Goal: Task Accomplishment & Management: Manage account settings

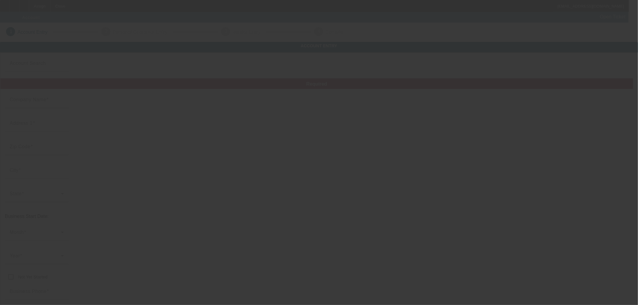
type input "[DATE]"
type input "Concrete Xpress LLC"
type input "[STREET_ADDRESS]"
type input "31806"
type input "[GEOGRAPHIC_DATA]"
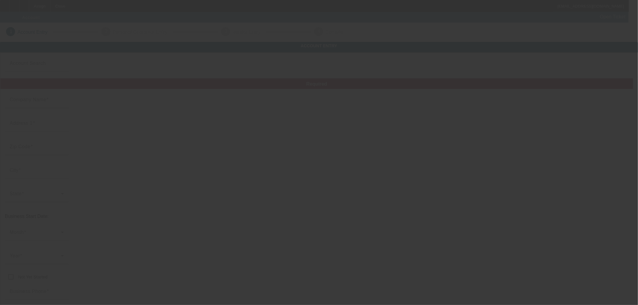
type input "[PHONE_NUMBER]"
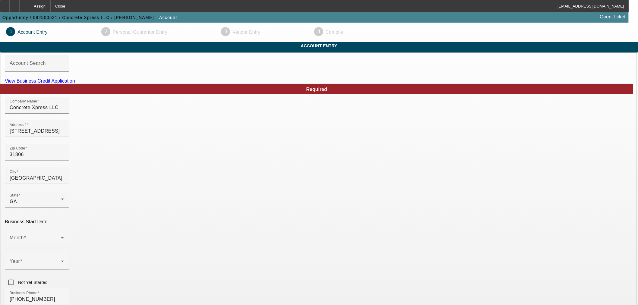
click at [75, 84] on link "View Business Credit Application" at bounding box center [40, 80] width 70 height 5
drag, startPoint x: 199, startPoint y: 117, endPoint x: 135, endPoint y: 112, distance: 64.1
click at [64, 137] on div "Address 1 [STREET_ADDRESS]" at bounding box center [37, 128] width 54 height 17
click at [64, 135] on input "[STREET_ADDRESS]" at bounding box center [37, 131] width 54 height 7
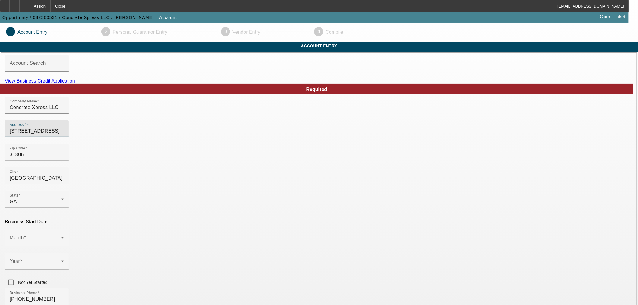
click at [64, 135] on input "[STREET_ADDRESS]" at bounding box center [37, 131] width 54 height 7
paste input "[STREET_ADDRESS][PERSON_NAME]"
type input "[STREET_ADDRESS][PERSON_NAME]"
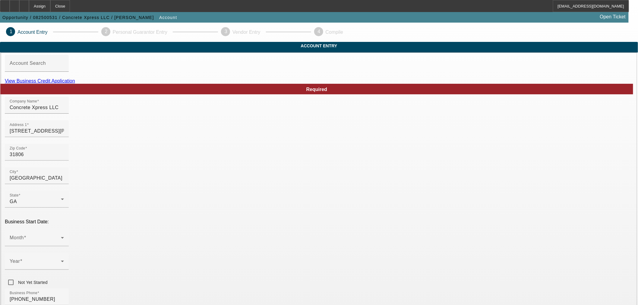
click at [296, 163] on div "Zip Code 31806" at bounding box center [319, 156] width 629 height 24
click at [61, 237] on span at bounding box center [35, 240] width 51 height 7
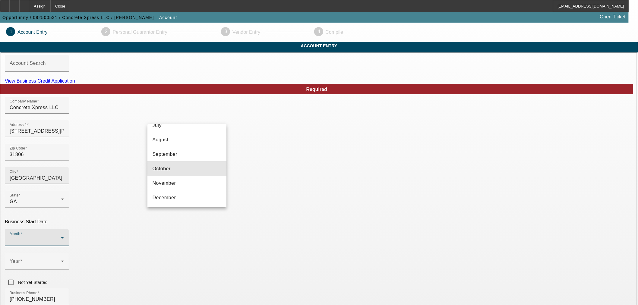
drag, startPoint x: 196, startPoint y: 165, endPoint x: 197, endPoint y: 179, distance: 14.5
click at [195, 167] on mat-option "October" at bounding box center [187, 169] width 79 height 14
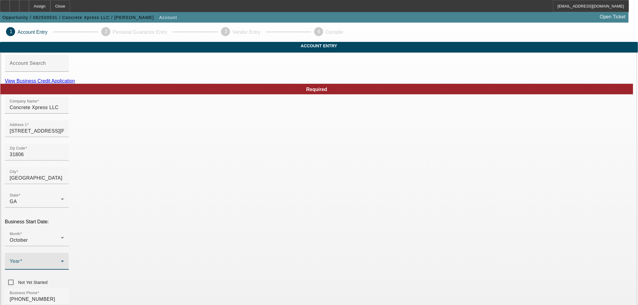
click at [61, 260] on span at bounding box center [35, 263] width 51 height 7
drag, startPoint x: 254, startPoint y: 159, endPoint x: 259, endPoint y: 171, distance: 13.0
click at [253, 159] on mat-option "2008" at bounding box center [253, 155] width 35 height 14
click at [278, 230] on div "Month October Year 2008 Not Yet Started" at bounding box center [319, 259] width 629 height 59
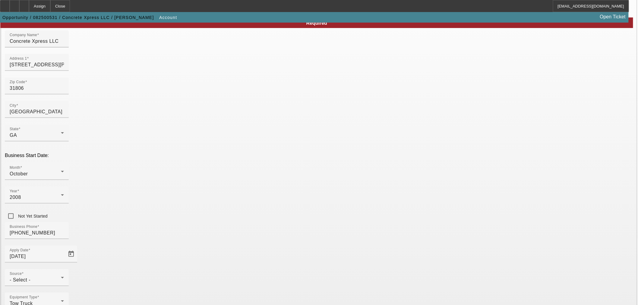
scroll to position [67, 0]
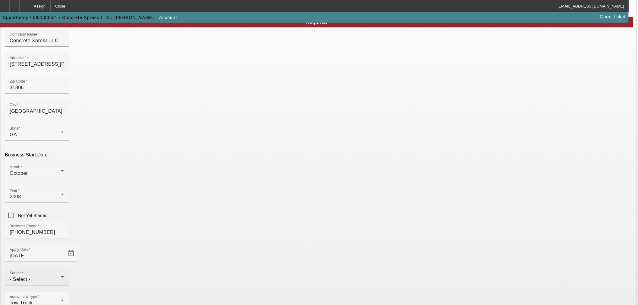
click at [64, 269] on div "Source - Select -" at bounding box center [37, 277] width 54 height 17
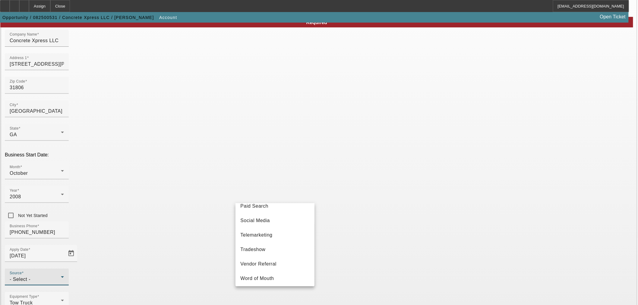
scroll to position [214, 0]
click at [274, 219] on mat-option "Social Media" at bounding box center [275, 219] width 79 height 14
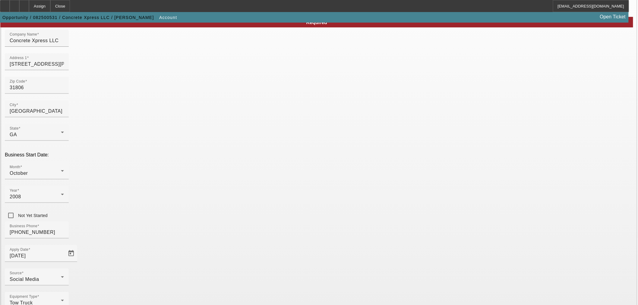
click at [270, 222] on div "Business Phone (229) 942-9263" at bounding box center [319, 234] width 629 height 24
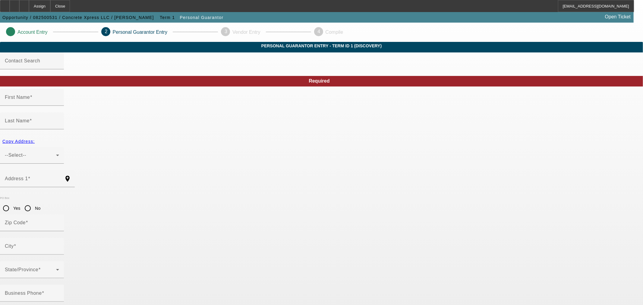
type input "Matt"
type input "Icard"
radio input "true"
type input "[PHONE_NUMBER]"
type input "258-59-7731"
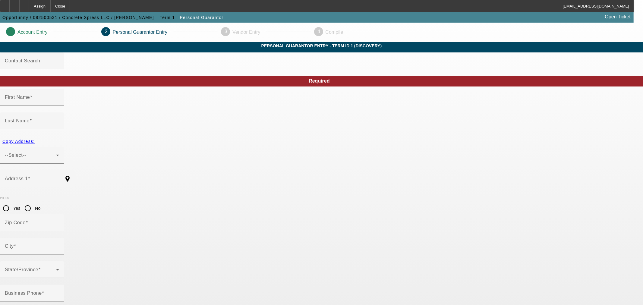
type input "matt@cxpressllc.com"
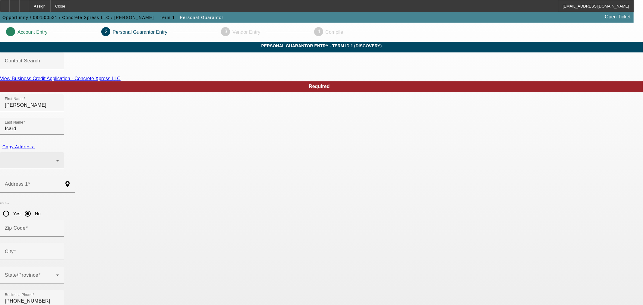
click at [64, 152] on div at bounding box center [32, 160] width 64 height 17
click at [174, 162] on div at bounding box center [321, 152] width 643 height 305
click at [28, 182] on mat-label "Address 1" at bounding box center [16, 184] width 23 height 5
click at [59, 183] on input "Address 1" at bounding box center [32, 186] width 54 height 7
paste input "103 Snider St"
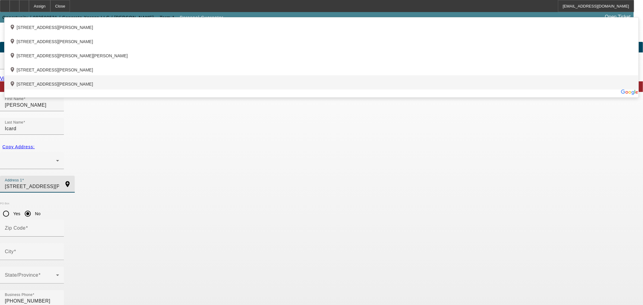
click at [277, 90] on div "add_location 103 Snider Street, Ellaville, GA 31806, US" at bounding box center [322, 82] width 634 height 14
type input "103 Snider Street"
type input "31806"
type input "Ellaville"
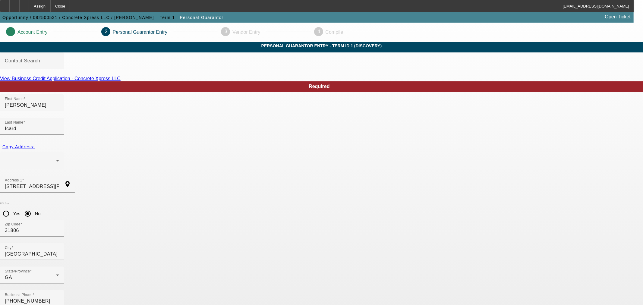
type input "100"
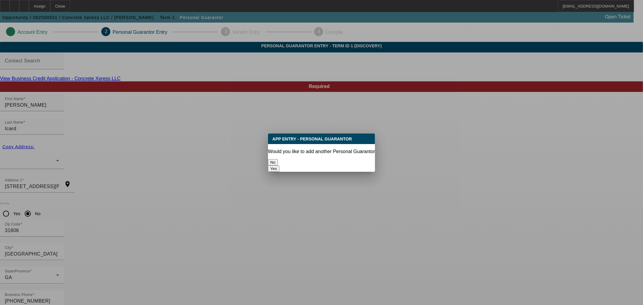
click at [278, 160] on button "No" at bounding box center [273, 162] width 10 height 6
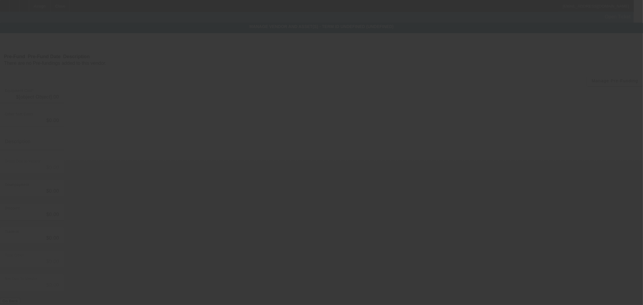
type input "$138,536.00"
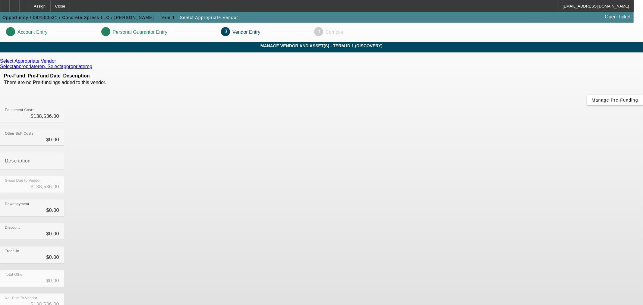
click at [58, 64] on icon at bounding box center [58, 61] width 0 height 5
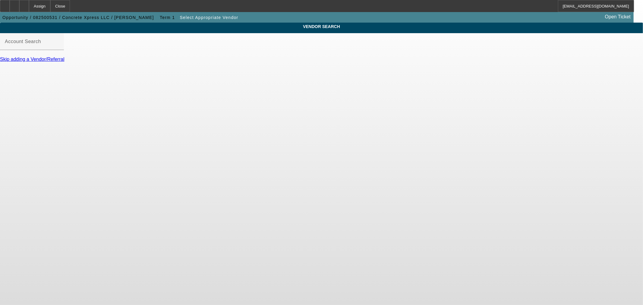
drag, startPoint x: 292, startPoint y: 37, endPoint x: 291, endPoint y: 40, distance: 3.1
click at [292, 38] on div "VENDOR SEARCH Account Search Skip adding a Vendor/Referral" at bounding box center [321, 45] width 643 height 45
click at [59, 42] on div "Account Search" at bounding box center [32, 41] width 54 height 17
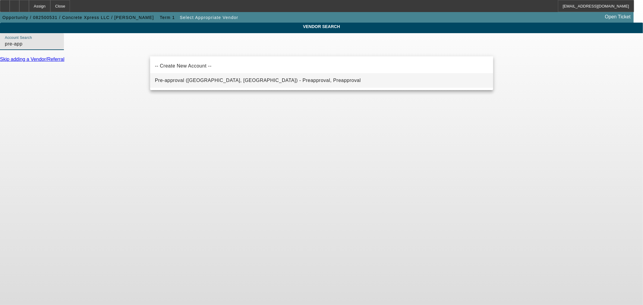
click at [224, 84] on mat-option "Pre-approval (Northbrook, IL) - Preapproval, Preapproval" at bounding box center [321, 80] width 343 height 14
type input "Pre-approval (Northbrook, IL) - Preapproval, Preapproval"
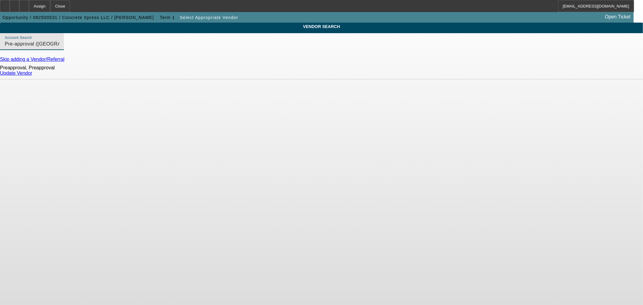
click at [32, 76] on link "Update Vendor" at bounding box center [16, 73] width 32 height 5
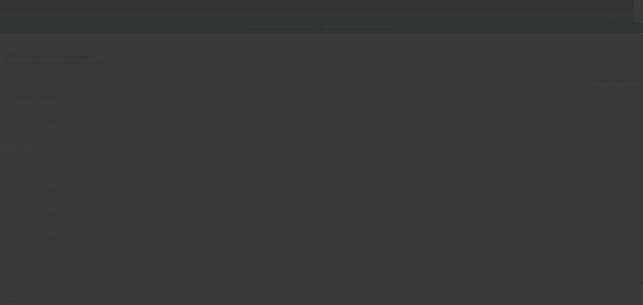
type input "$138,536.00"
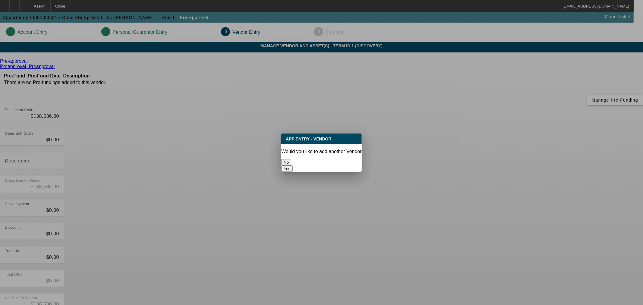
click at [291, 159] on button "No" at bounding box center [286, 162] width 10 height 6
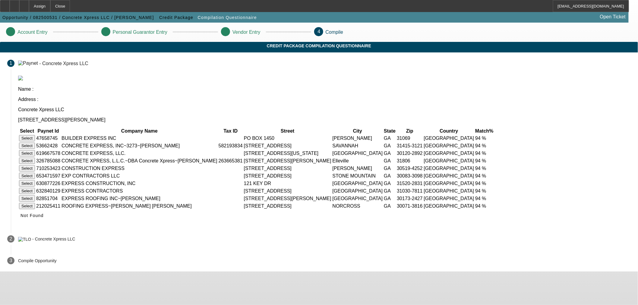
click at [35, 158] on button "Select" at bounding box center [27, 161] width 16 height 6
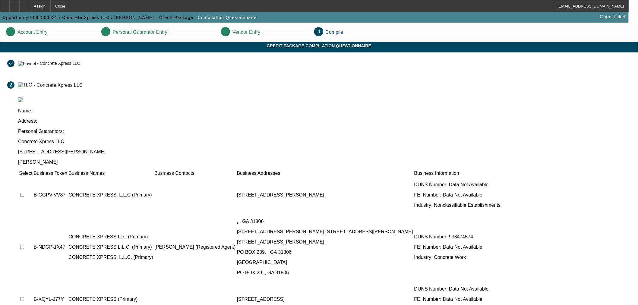
click at [33, 214] on td at bounding box center [26, 247] width 14 height 67
click at [24, 245] on input "checkbox" at bounding box center [22, 247] width 4 height 4
checkbox input "true"
click at [24, 193] on input "checkbox" at bounding box center [22, 195] width 4 height 4
checkbox input "true"
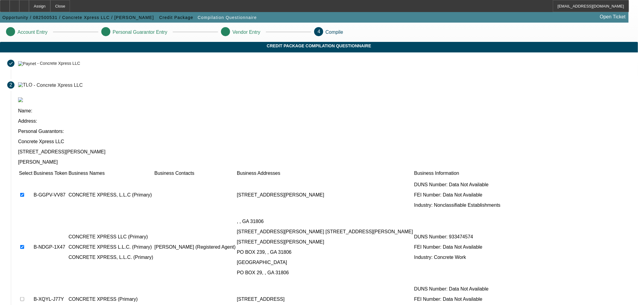
scroll to position [27, 0]
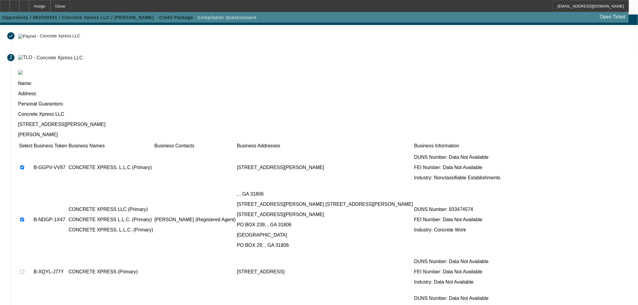
click at [24, 270] on input "checkbox" at bounding box center [22, 272] width 4 height 4
checkbox input "true"
click at [24, 305] on input "checkbox" at bounding box center [22, 309] width 4 height 4
checkbox input "true"
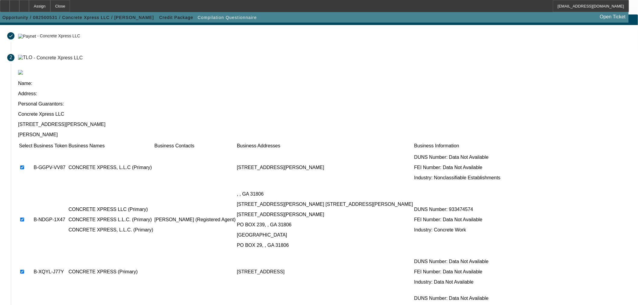
scroll to position [0, 0]
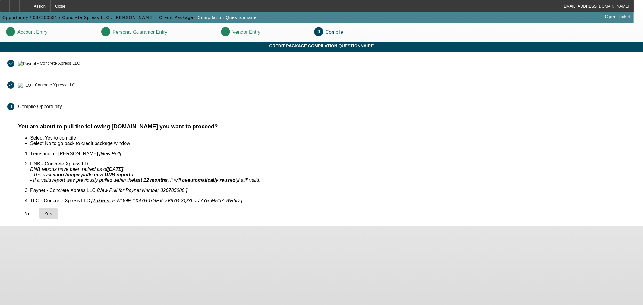
click at [52, 211] on span "Yes" at bounding box center [48, 213] width 8 height 5
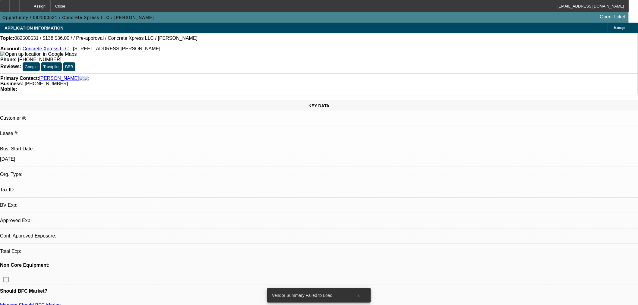
select select "0"
select select "2"
select select "0.1"
select select "4"
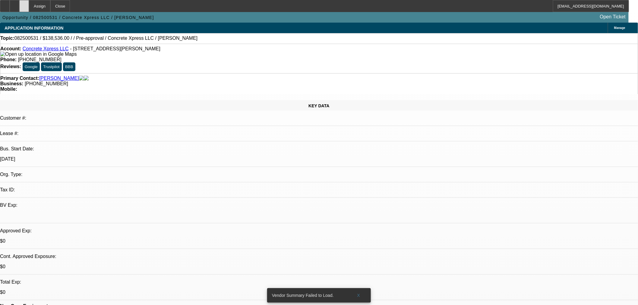
click at [29, 7] on div at bounding box center [24, 6] width 10 height 12
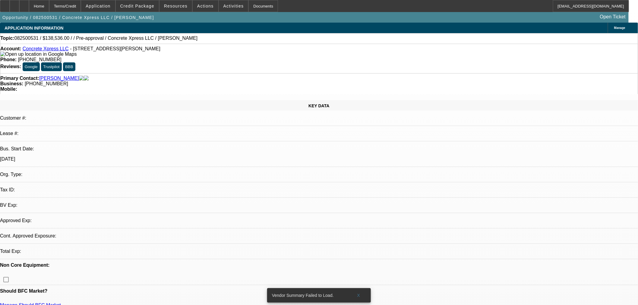
select select "0"
select select "2"
select select "0.1"
select select "4"
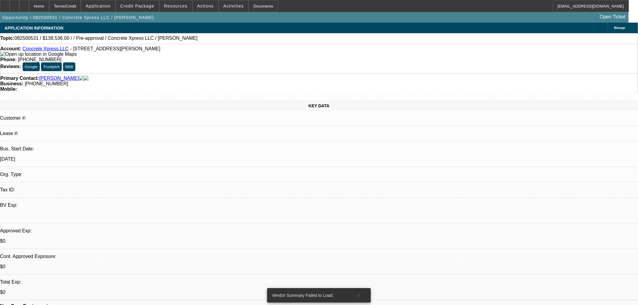
scroll to position [167, 0]
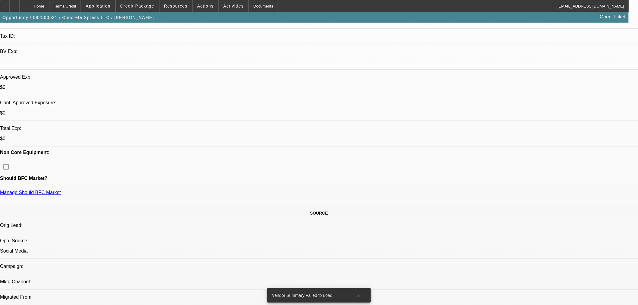
scroll to position [201, 0]
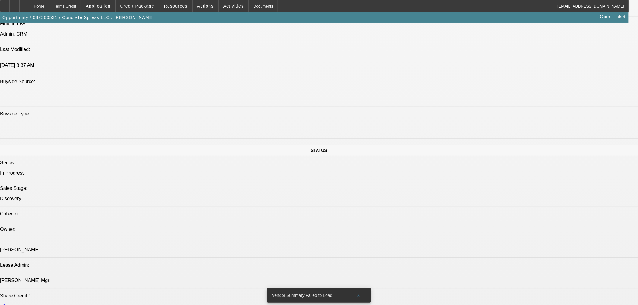
scroll to position [536, 0]
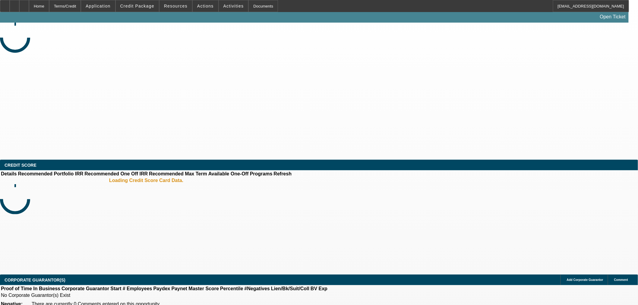
select select "0.15"
select select "2"
select select "0.1"
select select "4"
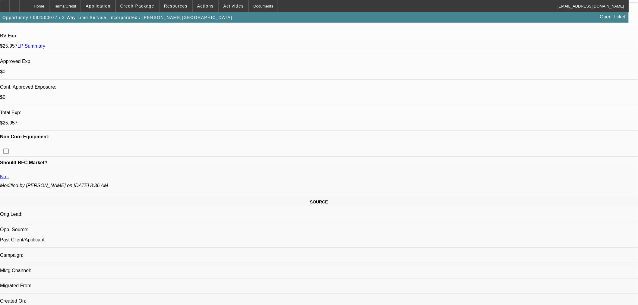
scroll to position [167, 0]
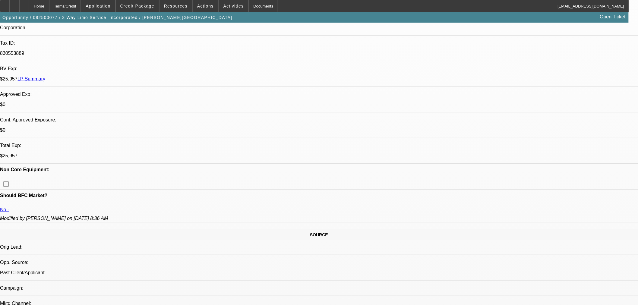
click at [154, 8] on span "Credit Package" at bounding box center [137, 6] width 34 height 5
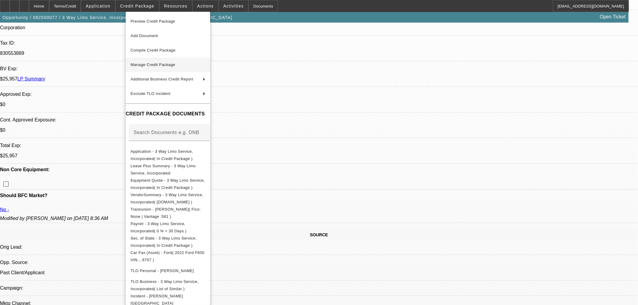
click at [169, 64] on span "Manage Credit Package" at bounding box center [153, 64] width 45 height 5
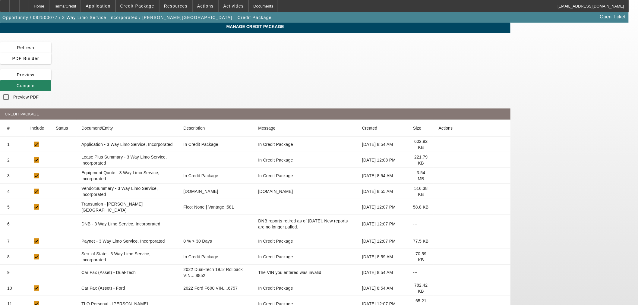
click at [439, 207] on icon at bounding box center [439, 207] width 0 height 0
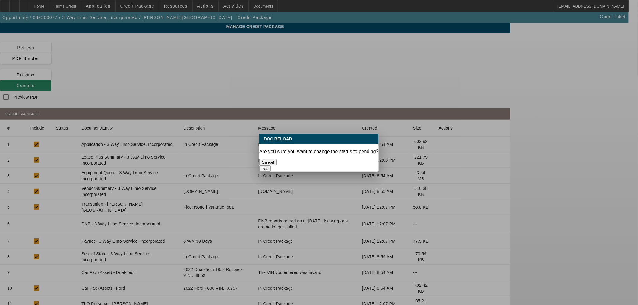
click at [271, 166] on button "Yes" at bounding box center [264, 169] width 11 height 6
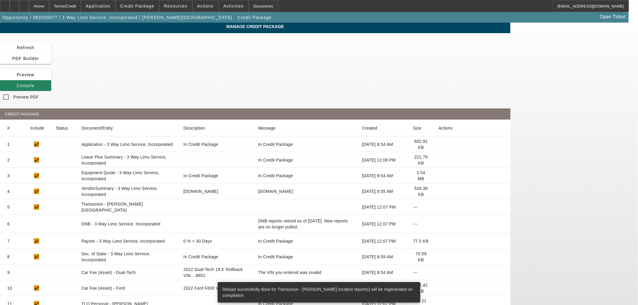
click at [51, 78] on span at bounding box center [25, 85] width 51 height 14
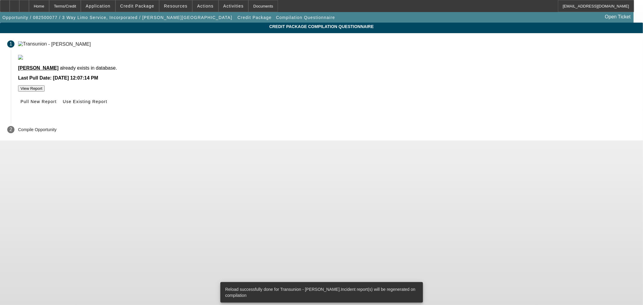
click at [57, 104] on span "Pull New Report" at bounding box center [39, 101] width 36 height 5
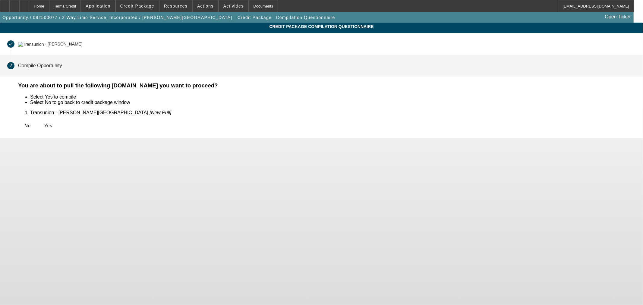
click at [204, 124] on div "No Yes" at bounding box center [327, 125] width 618 height 11
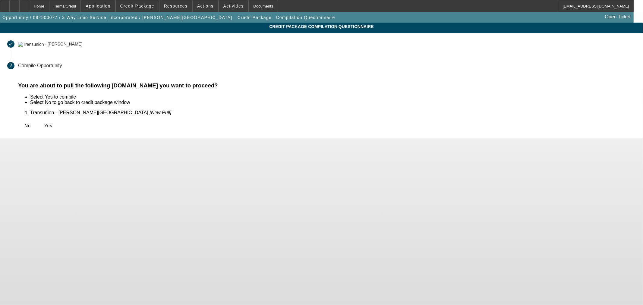
click at [200, 125] on div "No Yes" at bounding box center [327, 125] width 618 height 11
click at [58, 125] on span at bounding box center [48, 126] width 19 height 14
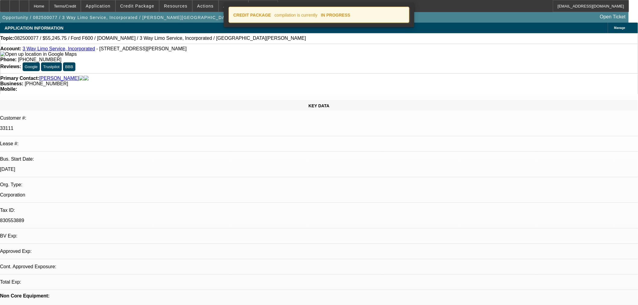
select select "0.15"
select select "2"
select select "0.1"
select select "4"
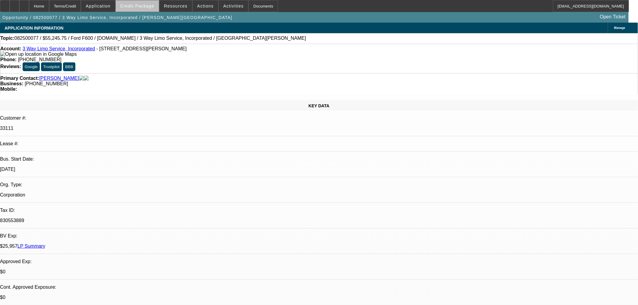
click at [155, 4] on button "Credit Package" at bounding box center [137, 5] width 43 height 11
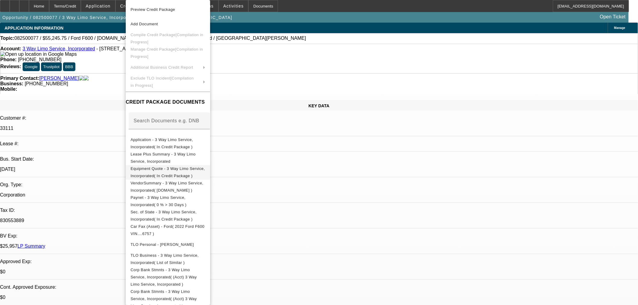
drag, startPoint x: 206, startPoint y: 178, endPoint x: 203, endPoint y: 171, distance: 7.7
click at [203, 171] on div "Preview Credit Package Add Document Compile Credit Package [Compilation in Prog…" at bounding box center [168, 156] width 84 height 313
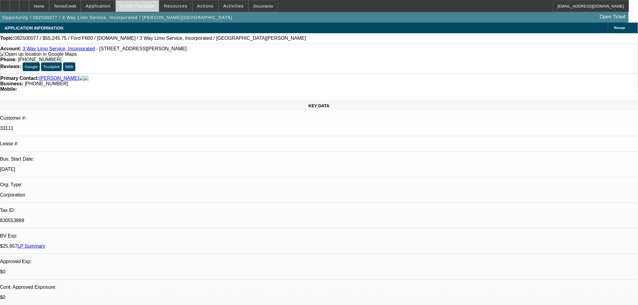
click at [141, 4] on span "Credit Package" at bounding box center [137, 6] width 34 height 5
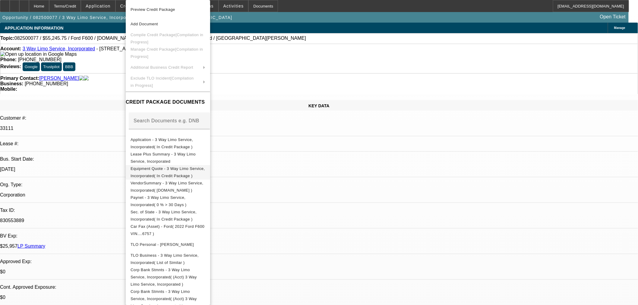
click at [177, 171] on span "Equipment Quote - 3 Way Limo Service, Incorporated( In Credit Package )" at bounding box center [168, 173] width 74 height 12
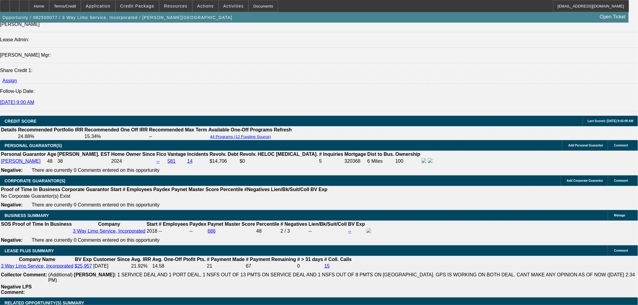
scroll to position [838, 0]
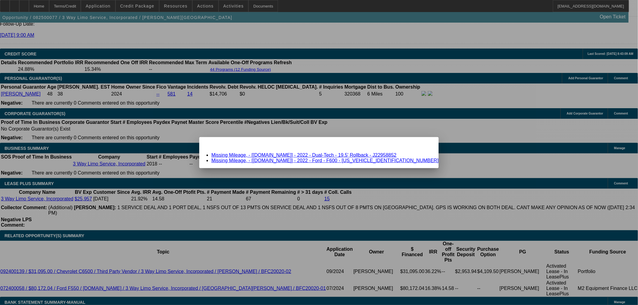
scroll to position [0, 0]
click at [337, 153] on li "Missing Mileage, - [Equip-Used.com] - 2022 - Dual-Tech - 19.5' Rollback - J2295…" at bounding box center [324, 155] width 227 height 5
click at [337, 155] on link "Missing Mileage, - [Equip-Used.com] - 2022 - Dual-Tech - 19.5' Rollback - J2295…" at bounding box center [303, 155] width 185 height 5
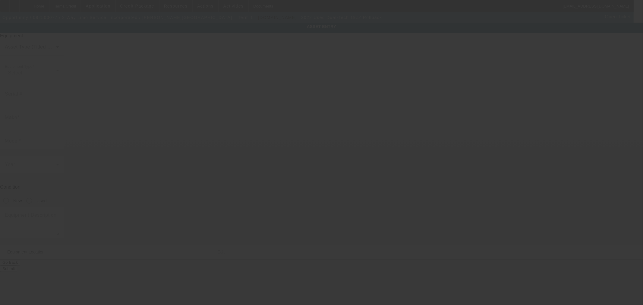
type input "J22958852"
type input "Dual-Tech"
type input "19.5' Rollback"
radio input "true"
type textarea "Dual-Tech 19.5' Rollback"
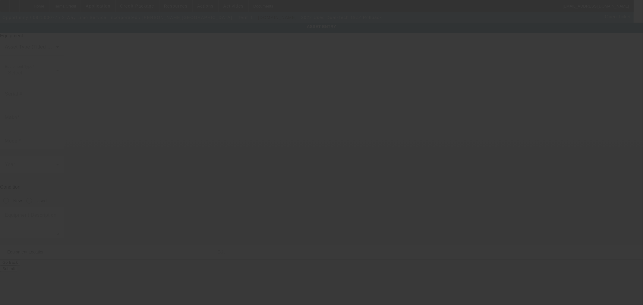
type input "3418 Fontaine Rd"
type input "Memphis"
type input "38116"
type input "Shelby"
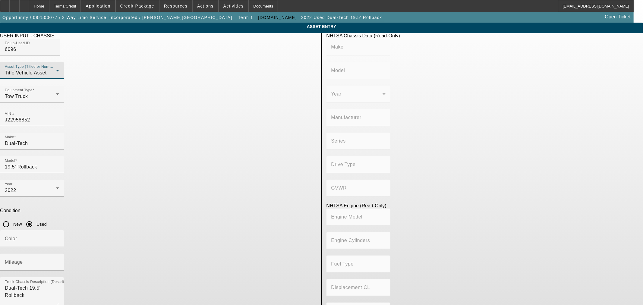
click at [56, 77] on div "Title Vehicle Asset" at bounding box center [30, 72] width 51 height 7
click at [199, 113] on mat-option "Non Title Asset" at bounding box center [233, 114] width 167 height 14
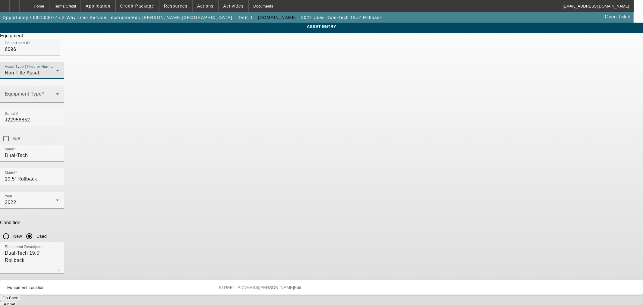
click at [56, 100] on span at bounding box center [30, 96] width 51 height 7
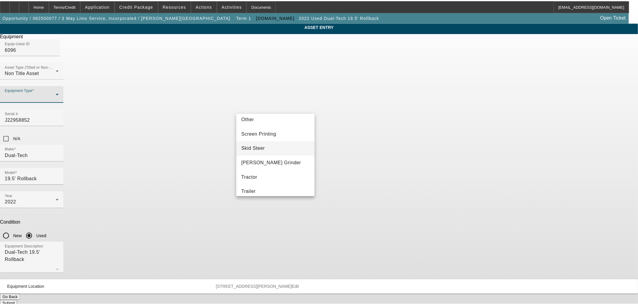
scroll to position [101, 0]
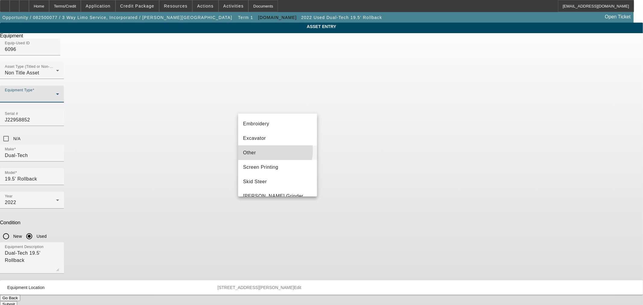
click at [265, 150] on mat-option "Other" at bounding box center [277, 153] width 79 height 14
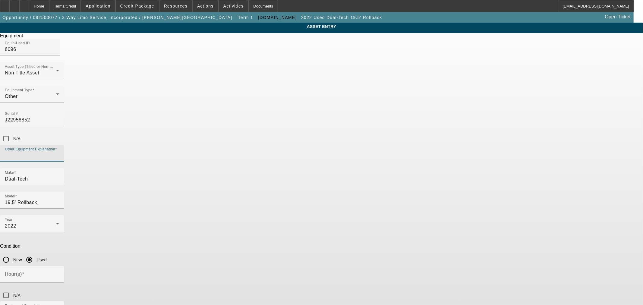
click at [59, 152] on input "Other Equipment Explanation" at bounding box center [32, 155] width 54 height 7
type input "Bed"
click at [12, 290] on input "N/A" at bounding box center [6, 296] width 12 height 12
checkbox input "true"
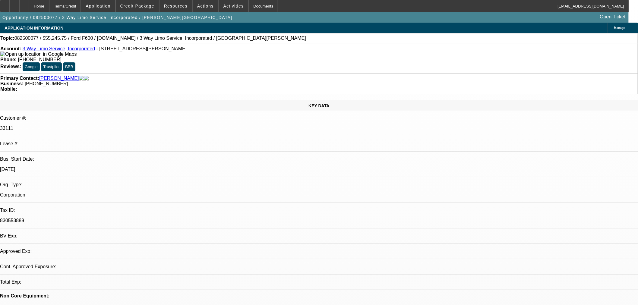
select select "0.15"
select select "2"
select select "0.1"
select select "4"
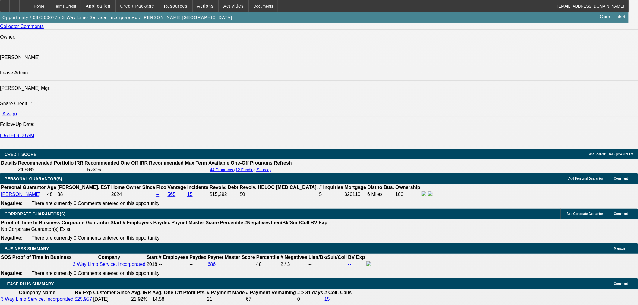
scroll to position [871, 0]
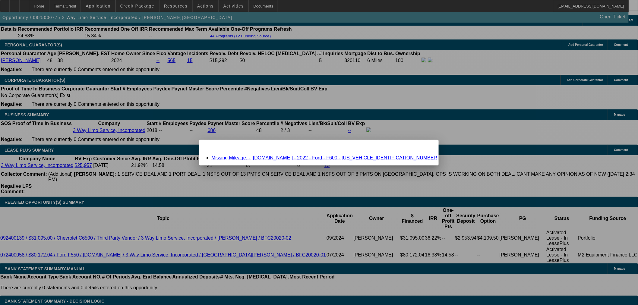
click at [269, 157] on link "Missing Mileage, - [Equip-Used.com] - 2022 - Ford - F600 - 1FDFF6KN3NDA16757" at bounding box center [324, 157] width 227 height 5
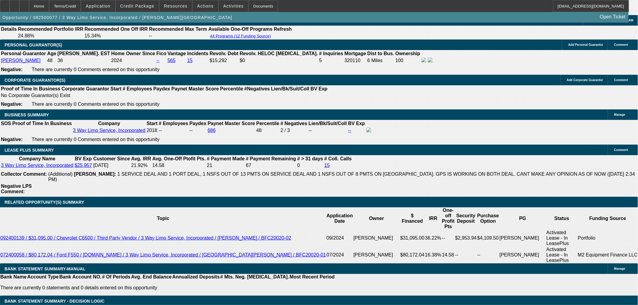
scroll to position [871, 0]
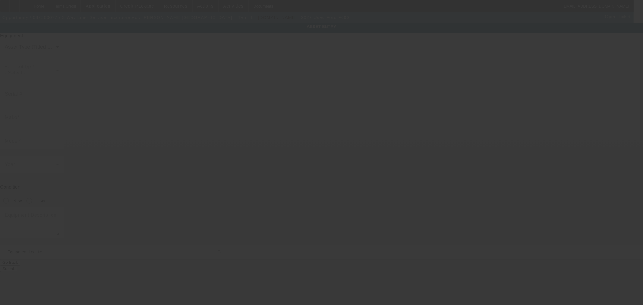
type input "1FDFF6KN3NDA16757"
type input "Ford"
type input "F600"
radio input "true"
type textarea "Ford F600"
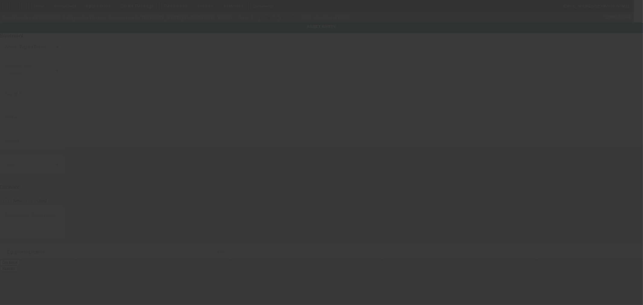
type input "3418 Fontaine Rd"
type input "Memphis"
type input "38116"
type input "Shelby"
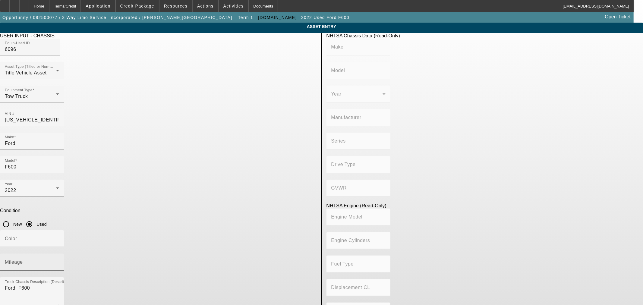
click at [59, 261] on input "Mileage" at bounding box center [32, 264] width 54 height 7
paste input "32757"
type input "32757"
click at [59, 238] on input "Color" at bounding box center [32, 241] width 54 height 7
type input "White"
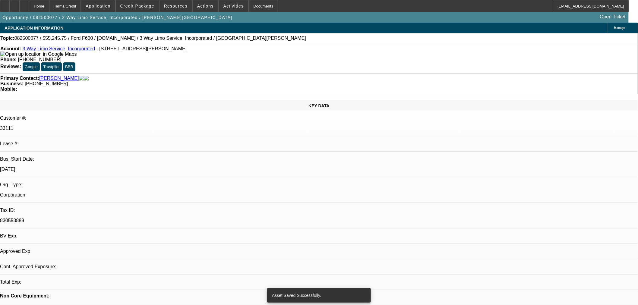
select select "0.15"
select select "2"
select select "0.1"
select select "4"
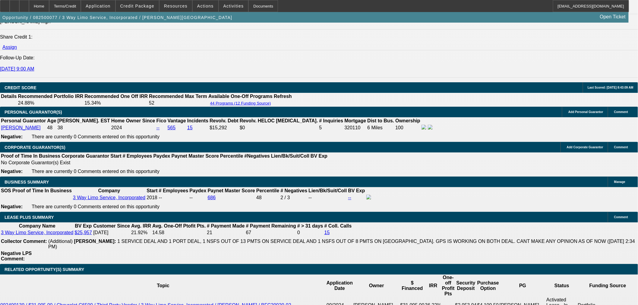
scroll to position [938, 0]
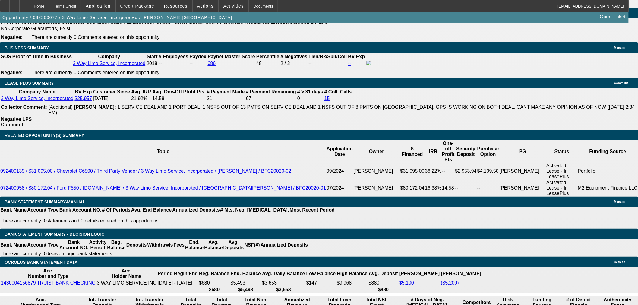
type input "UNKNOWN"
type input "5"
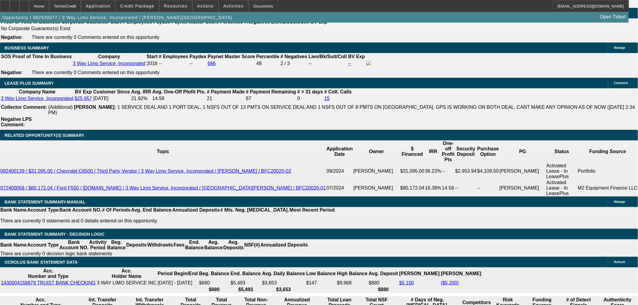
type input "$23,187.16"
type input "$11,593.58"
type input "52"
type input "$3,163.76"
type input "$1,581.88"
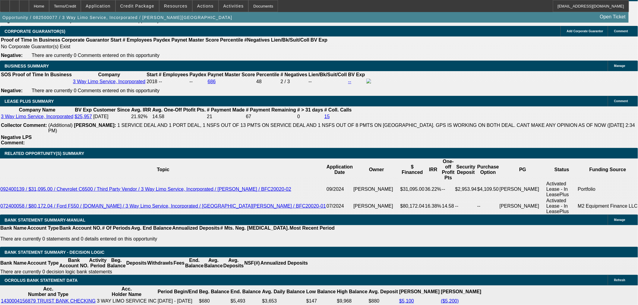
scroll to position [905, 0]
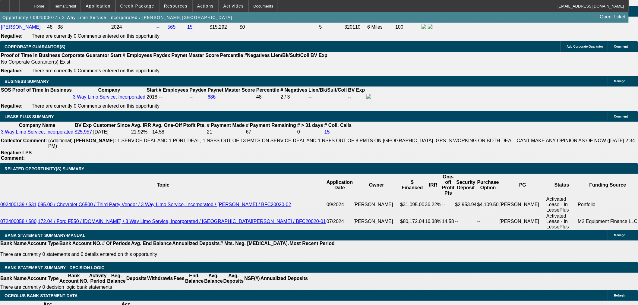
type input "52"
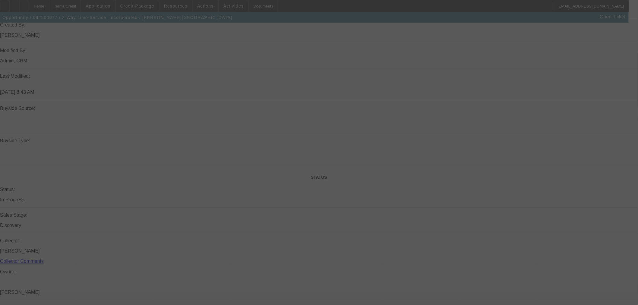
scroll to position [369, 0]
select select "0.15"
select select "2"
select select "0.1"
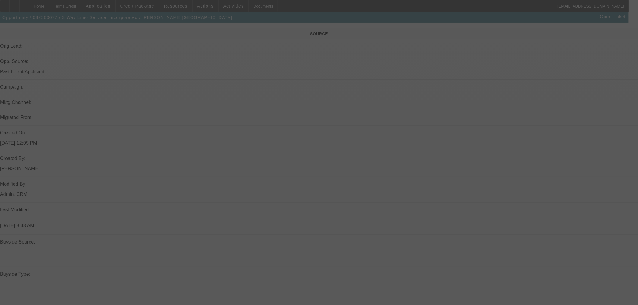
select select "4"
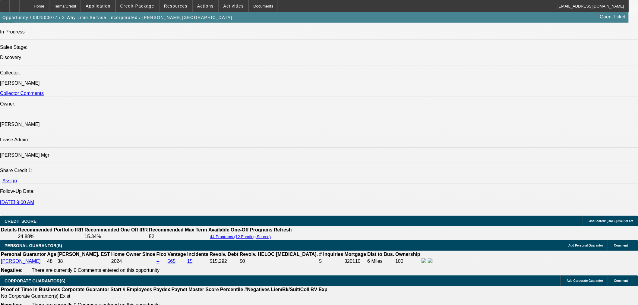
scroll to position [670, 0]
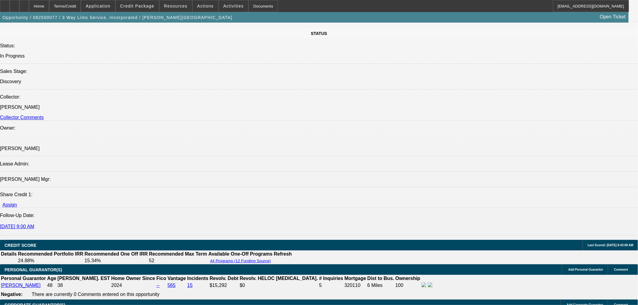
scroll to position [479, 0]
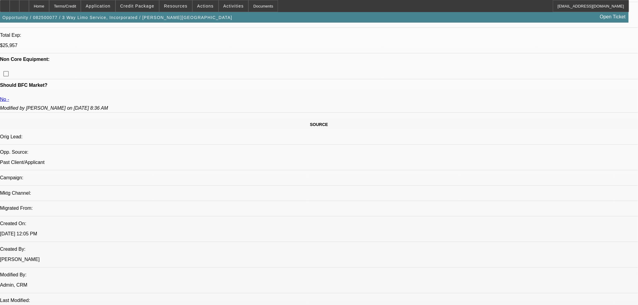
scroll to position [144, 0]
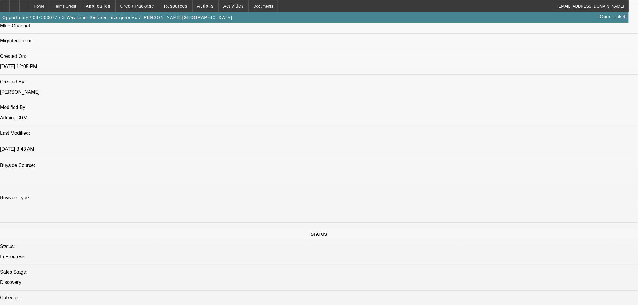
scroll to position [345, 0]
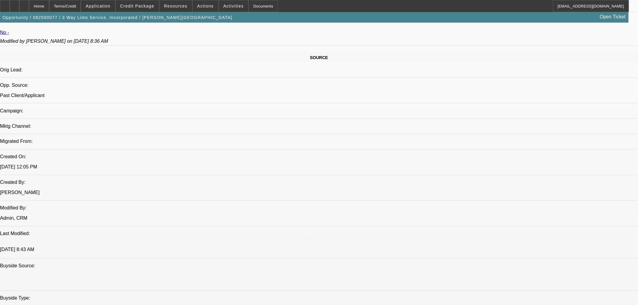
click at [24, 4] on icon at bounding box center [24, 4] width 0 height 0
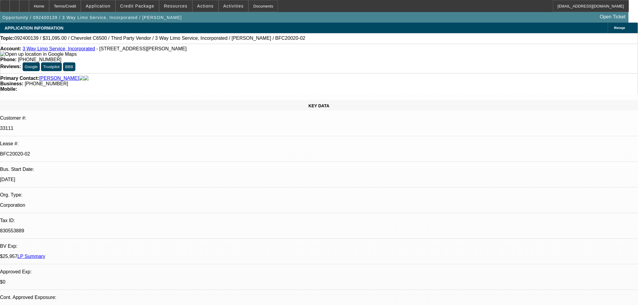
select select "0"
select select "2"
select select "0.1"
select select "4"
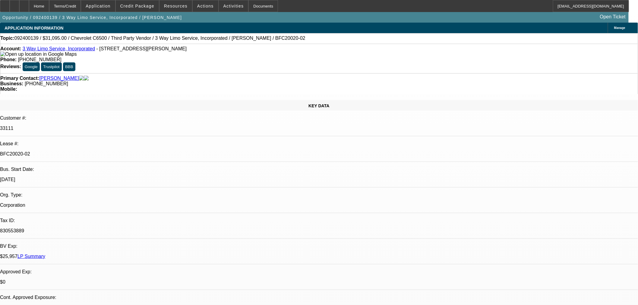
select select "0"
select select "2"
select select "0.1"
select select "4"
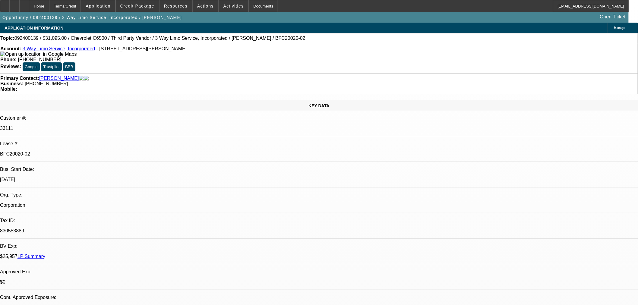
select select "0"
select select "3"
select select "0.1"
select select "4"
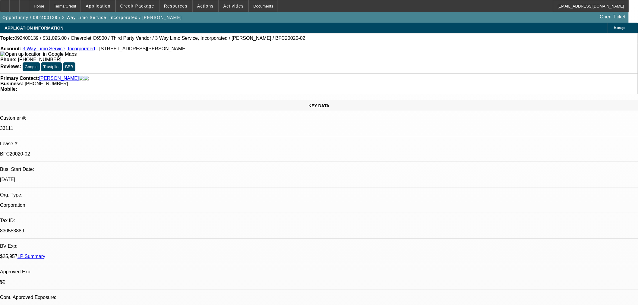
select select "0.2"
select select "2"
select select "0.1"
select select "4"
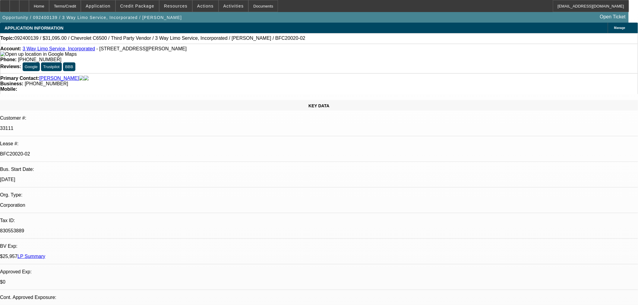
scroll to position [33, 0]
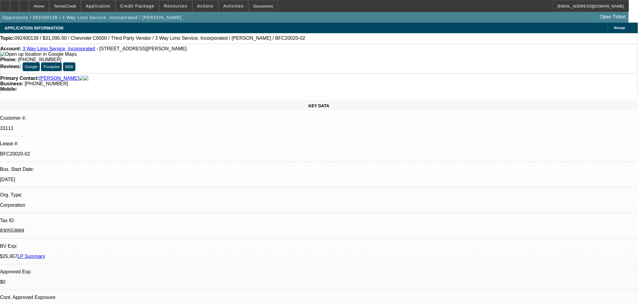
drag, startPoint x: 453, startPoint y: 212, endPoint x: 487, endPoint y: 233, distance: 40.5
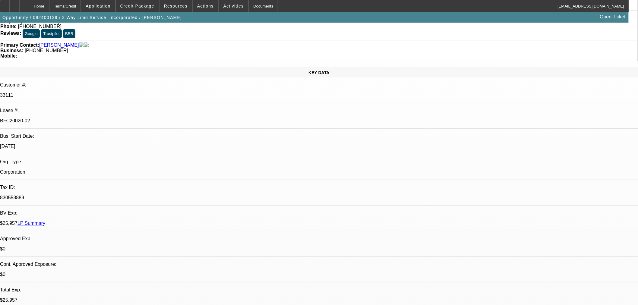
scroll to position [33, 0]
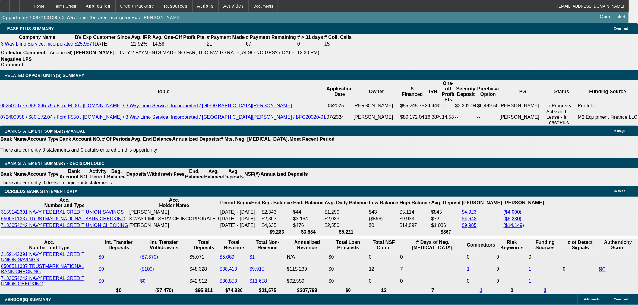
scroll to position [1082, 0]
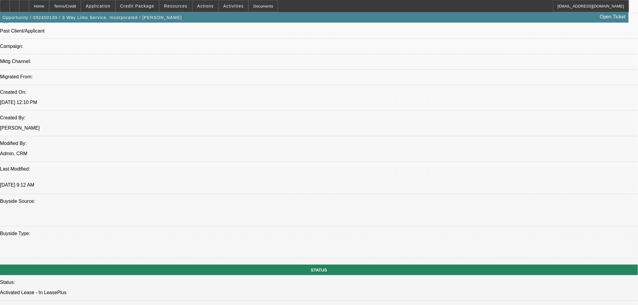
scroll to position [436, 0]
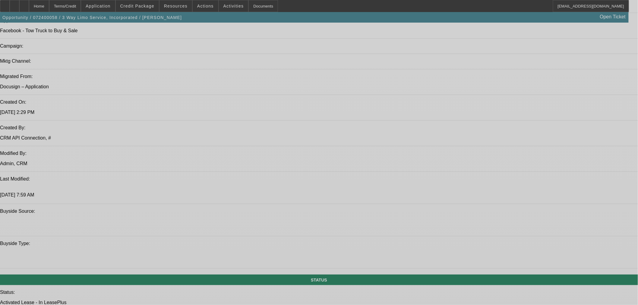
select select "0"
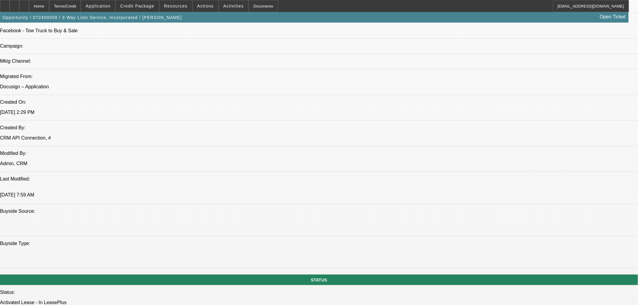
select select "0"
select select "6"
select select "0"
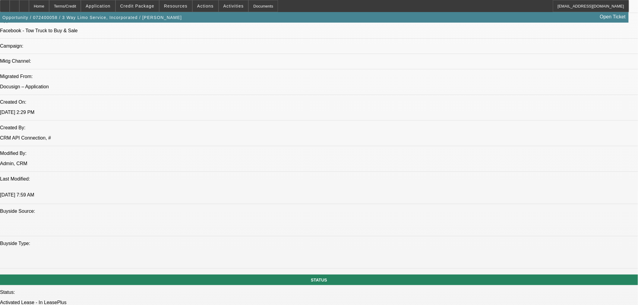
select select "0.1"
select select "4"
select select "0"
select select "0.1"
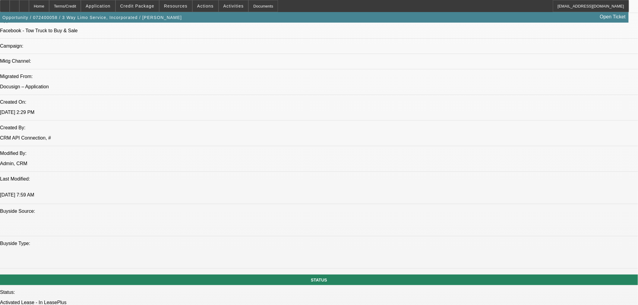
select select "4"
select select "0"
select select "0.1"
select select "4"
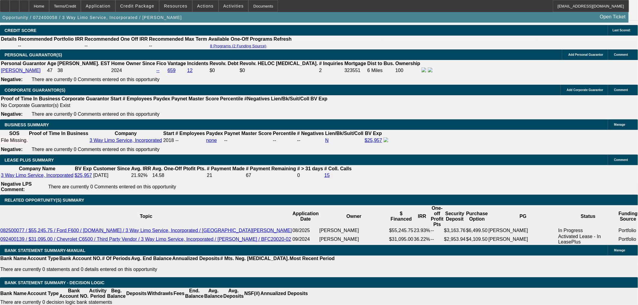
scroll to position [972, 0]
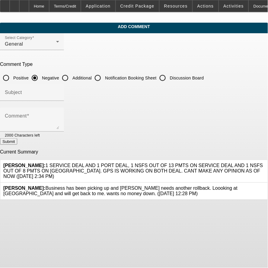
click at [92, 78] on label "Additional" at bounding box center [81, 78] width 21 height 6
click at [71, 78] on input "Additional" at bounding box center [65, 78] width 12 height 12
radio input "true"
click at [59, 93] on input "Subject" at bounding box center [32, 94] width 54 height 7
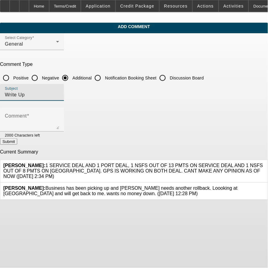
type input "Write Up"
click at [59, 132] on div at bounding box center [49, 135] width 19 height 7
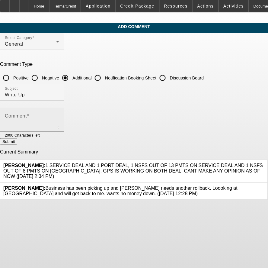
click at [59, 124] on textarea "Comment" at bounding box center [32, 122] width 54 height 14
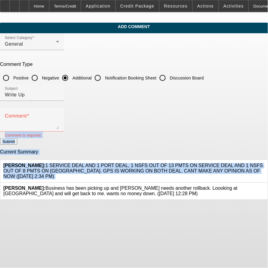
drag, startPoint x: 238, startPoint y: 125, endPoint x: 224, endPoint y: 157, distance: 35.2
click at [224, 157] on form "Select Category General Comment Type Positive Negative Additional Notification …" at bounding box center [134, 116] width 268 height 167
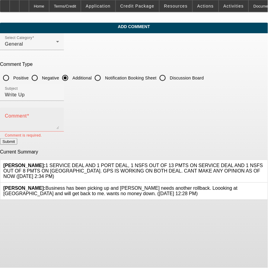
click at [59, 117] on textarea "Comment" at bounding box center [32, 122] width 54 height 14
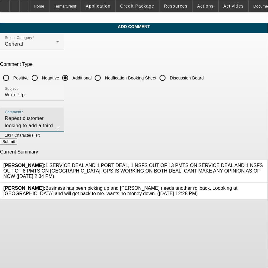
click at [59, 116] on textarea "Repeat customer looking to add a third rollback for expansion." at bounding box center [32, 122] width 54 height 14
click at [59, 117] on textarea "Repeat customer looking to add a third rollback for expansion." at bounding box center [32, 122] width 54 height 14
click at [59, 122] on textarea "Repeat customer looking to add a third rollback for expansion." at bounding box center [32, 122] width 54 height 14
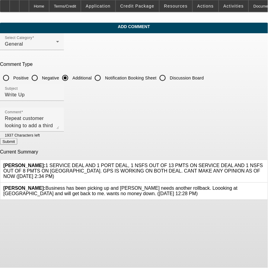
click at [260, 86] on app-comments-manage "Add Comment Select Category General Comment Type Positive Negative Additional N…" at bounding box center [134, 111] width 268 height 177
click at [59, 120] on textarea "Repeat customer looking to add a third rollback for expansion." at bounding box center [32, 122] width 54 height 14
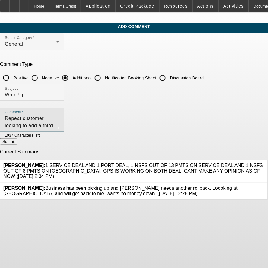
click at [59, 117] on textarea "Repeat customer looking to add a third rollback for expansion." at bounding box center [32, 122] width 54 height 14
click at [59, 124] on textarea "Repeat customer looking to add a third rollback for expansion." at bounding box center [32, 122] width 54 height 14
click at [59, 117] on textarea "Repeat customer looking to add a third rollback for expansion." at bounding box center [32, 122] width 54 height 14
click at [59, 119] on textarea "Repeat customer looking to add a third rollback for expansion. PG's" at bounding box center [32, 122] width 54 height 14
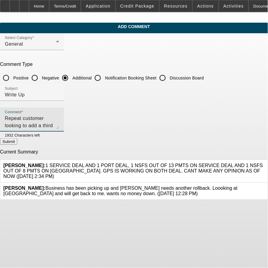
click at [59, 119] on textarea "Repeat customer looking to add a third rollback for expansion. PG's" at bounding box center [32, 122] width 54 height 14
click at [59, 121] on textarea "Repeat customer looking to add a third rollback for expansion. PG's" at bounding box center [32, 122] width 54 height 14
click at [59, 119] on textarea "Repeat customer looking to add a third rollback for expansion. PG's" at bounding box center [32, 122] width 54 height 14
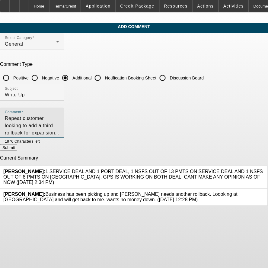
drag, startPoint x: 236, startPoint y: 125, endPoint x: 232, endPoint y: 161, distance: 36.4
click at [243, 144] on div "Comment Repeat customer looking to add a third rollback for expansion. PG's ann…" at bounding box center [134, 125] width 268 height 37
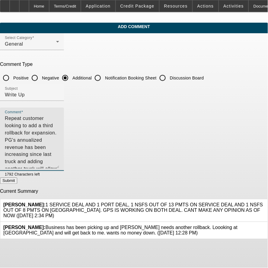
click at [59, 124] on textarea "Repeat customer looking to add a third rollback for expansion. PG's annualized …" at bounding box center [32, 142] width 54 height 54
click at [59, 122] on textarea "Repeat customer looking to add a third rollback for expansion. PG's annualized …" at bounding box center [32, 142] width 54 height 54
click at [59, 125] on textarea "Repeat customer looking to add a third rollback for expansion. PG's annualized …" at bounding box center [32, 142] width 54 height 54
click at [59, 122] on textarea "Repeat customer looking to add a third rollback for expansion. PG's annualized …" at bounding box center [32, 142] width 54 height 54
click at [59, 127] on textarea "Repeat customer looking to add a third rollback for expansion. PG's annualized …" at bounding box center [32, 142] width 54 height 54
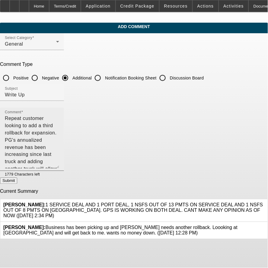
click at [59, 131] on textarea "Repeat customer looking to add a third rollback for expansion. PG's annualized …" at bounding box center [32, 142] width 54 height 54
click at [59, 138] on textarea "Repeat customer looking to add a third rollback for expansion. PG's annualized …" at bounding box center [32, 142] width 54 height 54
click at [59, 132] on textarea "Repeat customer looking to add a third rollback for expansion. PG's annualized …" at bounding box center [32, 142] width 54 height 54
click at [59, 135] on textarea "Repeat customer looking to add a third rollback for expansion. PG's annualized …" at bounding box center [32, 142] width 54 height 54
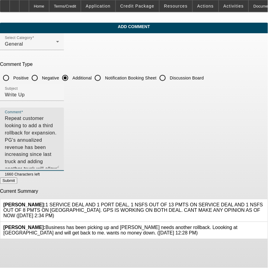
click at [59, 136] on textarea "Repeat customer looking to add a third rollback for expansion. PG's annualized …" at bounding box center [32, 142] width 54 height 54
drag, startPoint x: 88, startPoint y: 131, endPoint x: 70, endPoint y: 131, distance: 18.1
click at [59, 131] on textarea "Repeat customer looking to add a third rollback for expansion. PG's annualized …" at bounding box center [32, 142] width 54 height 54
click at [59, 133] on textarea "Repeat customer looking to add a third rollback for expansion. PG's annualized …" at bounding box center [32, 142] width 54 height 54
click at [64, 133] on div "Comment Repeat customer looking to add a third rollback for expansion. PG's ann…" at bounding box center [32, 138] width 64 height 63
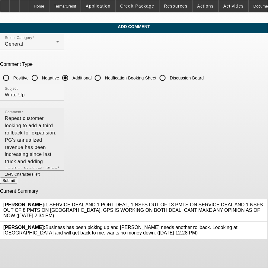
click at [64, 132] on div "Comment Repeat customer looking to add a third rollback for expansion. PG's ann…" at bounding box center [32, 138] width 64 height 63
click at [59, 132] on textarea "Repeat customer looking to add a third rollback for expansion. PG's annualized …" at bounding box center [32, 142] width 54 height 54
click at [59, 137] on textarea "Repeat customer looking to add a third rollback for expansion. PG's annualized …" at bounding box center [32, 142] width 54 height 54
click at [59, 138] on textarea "Repeat customer looking to add a third rollback for expansion. PG's annualized …" at bounding box center [32, 142] width 54 height 54
drag, startPoint x: 134, startPoint y: 142, endPoint x: 107, endPoint y: 139, distance: 27.0
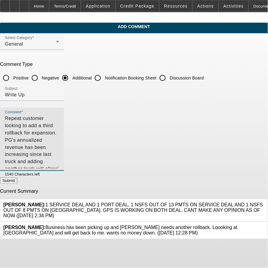
click at [59, 139] on textarea "Repeat customer looking to add a third rollback for expansion. PG's annualized …" at bounding box center [32, 142] width 54 height 54
click at [246, 135] on div "Comment Repeat customer looking to add a third rollback for expansion. PG's ann…" at bounding box center [134, 142] width 268 height 70
click at [59, 135] on textarea "Repeat customer looking to add a third rollback for expansion. PG's annualized …" at bounding box center [32, 142] width 54 height 54
drag, startPoint x: 85, startPoint y: 124, endPoint x: 90, endPoint y: 128, distance: 6.4
click at [59, 140] on textarea "Repeat customer looking to add a third rollback for expansion. PG's annualized …" at bounding box center [32, 142] width 54 height 54
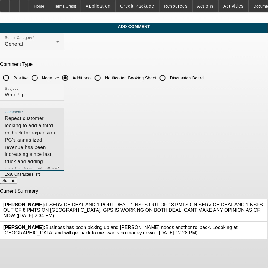
click at [59, 140] on textarea "Repeat customer looking to add a third rollback for expansion. PG's annualized …" at bounding box center [32, 142] width 54 height 54
click at [59, 143] on textarea "Repeat customer looking to add a third rollback for expansion. PG's annualized …" at bounding box center [32, 142] width 54 height 54
click at [59, 138] on textarea "Repeat customer looking to add a third rollback for expansion. PG's annualized …" at bounding box center [32, 142] width 54 height 54
drag, startPoint x: 224, startPoint y: 134, endPoint x: 218, endPoint y: 139, distance: 7.9
drag, startPoint x: 226, startPoint y: 137, endPoint x: 221, endPoint y: 138, distance: 4.6
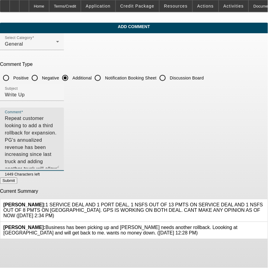
click at [59, 138] on textarea "Repeat customer looking to add a third rollback for expansion. PG's annualized …" at bounding box center [32, 142] width 54 height 54
click at [59, 139] on textarea "Repeat customer looking to add a third rollback for expansion. PG's annualized …" at bounding box center [32, 142] width 54 height 54
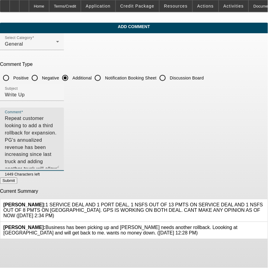
click at [59, 140] on textarea "Repeat customer looking to add a third rollback for expansion. PG's annualized …" at bounding box center [32, 142] width 54 height 54
click at [59, 152] on textarea "Repeat customer looking to add a third rollback for expansion. PG's annualized …" at bounding box center [32, 142] width 54 height 54
click at [59, 145] on textarea "Repeat customer looking to add a third rollback for expansion. PG's annualized …" at bounding box center [32, 142] width 54 height 54
drag, startPoint x: 157, startPoint y: 140, endPoint x: 151, endPoint y: 137, distance: 6.6
click at [59, 137] on textarea "Repeat customer looking to add a third rollback for expansion. PG's annualized …" at bounding box center [32, 142] width 54 height 54
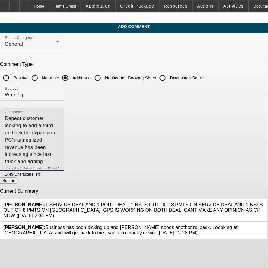
click at [59, 142] on textarea "Repeat customer looking to add a third rollback for expansion. PG's annualized …" at bounding box center [32, 142] width 54 height 54
click at [59, 137] on textarea "Repeat customer looking to add a third rollback for expansion. PG's annualized …" at bounding box center [32, 142] width 54 height 54
drag, startPoint x: 157, startPoint y: 137, endPoint x: 153, endPoint y: 137, distance: 3.6
click at [59, 137] on textarea "Repeat customer looking to add a third rollback for expansion. PG's annualized …" at bounding box center [32, 142] width 54 height 54
click at [59, 140] on textarea "Repeat customer looking to add a third rollback for expansion. PG's annualized …" at bounding box center [32, 142] width 54 height 54
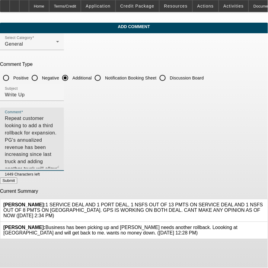
drag, startPoint x: 237, startPoint y: 140, endPoint x: 217, endPoint y: 140, distance: 20.2
click at [59, 140] on textarea "Repeat customer looking to add a third rollback for expansion. PG's annualized …" at bounding box center [32, 142] width 54 height 54
click at [59, 137] on textarea "Repeat customer looking to add a third rollback for expansion. PG's annualized …" at bounding box center [32, 142] width 54 height 54
click at [59, 138] on textarea "Repeat customer looking to add a third rollback for expansion. PG's annualized …" at bounding box center [32, 142] width 54 height 54
drag, startPoint x: 217, startPoint y: 138, endPoint x: 213, endPoint y: 138, distance: 4.2
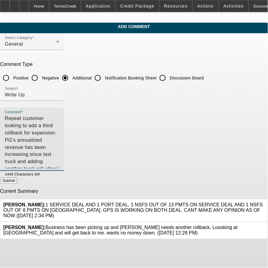
click at [59, 138] on textarea "Repeat customer looking to add a third rollback for expansion. PG's annualized …" at bounding box center [32, 142] width 54 height 54
click at [59, 137] on textarea "Repeat customer looking to add a third rollback for expansion. PG's annualized …" at bounding box center [32, 142] width 54 height 54
drag, startPoint x: 41, startPoint y: 145, endPoint x: 230, endPoint y: 136, distance: 189.4
click at [59, 136] on textarea "Repeat customer looking to add a third rollback for expansion. PG's annualized …" at bounding box center [32, 142] width 54 height 54
click at [59, 145] on textarea "Repeat customer looking to add a third rollback for expansion. PG's annualized …" at bounding box center [32, 142] width 54 height 54
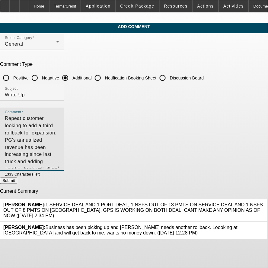
click at [59, 147] on textarea "Repeat customer looking to add a third rollback for expansion. PG's annualized …" at bounding box center [32, 142] width 54 height 54
click at [59, 157] on textarea "Repeat customer looking to add a third rollback for expansion. PG's annualized …" at bounding box center [32, 142] width 54 height 54
type textarea "Repeat customer looking to add a third rollback for expansion. PG's annualized …"
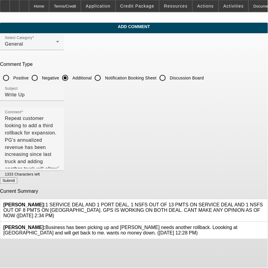
click at [17, 179] on button "Submit" at bounding box center [8, 180] width 17 height 6
radio input "true"
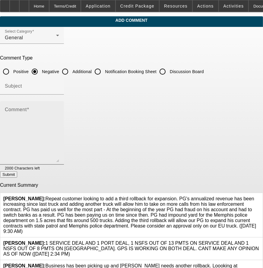
scroll to position [16, 0]
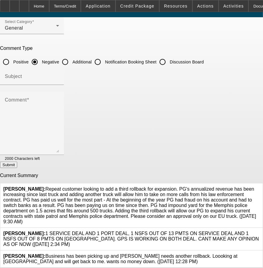
click at [260, 253] on div at bounding box center [260, 258] width 0 height 11
click at [260, 253] on icon at bounding box center [260, 253] width 0 height 0
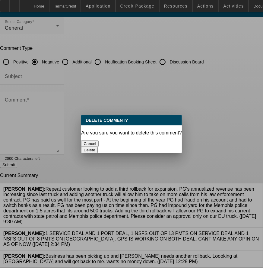
click at [98, 147] on button "Delete" at bounding box center [89, 150] width 17 height 6
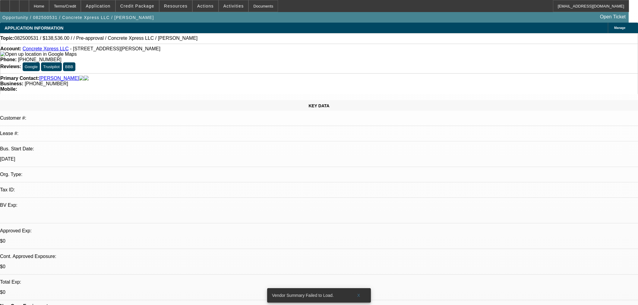
select select "0"
select select "2"
select select "0.1"
select select "4"
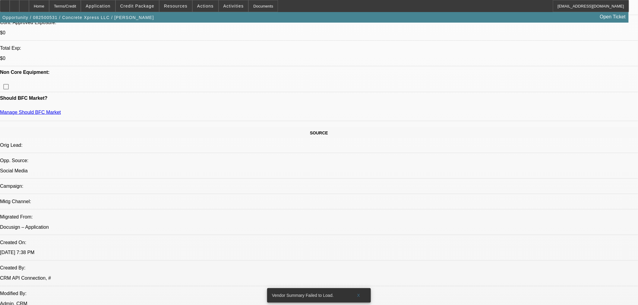
scroll to position [67, 0]
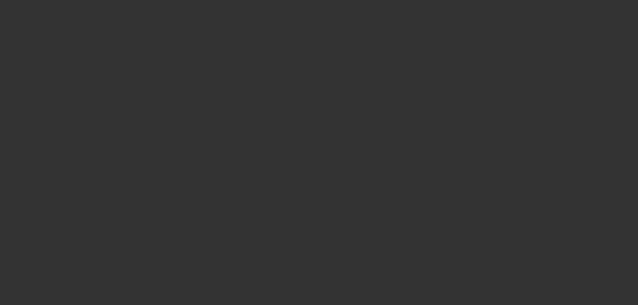
scroll to position [0, 0]
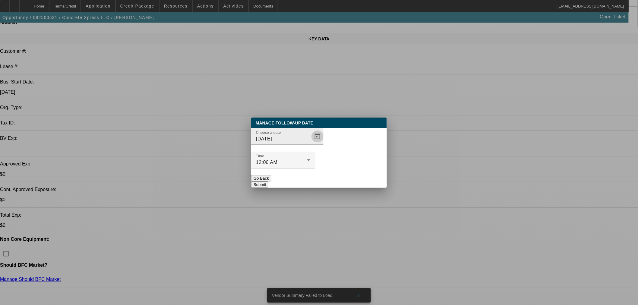
click at [313, 144] on span "Open calendar" at bounding box center [317, 136] width 14 height 14
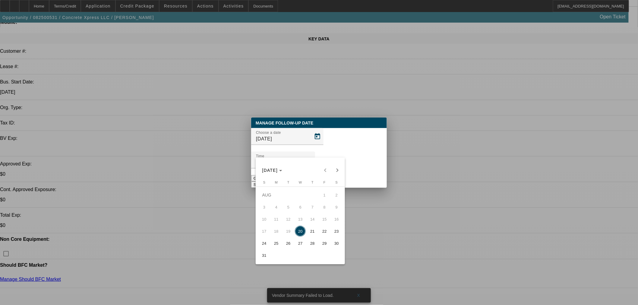
click at [310, 232] on span "21" at bounding box center [312, 231] width 11 height 11
type input "8/21/2025"
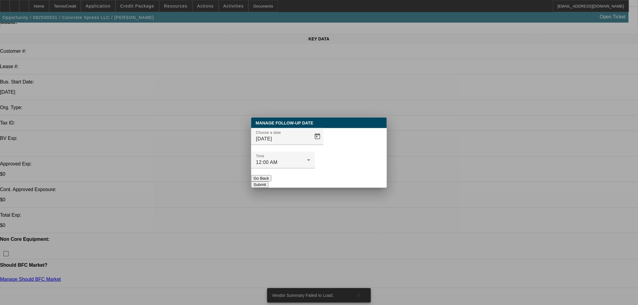
drag, startPoint x: 351, startPoint y: 168, endPoint x: 249, endPoint y: 1, distance: 195.3
click at [268, 182] on button "Submit" at bounding box center [259, 185] width 17 height 6
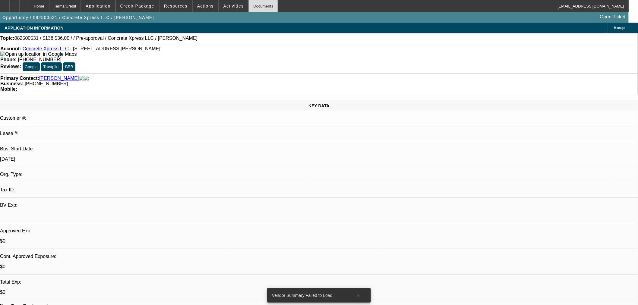
scroll to position [67, 0]
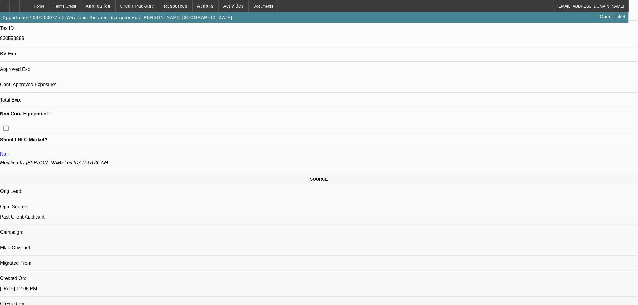
select select "0.15"
select select "2"
select select "0.1"
select select "4"
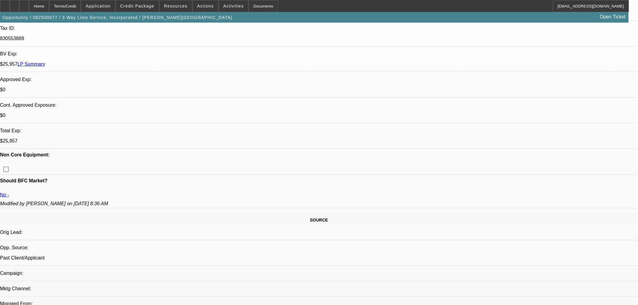
scroll to position [180, 0]
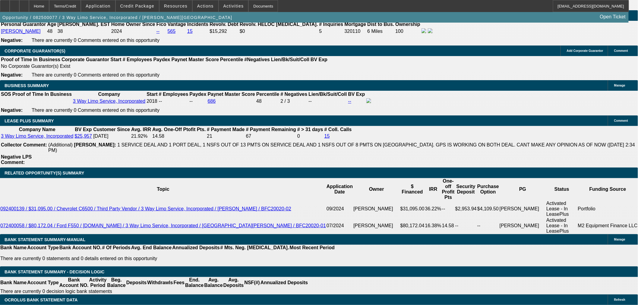
scroll to position [951, 0]
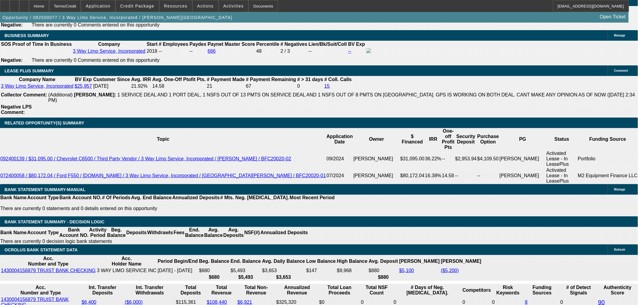
drag, startPoint x: 500, startPoint y: 198, endPoint x: 466, endPoint y: 187, distance: 35.3
drag, startPoint x: 433, startPoint y: 175, endPoint x: 434, endPoint y: 171, distance: 3.8
drag, startPoint x: 430, startPoint y: 152, endPoint x: 512, endPoint y: 193, distance: 91.2
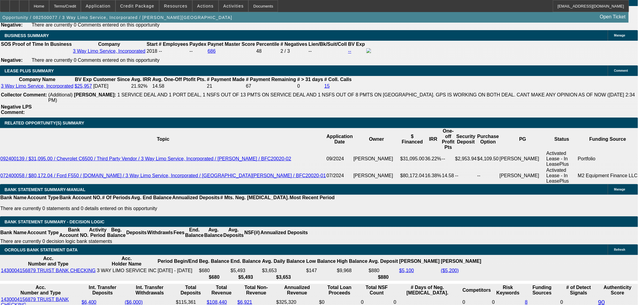
copy div "Repeat customer looking to add a third rollback for expansion. PG's annualized …"
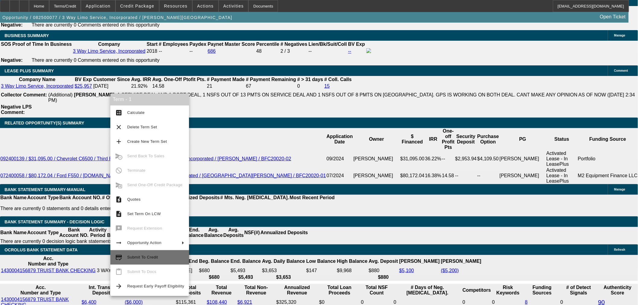
drag, startPoint x: 152, startPoint y: 250, endPoint x: 154, endPoint y: 253, distance: 4.2
click at [154, 253] on button "credit_score Submit To Credit" at bounding box center [149, 257] width 79 height 14
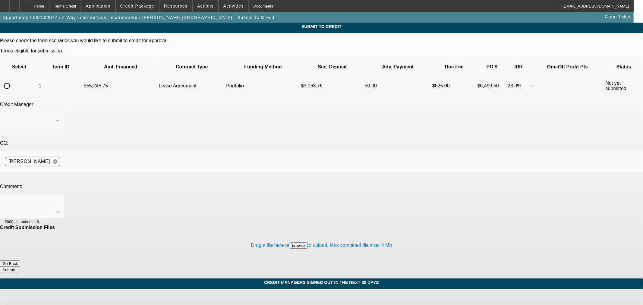
click at [13, 80] on input "radio" at bounding box center [7, 86] width 12 height 12
radio input "true"
click at [59, 194] on div at bounding box center [32, 206] width 54 height 24
paste textarea "Repeat customer looking to add a third rollback for expansion. PG's annualized …"
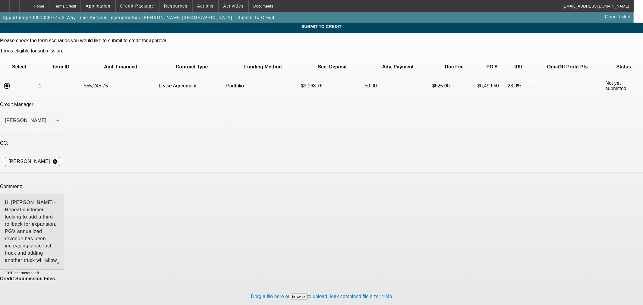
drag, startPoint x: 407, startPoint y: 150, endPoint x: 396, endPoint y: 201, distance: 51.9
click at [59, 201] on textarea "Hi Michael - Repeat customer looking to add a third rollback for expansion. PG'…" at bounding box center [32, 232] width 54 height 66
type textarea "Hi Michael - Repeat customer looking to add a third rollback for expansion. PG'…"
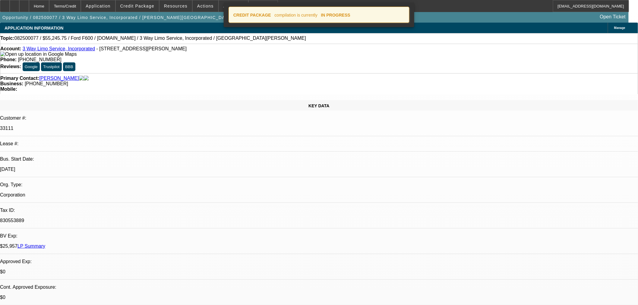
select select "0.15"
select select "2"
select select "0.1"
select select "4"
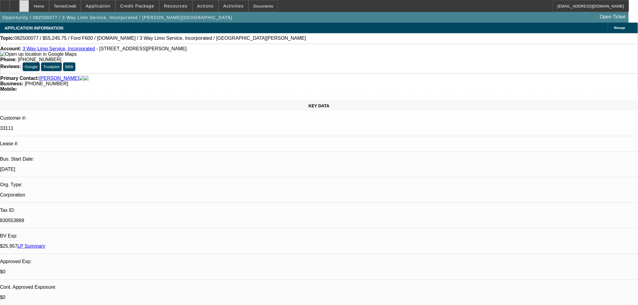
click at [24, 4] on icon at bounding box center [24, 4] width 0 height 0
select select "0.15"
select select "2"
select select "0.1"
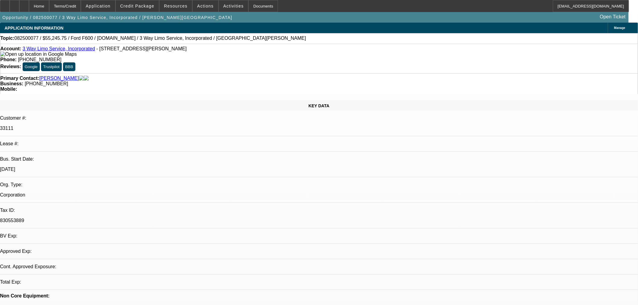
select select "4"
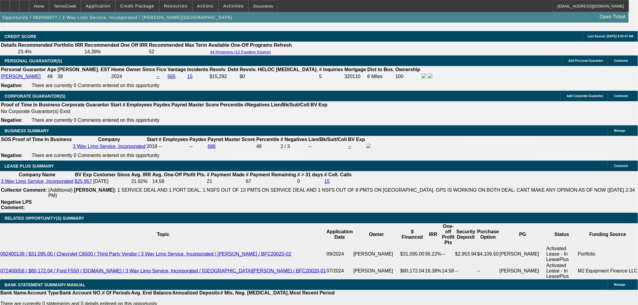
scroll to position [771, 0]
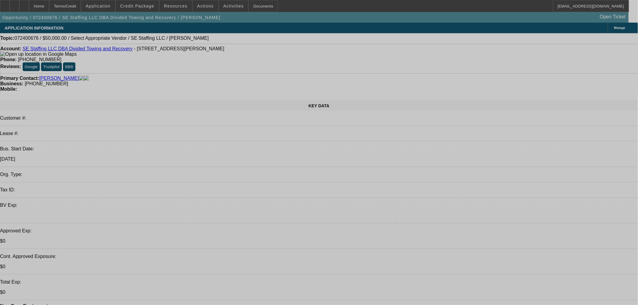
select select "0"
select select "2"
select select "0.1"
select select "4"
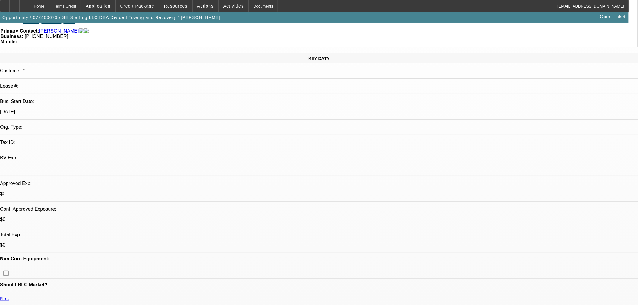
scroll to position [100, 0]
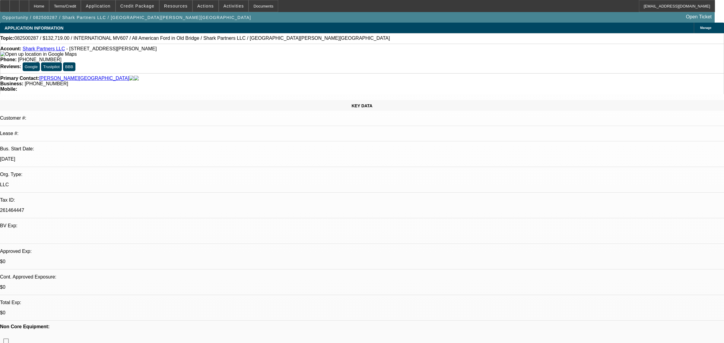
select select "0"
select select "2"
select select "0"
select select "6"
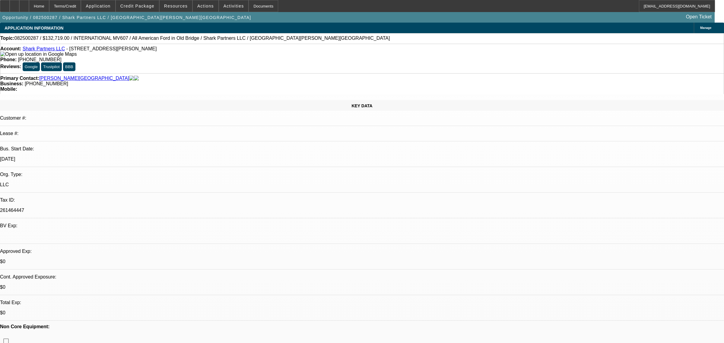
select select "0"
select select "2"
select select "0"
select select "6"
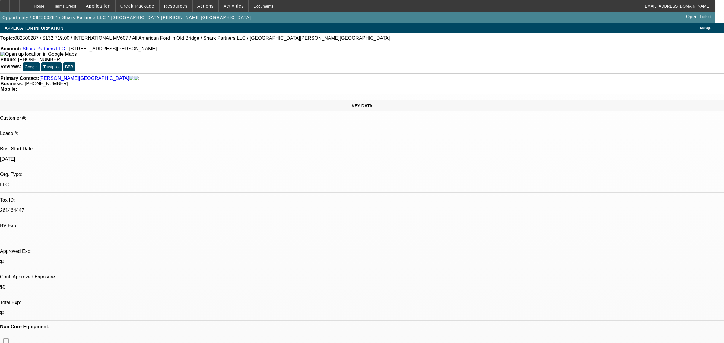
select select "0"
select select "2"
select select "0"
select select "6"
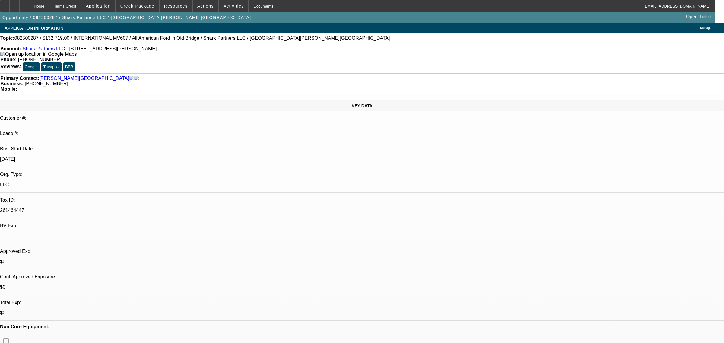
select select "0"
select select "2"
select select "0.1"
select select "4"
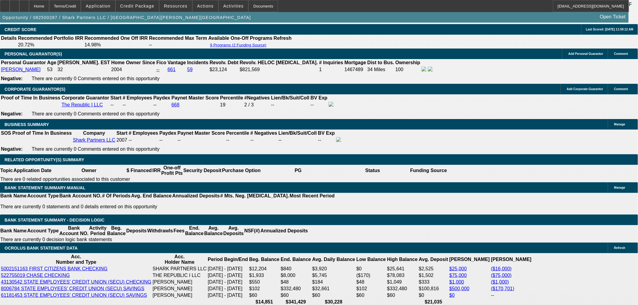
scroll to position [1039, 0]
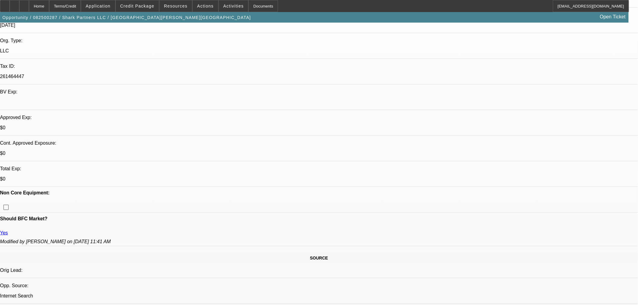
scroll to position [302, 0]
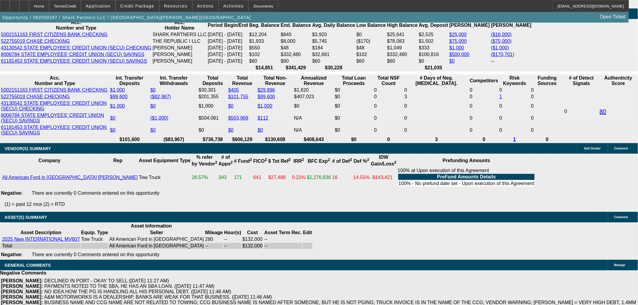
scroll to position [654, 0]
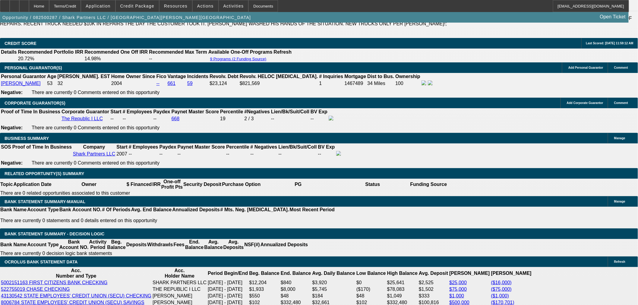
scroll to position [905, 0]
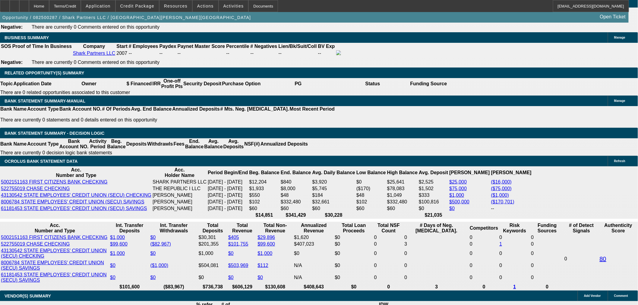
select select "0"
select select "2"
select select "0.1"
select select "4"
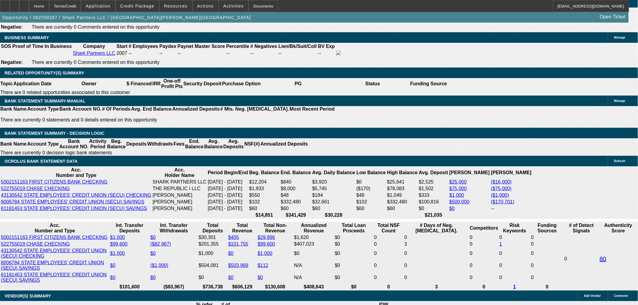
select select "0.1"
select select "2"
select select "0.1"
select select "4"
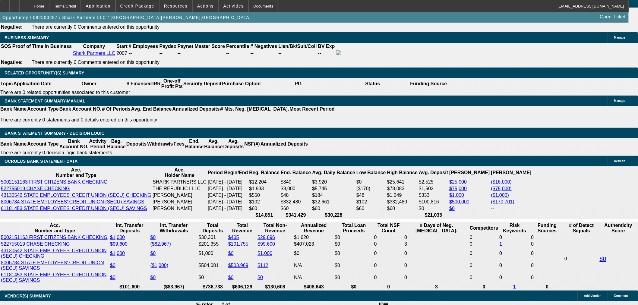
select select "0.1"
select select "2"
select select "0.1"
select select "4"
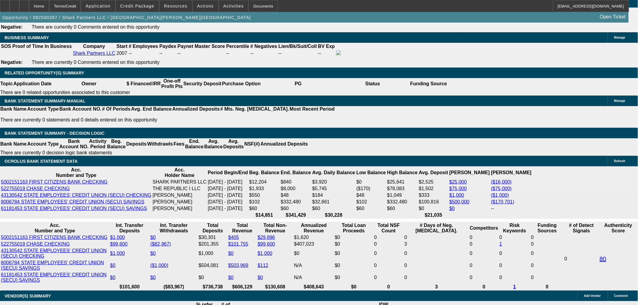
select select "2"
select select "0.1"
select select "4"
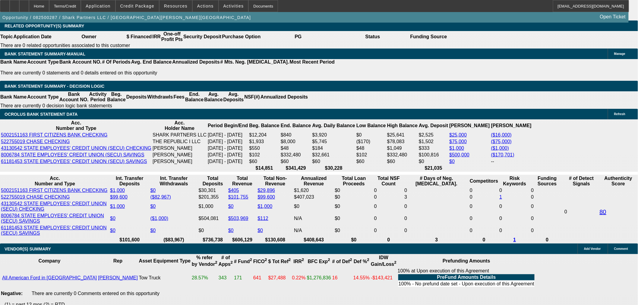
scroll to position [621, 0]
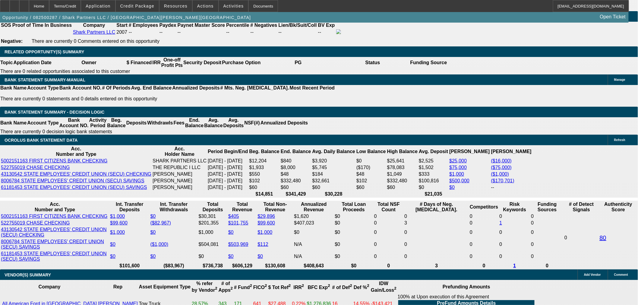
scroll to position [972, 0]
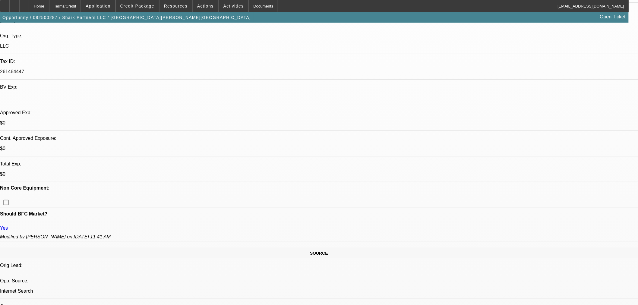
scroll to position [167, 0]
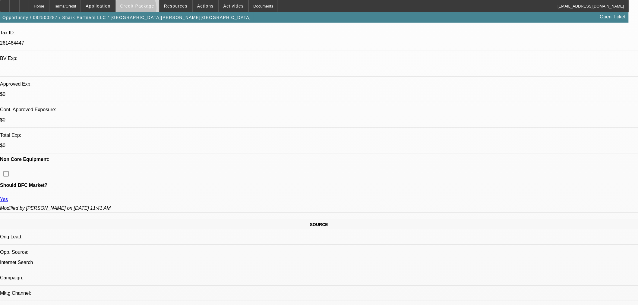
click at [145, 10] on span at bounding box center [137, 6] width 43 height 14
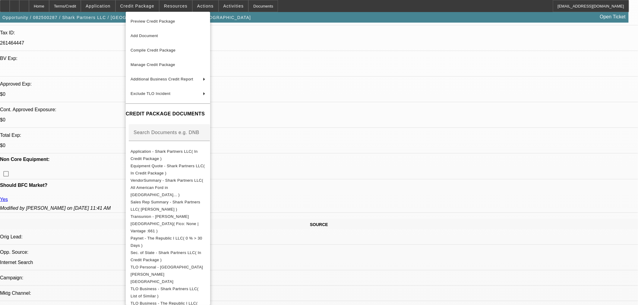
click at [329, 211] on div at bounding box center [319, 152] width 638 height 305
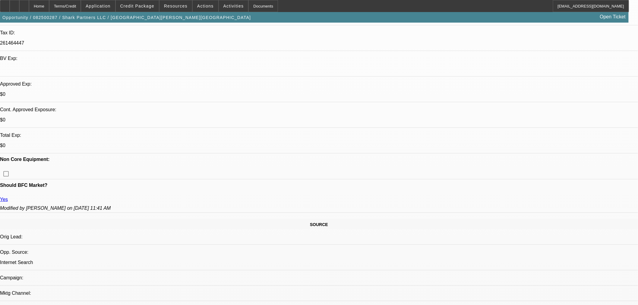
scroll to position [100, 0]
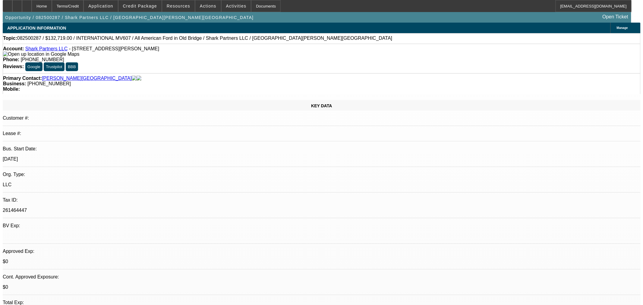
scroll to position [0, 0]
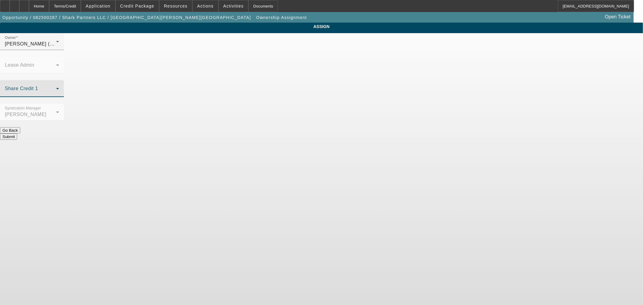
click at [56, 87] on span at bounding box center [30, 90] width 51 height 7
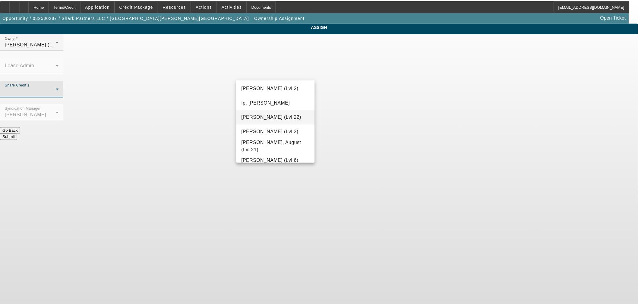
scroll to position [436, 0]
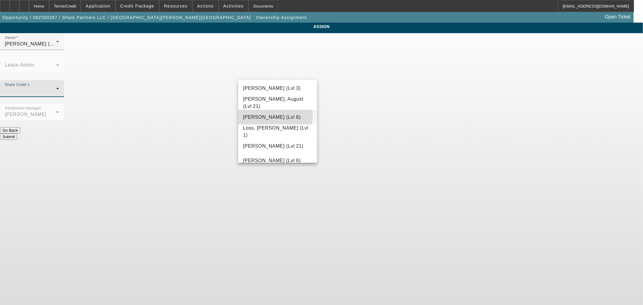
click at [267, 115] on span "[PERSON_NAME] (Lvl 6)" at bounding box center [272, 117] width 58 height 7
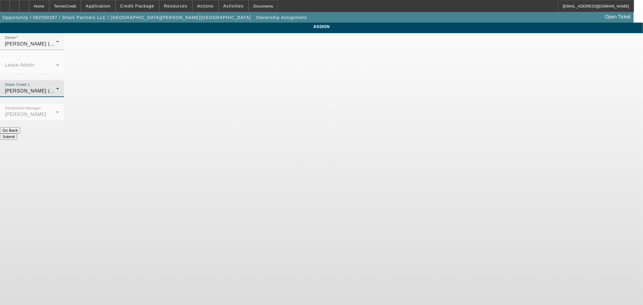
click at [17, 134] on button "Submit" at bounding box center [8, 137] width 17 height 6
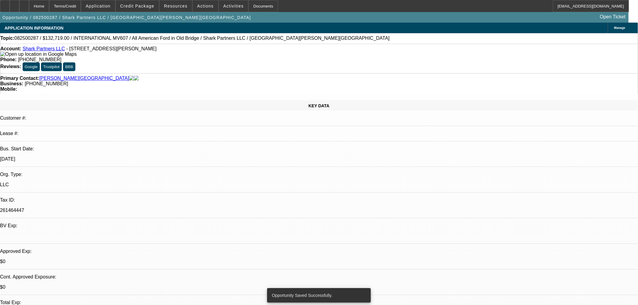
select select "0"
select select "2"
select select "0"
select select "6"
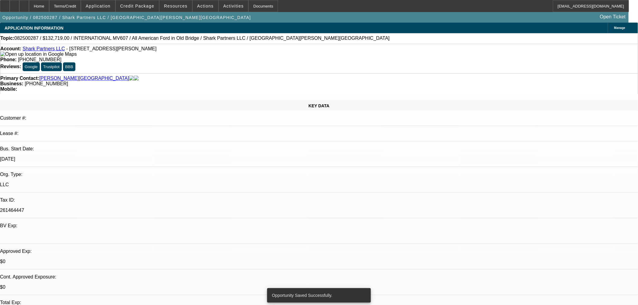
select select "0"
select select "2"
select select "0"
select select "6"
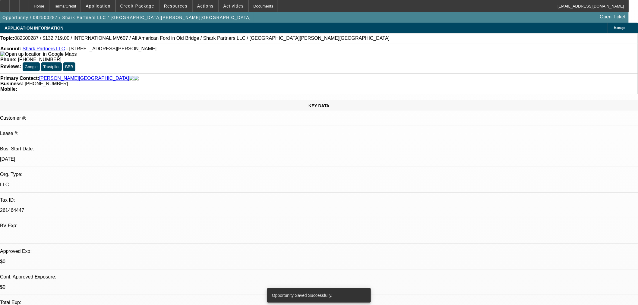
select select "0"
select select "2"
select select "0"
select select "6"
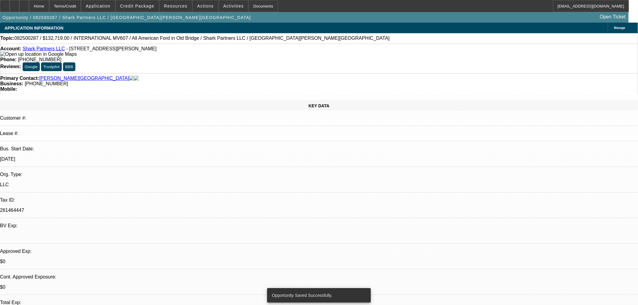
select select "0"
select select "2"
select select "0.1"
select select "4"
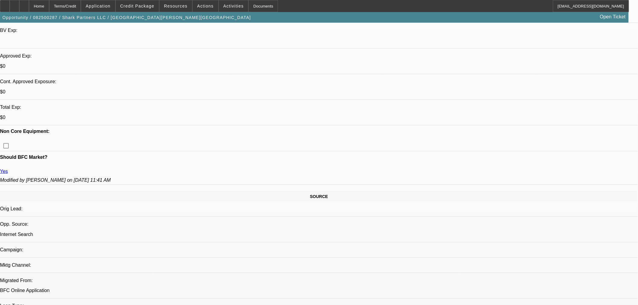
scroll to position [100, 0]
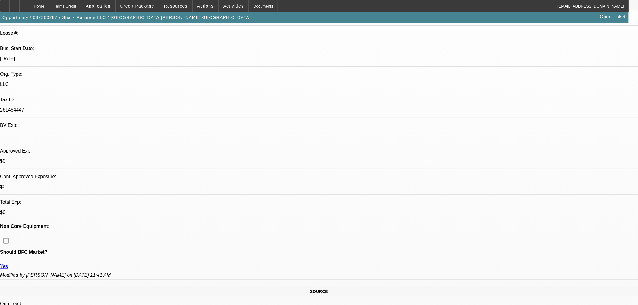
drag, startPoint x: 178, startPoint y: 164, endPoint x: 159, endPoint y: 164, distance: 19.0
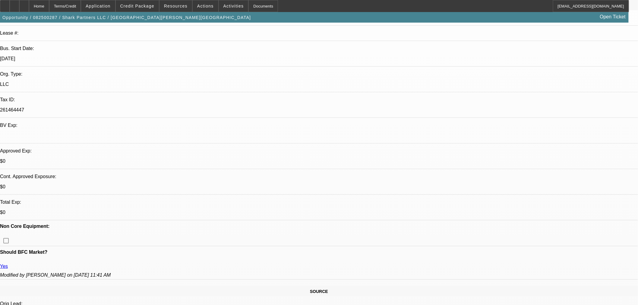
drag, startPoint x: 364, startPoint y: 116, endPoint x: 371, endPoint y: 118, distance: 7.3
click at [35, 12] on span "button" at bounding box center [127, 17] width 254 height 14
click at [24, 4] on icon at bounding box center [24, 4] width 0 height 0
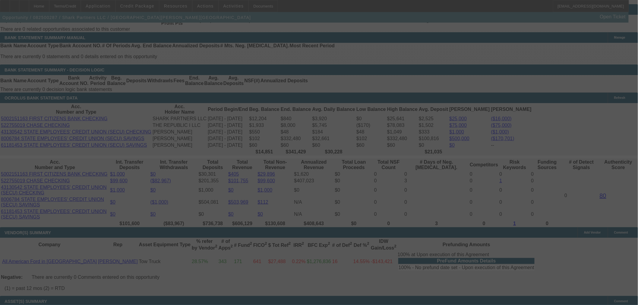
scroll to position [1068, 0]
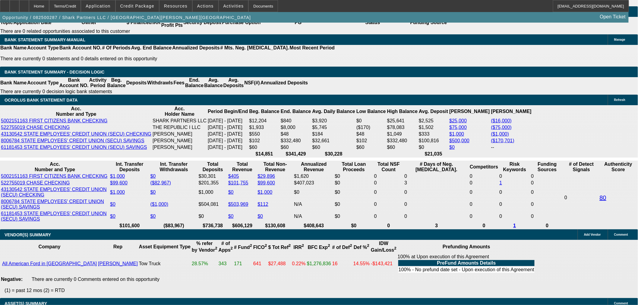
select select "0"
select select "2"
select select "0"
select select "6"
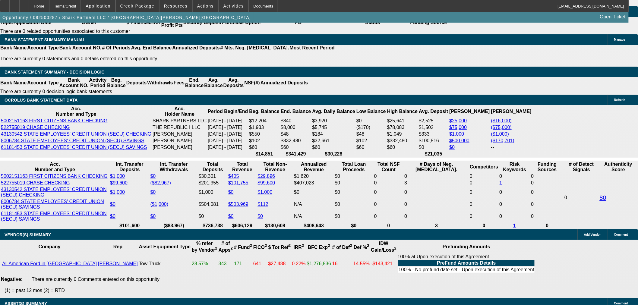
select select "0"
select select "2"
select select "0"
select select "6"
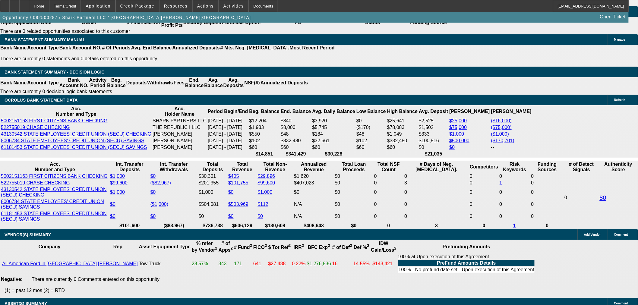
select select "0"
select select "2"
select select "0"
select select "6"
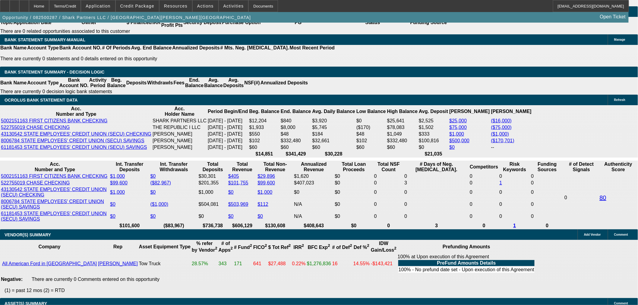
select select "0"
select select "2"
select select "0.1"
select select "4"
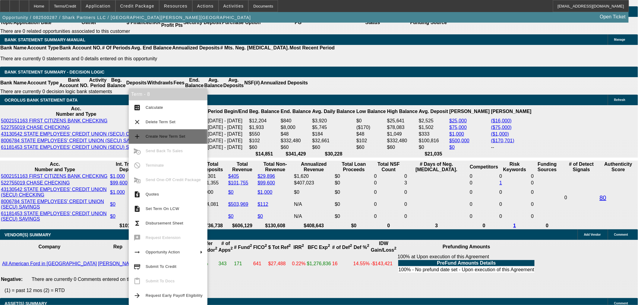
click at [167, 137] on span "Create New Term Set" at bounding box center [166, 136] width 40 height 5
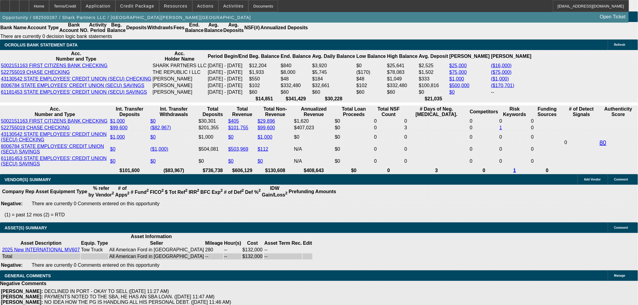
select select "0"
select select "2"
select select "0"
select select "6"
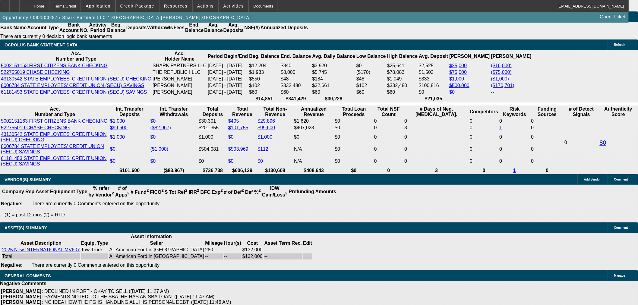
select select "0"
select select "2"
select select "0"
select select "6"
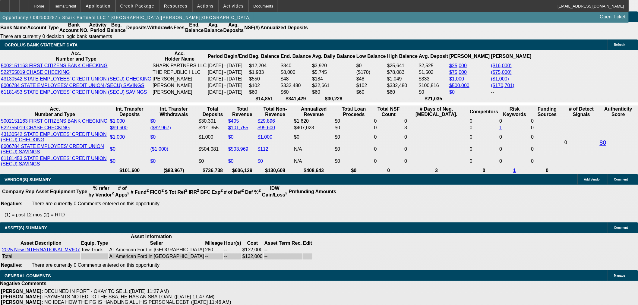
select select "0"
select select "2"
select select "0"
select select "6"
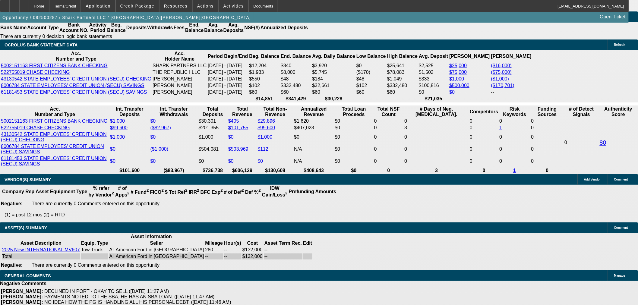
select select "0"
select select "2"
select select "0"
select select "6"
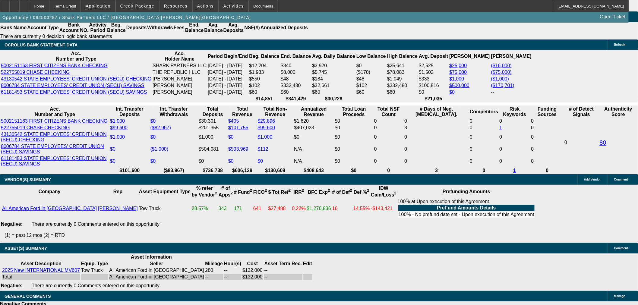
scroll to position [1067, 0]
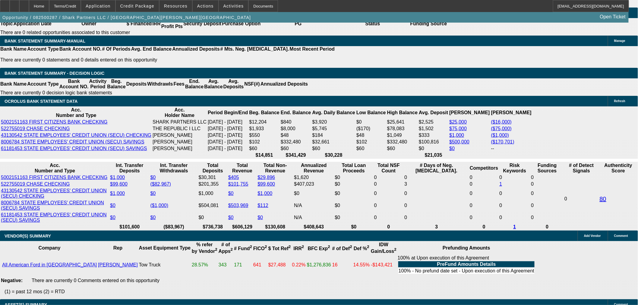
type input "4"
type input "UNKNOWN"
type input "$34,293.07"
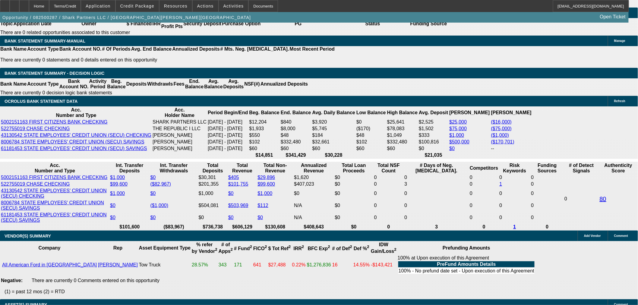
type input "48"
type input "$3,761.29"
type input "48"
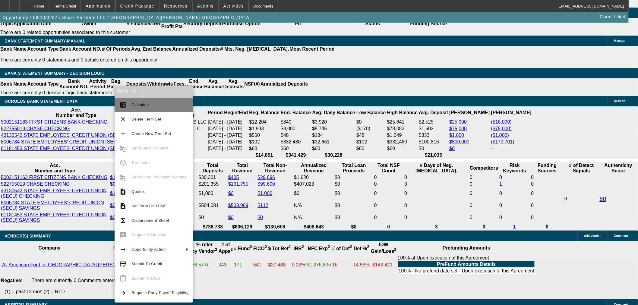
click at [145, 103] on span "Calculate" at bounding box center [160, 104] width 57 height 7
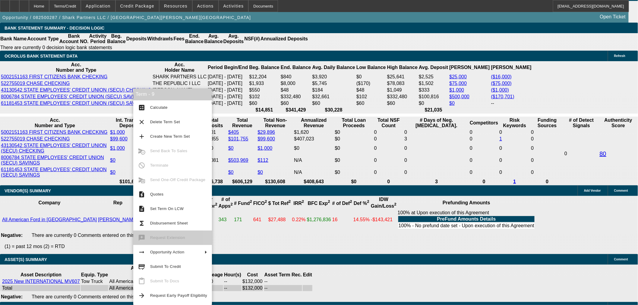
scroll to position [1201, 0]
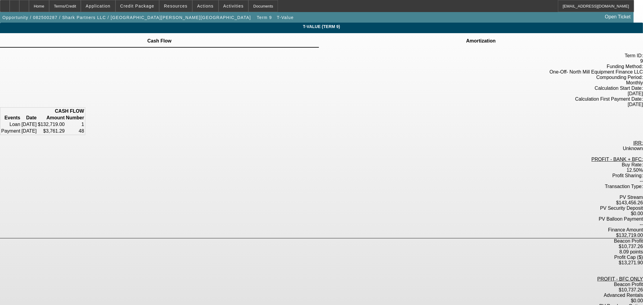
click at [387, 44] on div "Amortization" at bounding box center [481, 40] width 324 height 14
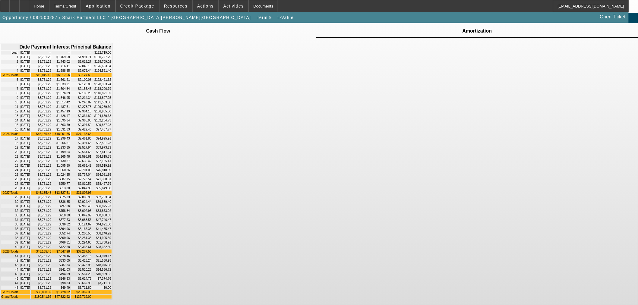
scroll to position [192, 0]
drag, startPoint x: 331, startPoint y: 290, endPoint x: 344, endPoint y: 291, distance: 13.3
click at [70, 295] on td "$47,822.92" at bounding box center [61, 297] width 18 height 4
drag, startPoint x: 376, startPoint y: 281, endPoint x: 363, endPoint y: 281, distance: 12.7
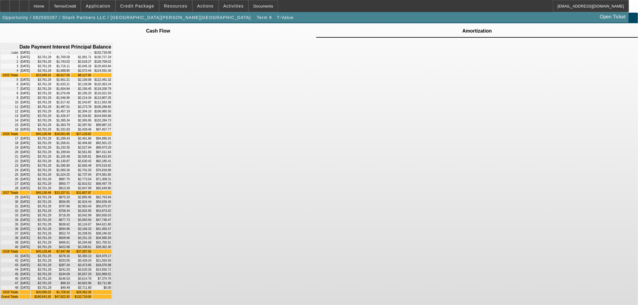
click at [92, 291] on td "$28,362.30" at bounding box center [81, 293] width 21 height 4
click at [111, 195] on td "$62,763.84" at bounding box center [101, 197] width 19 height 4
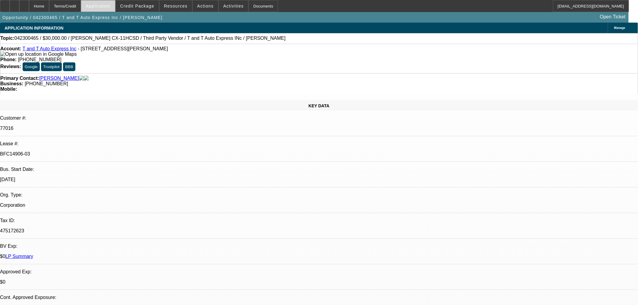
select select "0"
select select "2"
select select "0"
select select "6"
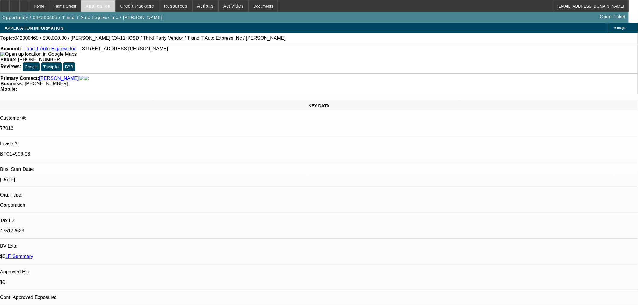
select select "0"
select select "2"
select select "0"
select select "6"
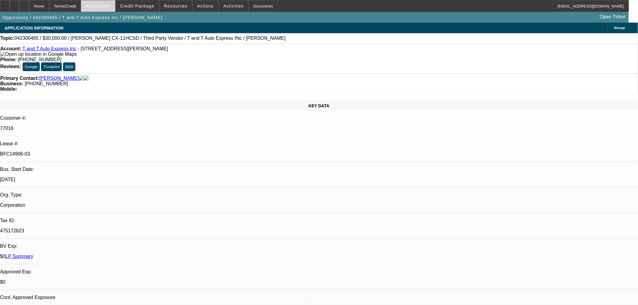
select select "0"
select select "2"
select select "0"
select select "6"
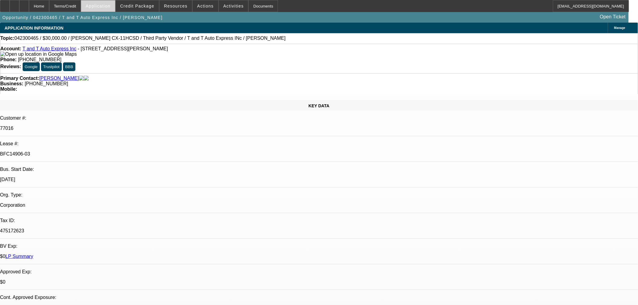
select select "0.1"
select select "2"
select select "0"
select select "6"
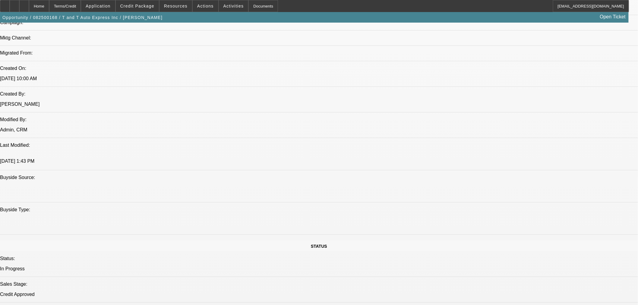
select select "0.15"
select select "2"
select select "0"
select select "6"
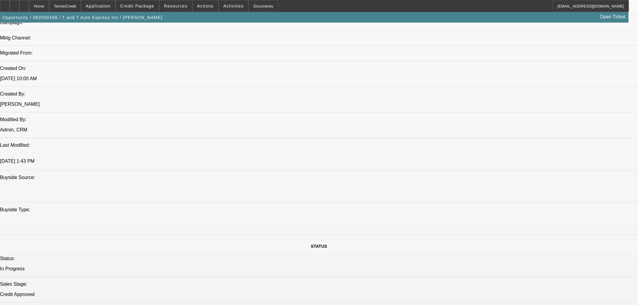
select select "0.15"
select select "2"
select select "0"
select select "6"
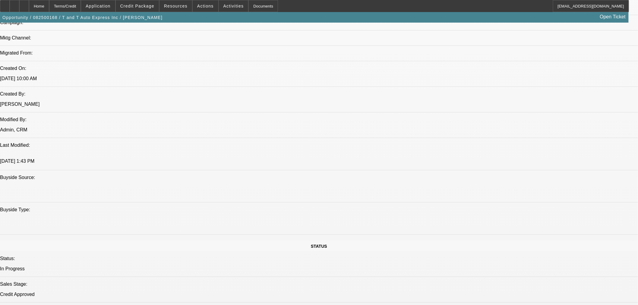
select select "0.15"
select select "2"
select select "0"
select select "6"
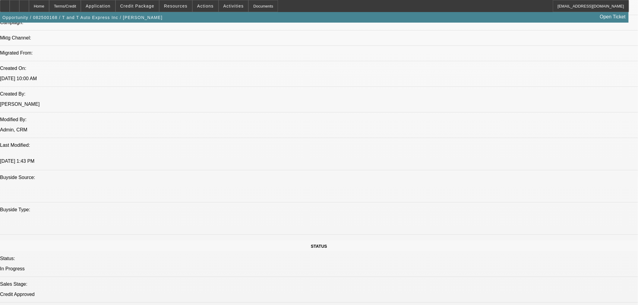
select select "0"
select select "6"
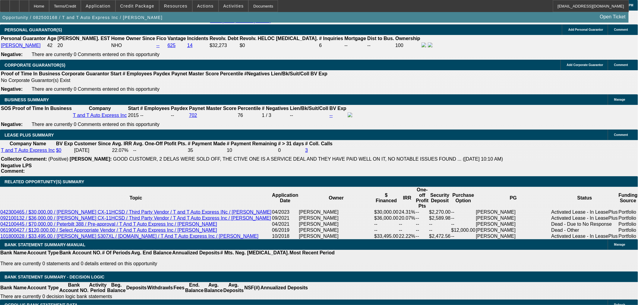
scroll to position [936, 0]
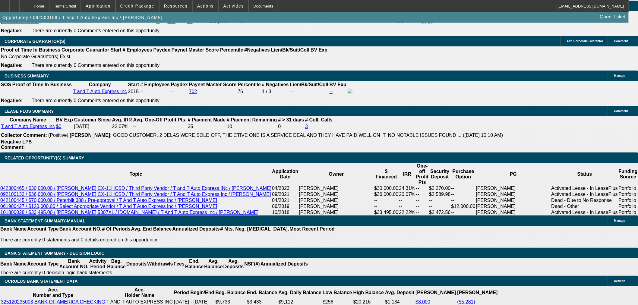
scroll to position [903, 0]
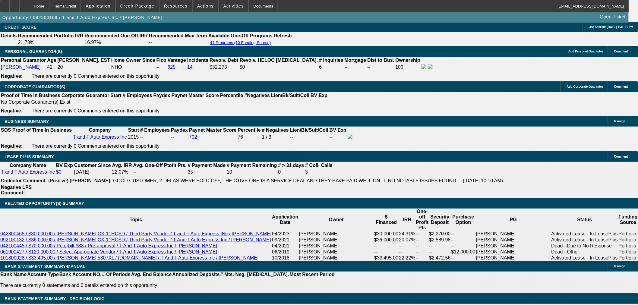
drag, startPoint x: 113, startPoint y: 128, endPoint x: 156, endPoint y: 126, distance: 42.9
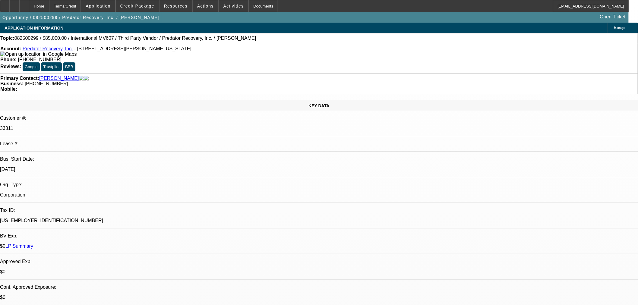
select select "0"
select select "6"
select select "0"
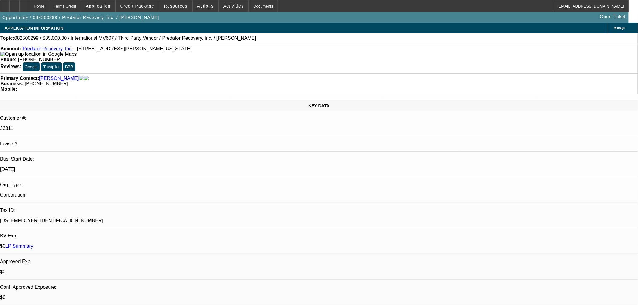
select select "0"
select select "6"
select select "0"
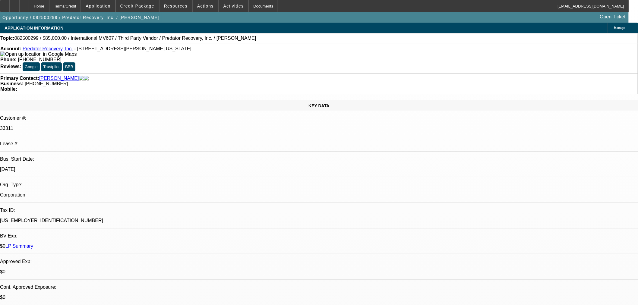
select select "0"
select select "6"
select select "0"
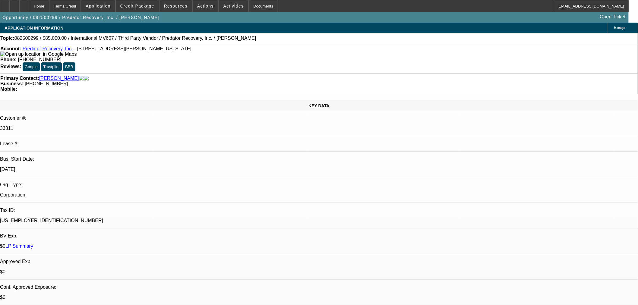
select select "6"
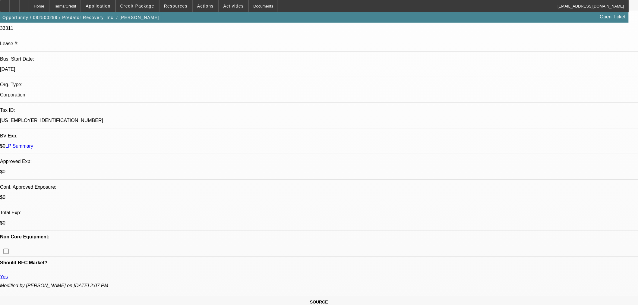
scroll to position [100, 0]
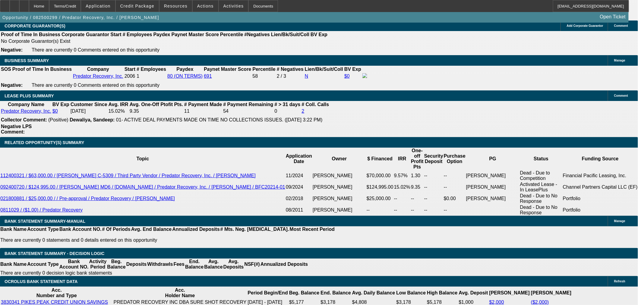
scroll to position [972, 0]
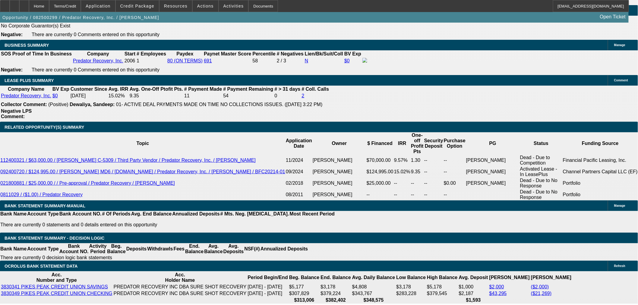
type input "$2,000.00"
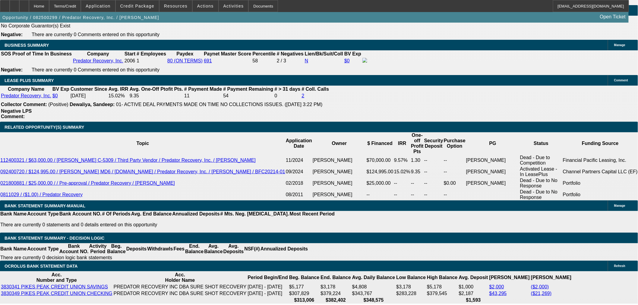
type input "8"
type input "UNKNOWN"
type input "$1,723.49"
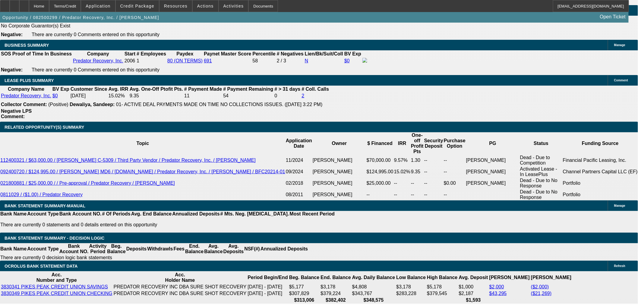
type input "1"
type input "$1,452.97"
type input "18"
type input "$2,158.44"
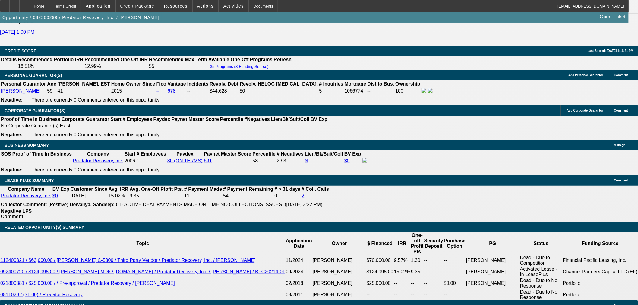
scroll to position [871, 0]
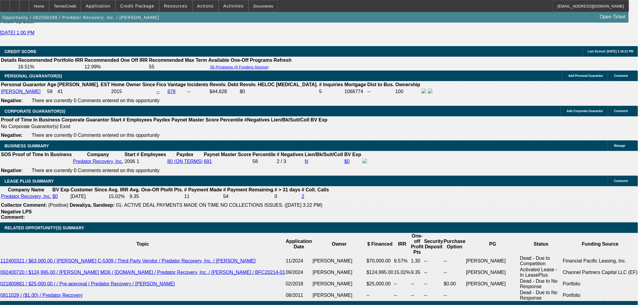
type input "18"
type input "21"
type input "2150"
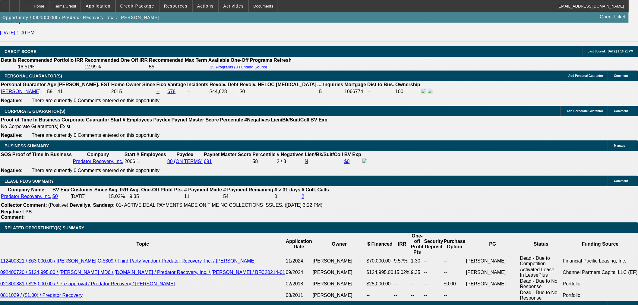
type input "17.8"
type input "$2,150.00"
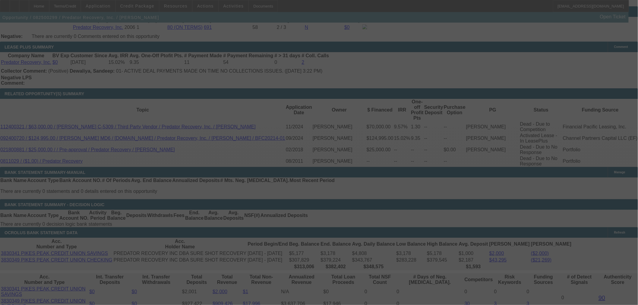
select select "0"
select select "6"
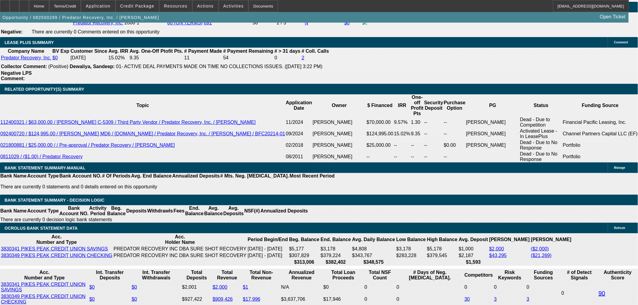
scroll to position [972, 0]
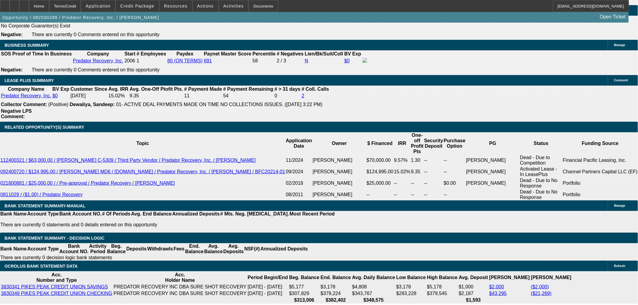
drag, startPoint x: 303, startPoint y: 75, endPoint x: 310, endPoint y: 75, distance: 6.9
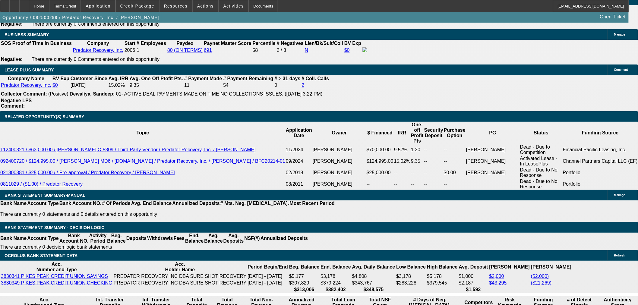
scroll to position [905, 0]
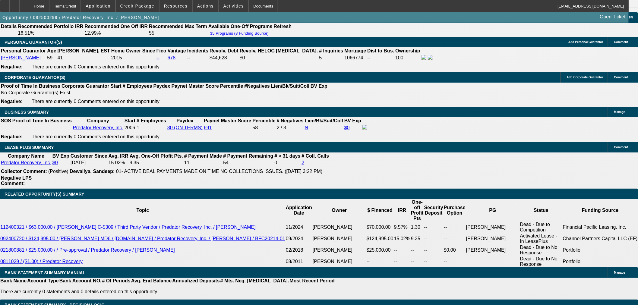
radio input "true"
type textarea "[PERSON_NAME] knows he approved no money down up to 85k said he will call blue …"
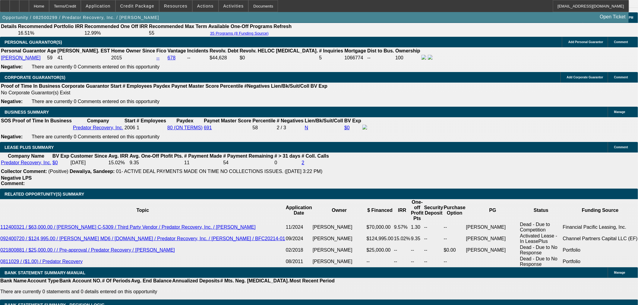
radio input "true"
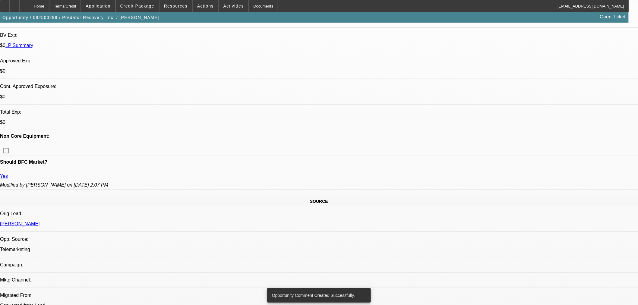
scroll to position [33, 0]
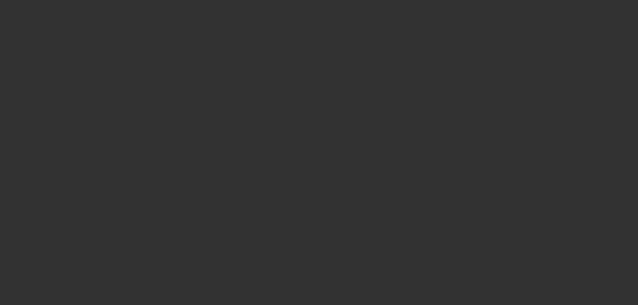
click at [310, 144] on span "Open calendar" at bounding box center [317, 136] width 14 height 14
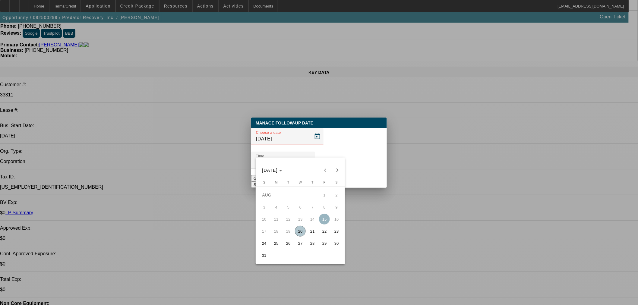
drag, startPoint x: 308, startPoint y: 235, endPoint x: 316, endPoint y: 235, distance: 7.3
click at [310, 235] on span "21" at bounding box center [312, 231] width 11 height 11
type input "[DATE]"
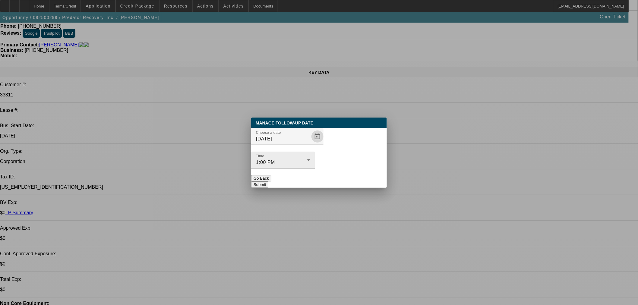
drag, startPoint x: 357, startPoint y: 168, endPoint x: 366, endPoint y: 143, distance: 26.9
click at [268, 182] on button "Submit" at bounding box center [259, 185] width 17 height 6
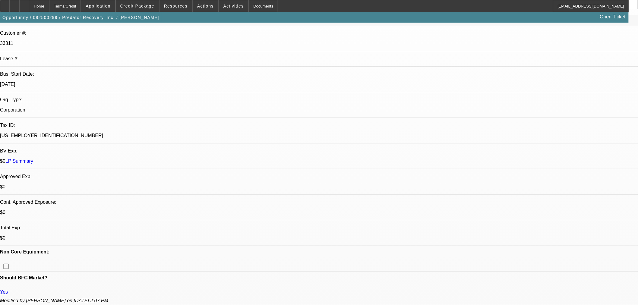
scroll to position [33, 0]
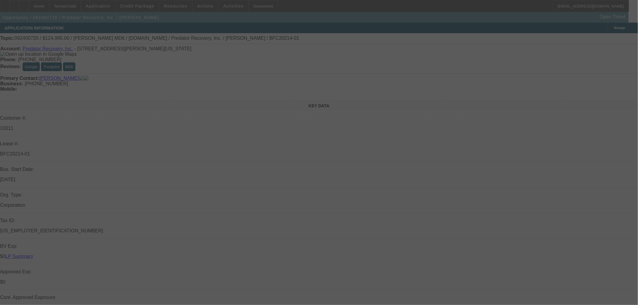
select select "0"
select select "6"
select select "0"
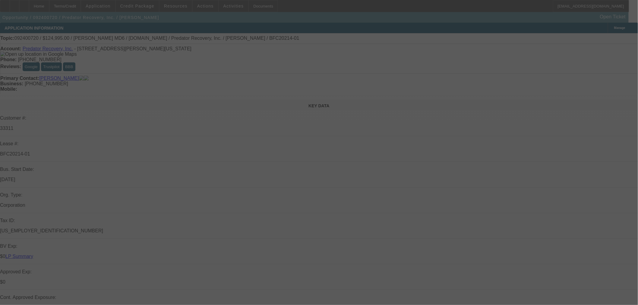
select select "0"
select select "6"
select select "0"
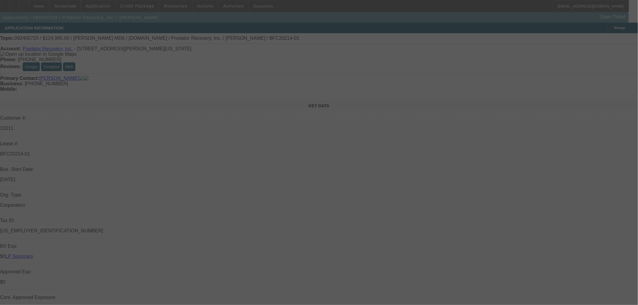
select select "2"
select select "0"
select select "6"
select select "0"
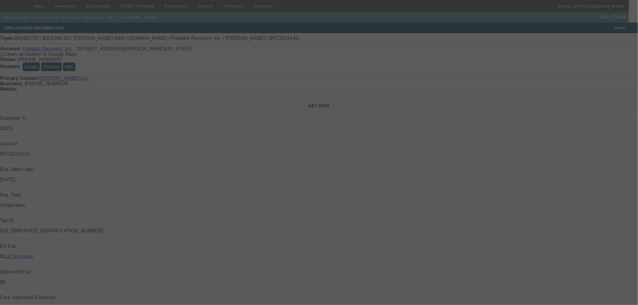
select select "3"
select select "0"
select select "6"
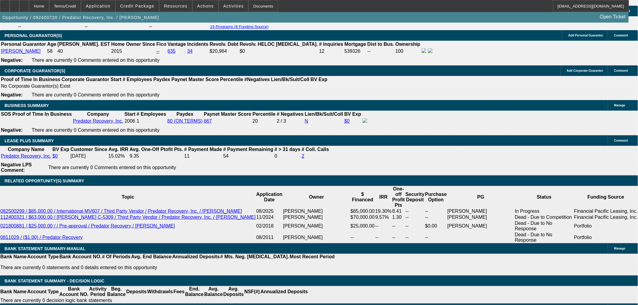
scroll to position [938, 0]
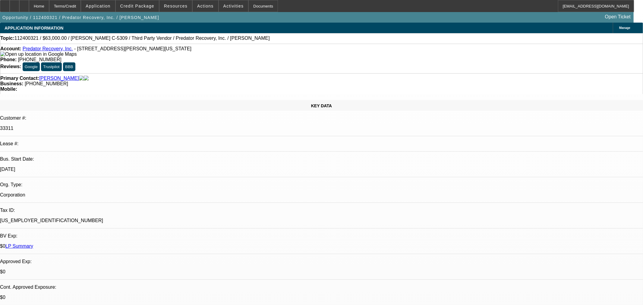
select select "0"
select select "6"
select select "0"
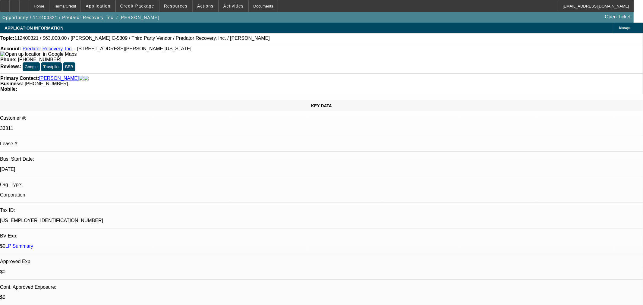
select select "0"
select select "3"
select select "0"
select select "6"
select select "0.1"
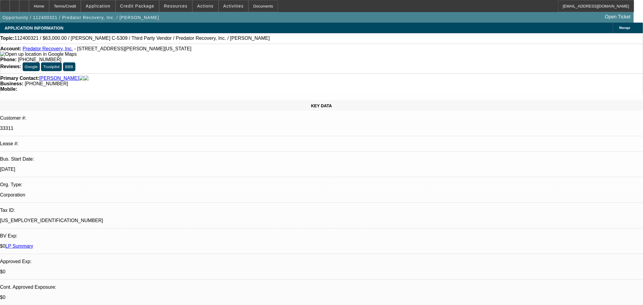
select select "2"
select select "0"
select select "6"
select select "0"
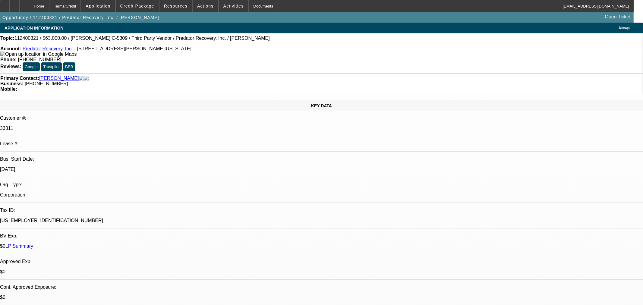
select select "0"
select select "6"
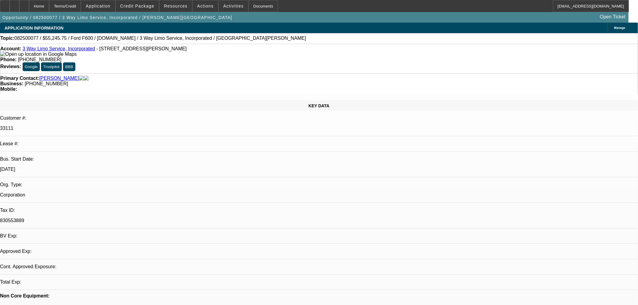
select select "0.15"
select select "2"
select select "0.1"
select select "4"
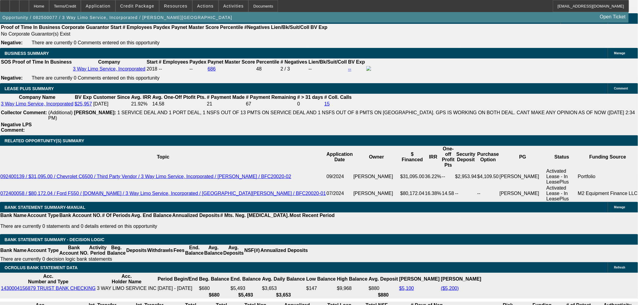
scroll to position [938, 0]
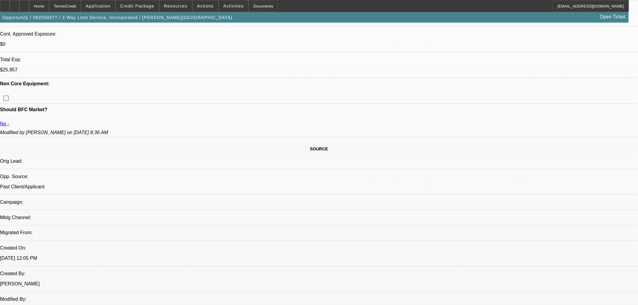
scroll to position [167, 0]
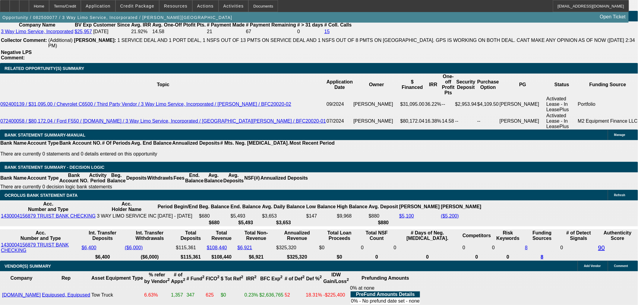
scroll to position [838, 0]
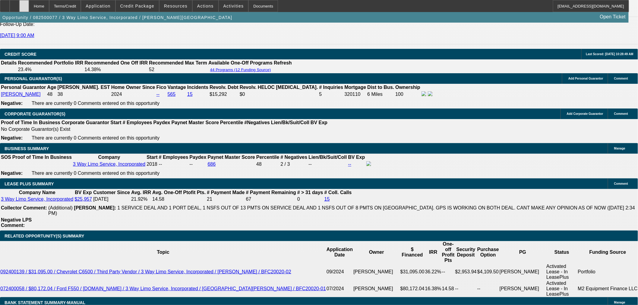
click at [24, 4] on icon at bounding box center [24, 4] width 0 height 0
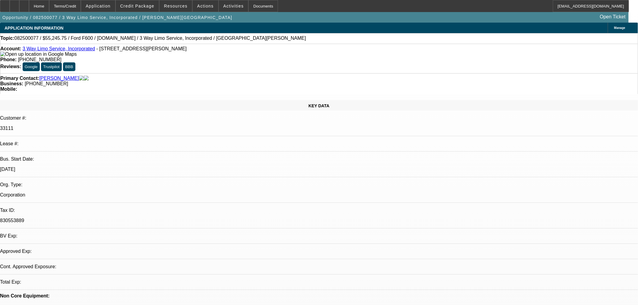
select select "0.15"
select select "2"
select select "0.1"
select select "4"
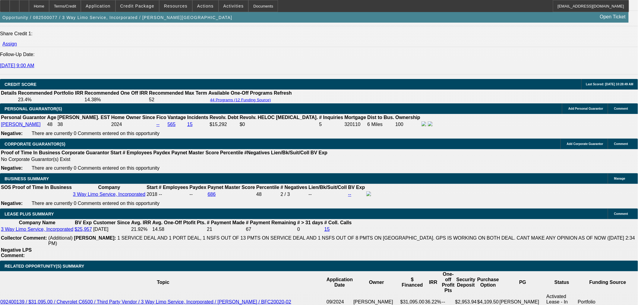
scroll to position [838, 0]
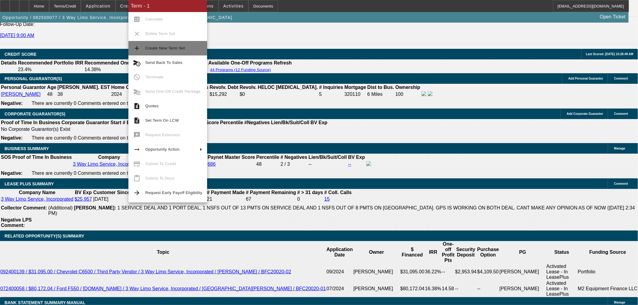
click at [184, 42] on button "add Create New Term Set" at bounding box center [168, 48] width 79 height 14
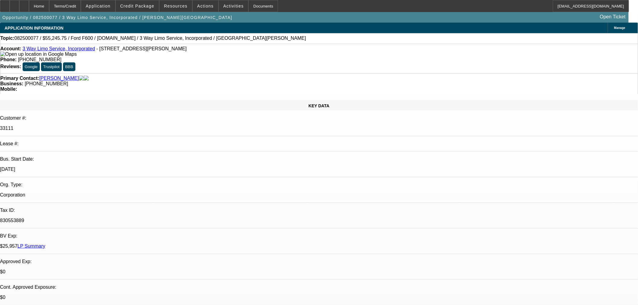
select select "0.15"
select select "2"
select select "0.1"
select select "4"
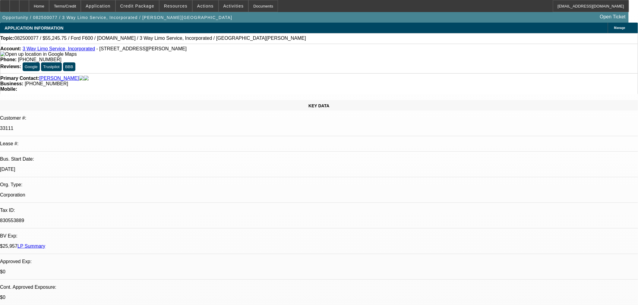
select select "0.15"
select select "2"
select select "0.1"
select select "4"
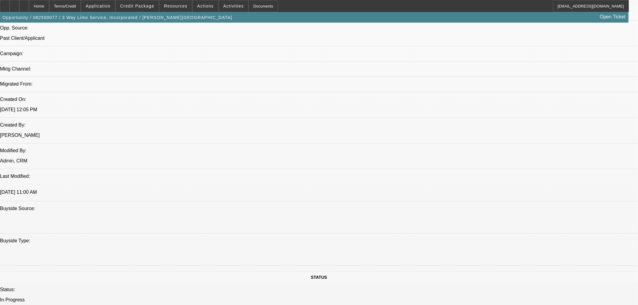
scroll to position [67, 0]
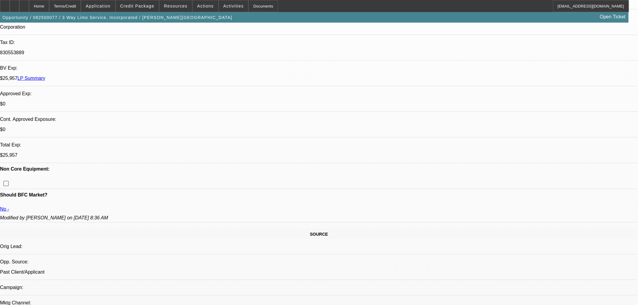
scroll to position [167, 0]
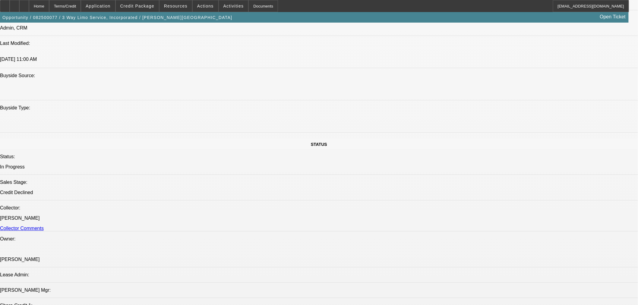
scroll to position [503, 0]
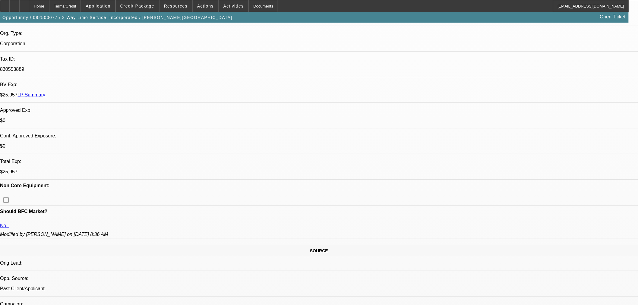
scroll to position [167, 0]
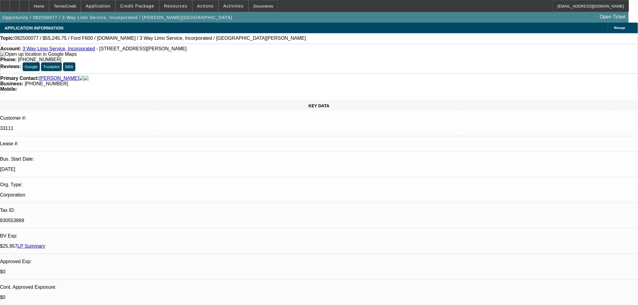
scroll to position [6, 0]
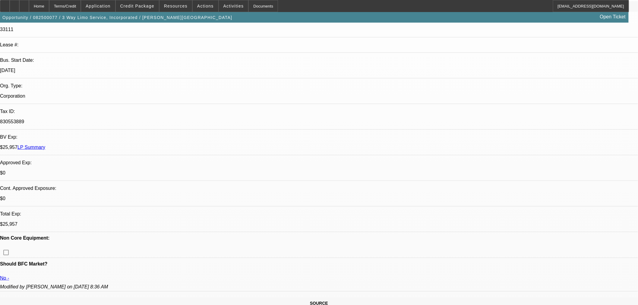
scroll to position [100, 0]
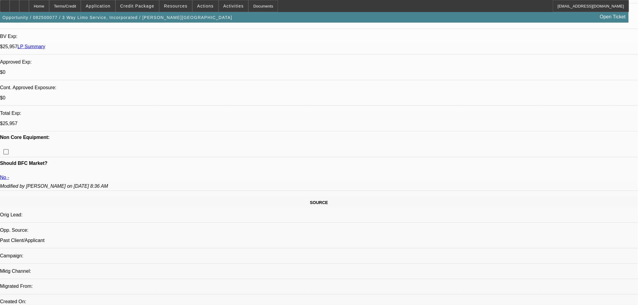
scroll to position [201, 0]
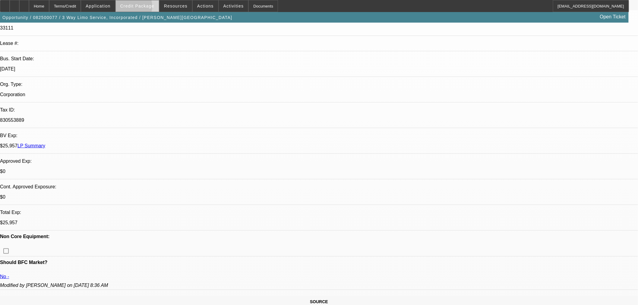
click at [139, 8] on span "Credit Package" at bounding box center [137, 6] width 34 height 5
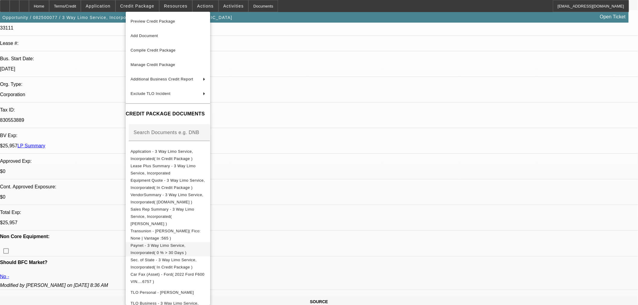
click at [170, 243] on span "Paynet - 3 Way Limo Service, Incorporated( 0 % > 30 Days )" at bounding box center [159, 249] width 56 height 12
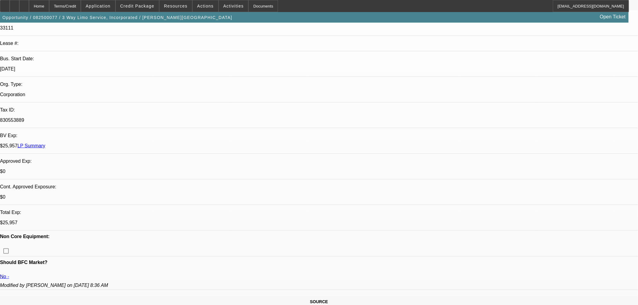
drag, startPoint x: 433, startPoint y: 202, endPoint x: 468, endPoint y: 200, distance: 35.9
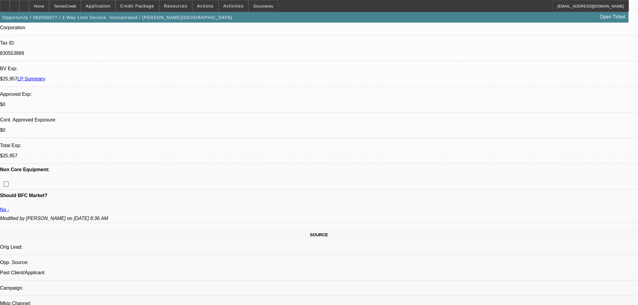
drag, startPoint x: 292, startPoint y: 188, endPoint x: 297, endPoint y: 188, distance: 5.5
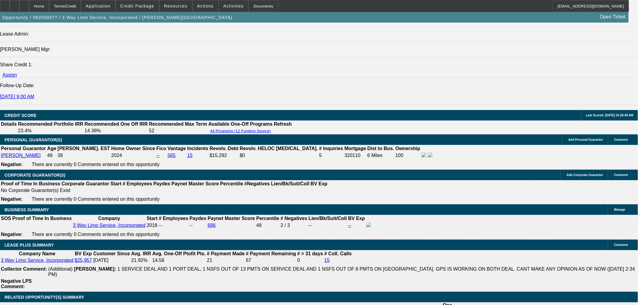
scroll to position [838, 0]
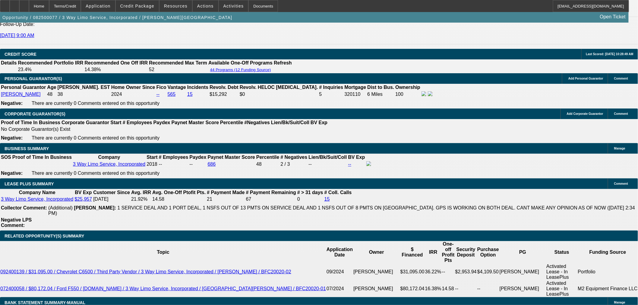
drag, startPoint x: 430, startPoint y: 200, endPoint x: 467, endPoint y: 201, distance: 36.8
drag, startPoint x: 468, startPoint y: 201, endPoint x: 435, endPoint y: 201, distance: 32.3
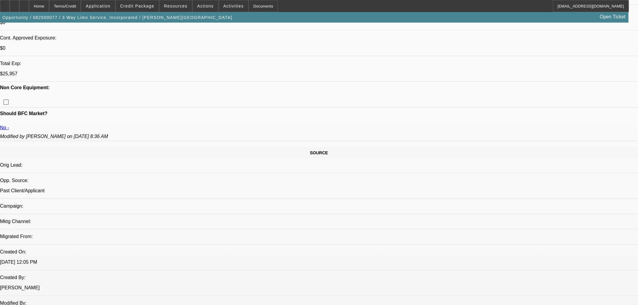
scroll to position [201, 0]
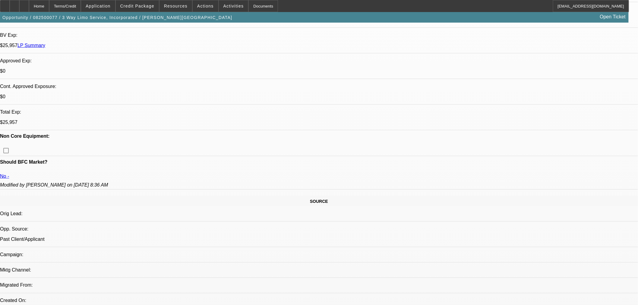
drag, startPoint x: 566, startPoint y: 200, endPoint x: 600, endPoint y: 197, distance: 34.6
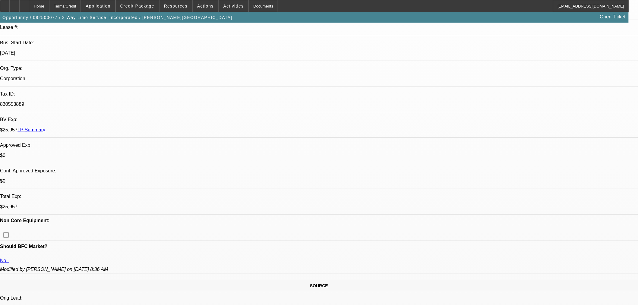
scroll to position [67, 0]
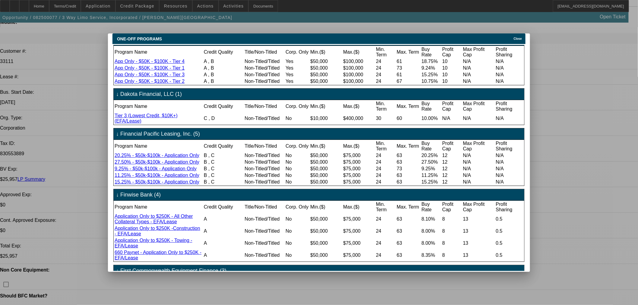
scroll to position [0, 0]
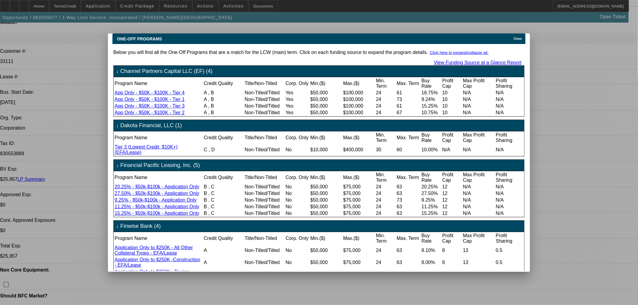
click at [178, 154] on link "Tier 3 (Lowest Credit, $10K+) (EFA/Lease)" at bounding box center [146, 149] width 63 height 11
drag, startPoint x: 513, startPoint y: 33, endPoint x: 509, endPoint y: 35, distance: 4.5
click at [513, 33] on div "Close" at bounding box center [519, 36] width 13 height 7
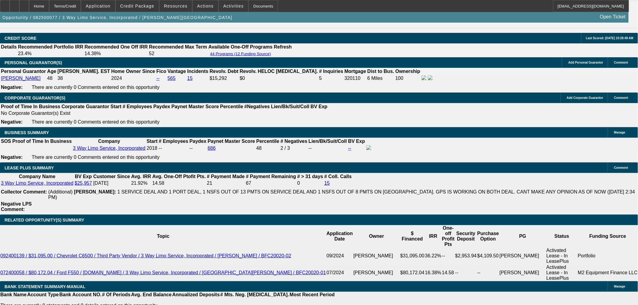
scroll to position [905, 0]
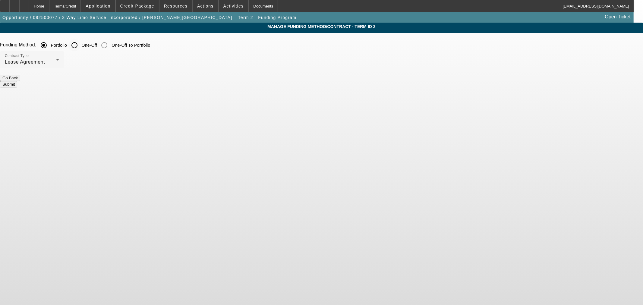
click at [81, 43] on input "One-Off" at bounding box center [74, 45] width 12 height 12
radio input "true"
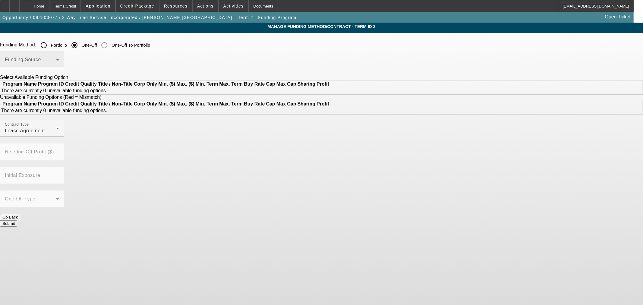
click at [56, 65] on span at bounding box center [30, 62] width 51 height 7
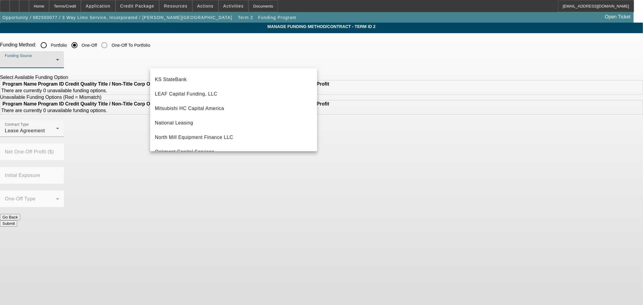
scroll to position [171, 0]
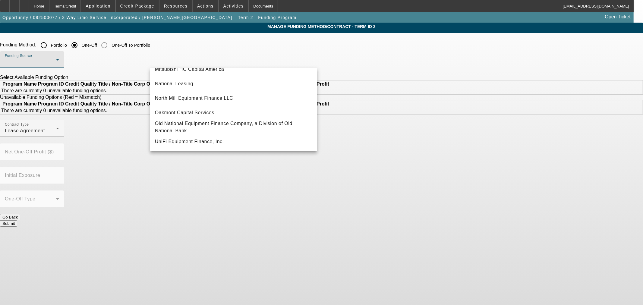
click at [426, 172] on div at bounding box center [321, 152] width 643 height 305
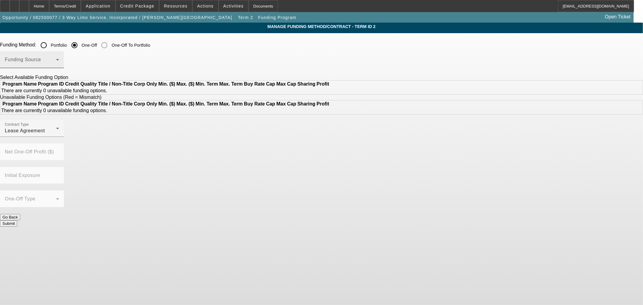
click at [56, 62] on span at bounding box center [30, 62] width 51 height 7
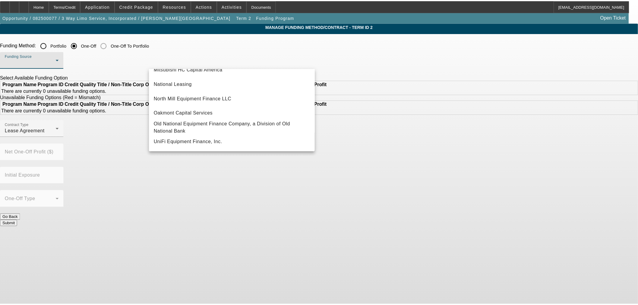
scroll to position [3, 0]
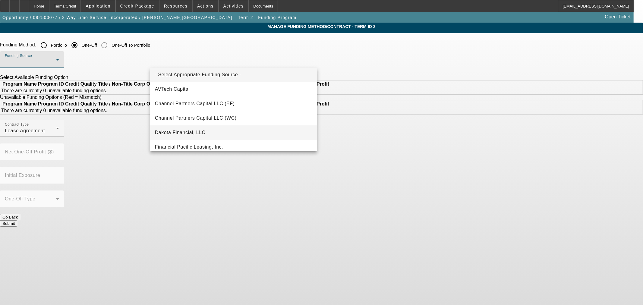
click at [185, 134] on span "Dakota Financial, LLC" at bounding box center [180, 132] width 51 height 7
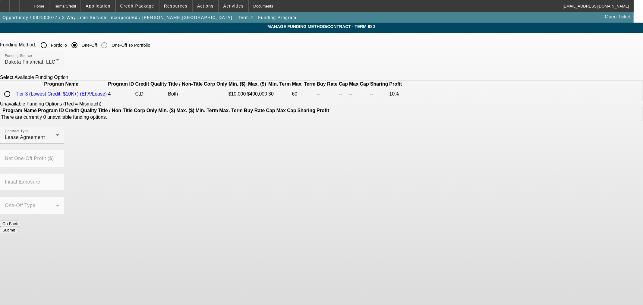
click at [13, 100] on input "radio" at bounding box center [7, 94] width 12 height 12
radio input "true"
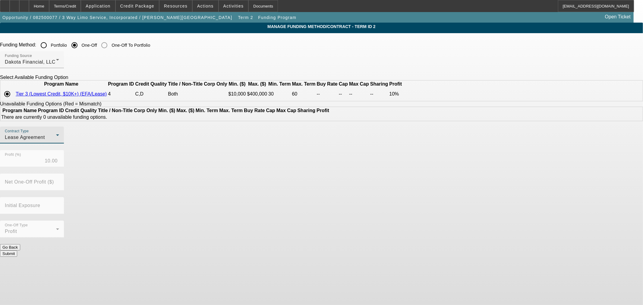
click at [61, 139] on icon at bounding box center [57, 135] width 7 height 7
drag, startPoint x: 293, startPoint y: 185, endPoint x: 236, endPoint y: 220, distance: 66.7
click at [282, 189] on div at bounding box center [321, 152] width 643 height 305
click at [274, 253] on form "Funding Method: Portfolio One-Off One-Off To Portfolio Funding Source Dakota Fi…" at bounding box center [321, 150] width 643 height 223
click at [17, 251] on button "Submit" at bounding box center [8, 254] width 17 height 6
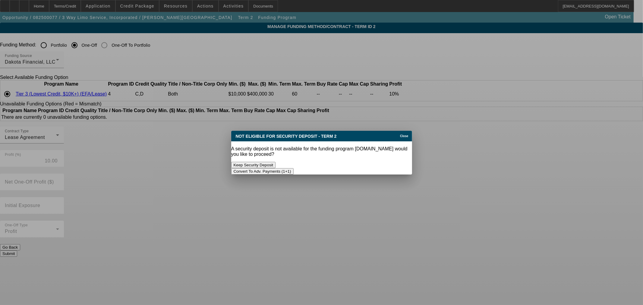
click at [294, 168] on button "Convert To Adv. Payments (1+1)" at bounding box center [262, 171] width 62 height 6
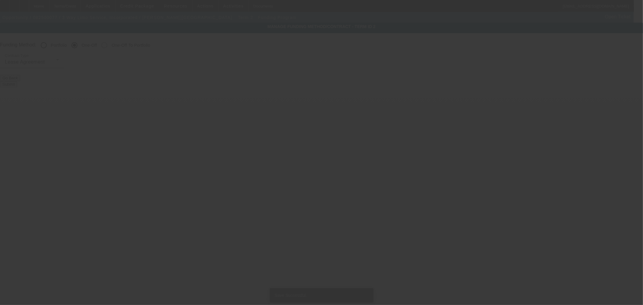
radio input "true"
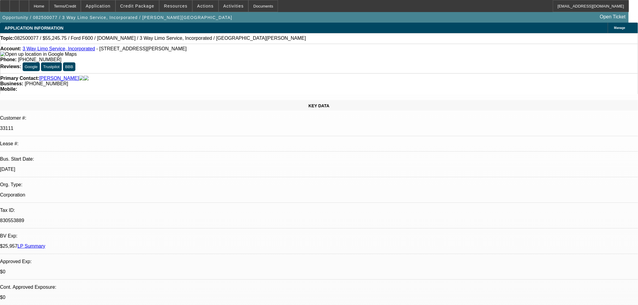
select select "0"
select select "2"
select select "0.1"
select select "4"
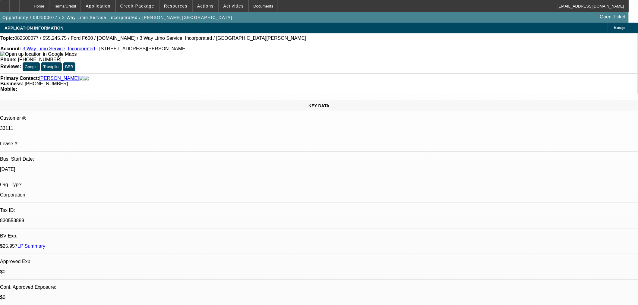
select select "0.15"
select select "0"
select select "0.1"
select select "4"
select select "0.15"
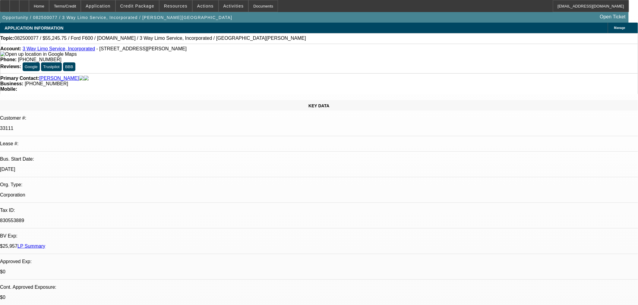
select select "2"
select select "0.1"
select select "4"
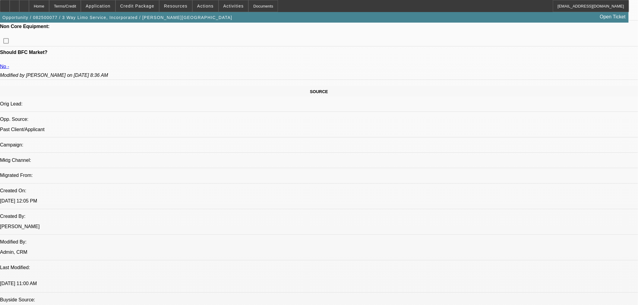
scroll to position [234, 0]
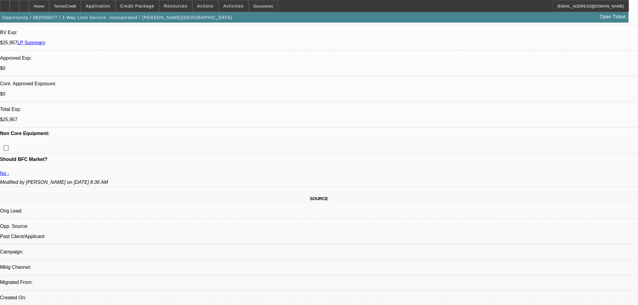
scroll to position [201, 0]
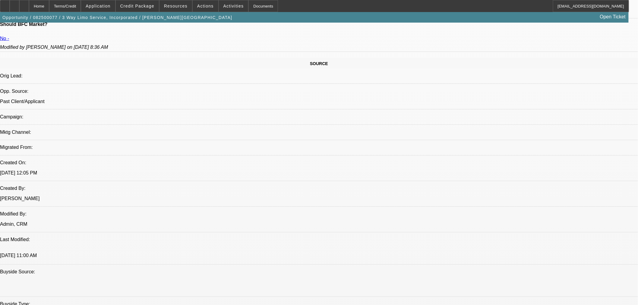
scroll to position [335, 0]
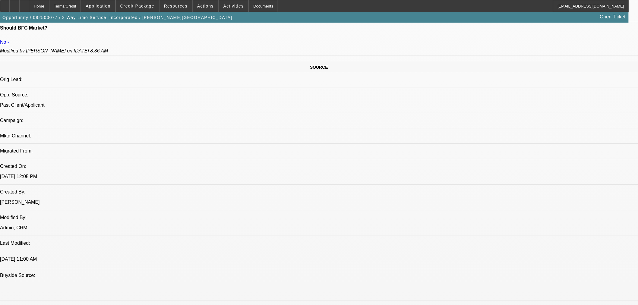
drag, startPoint x: 512, startPoint y: 94, endPoint x: 509, endPoint y: 106, distance: 11.9
radio input "true"
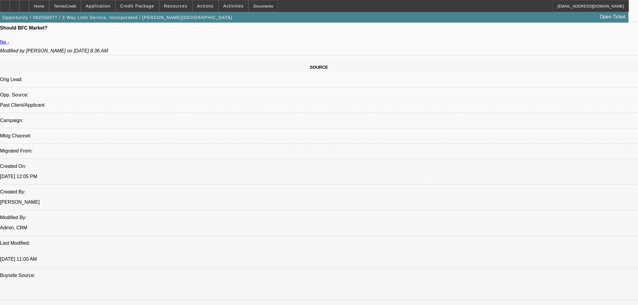
type textarea "Saying he is approved no $ down two adv payments up to 250k.."
radio input "true"
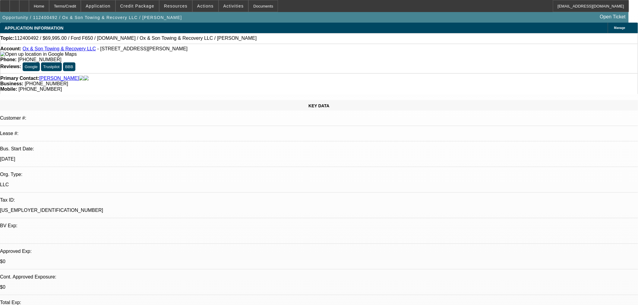
select select "0"
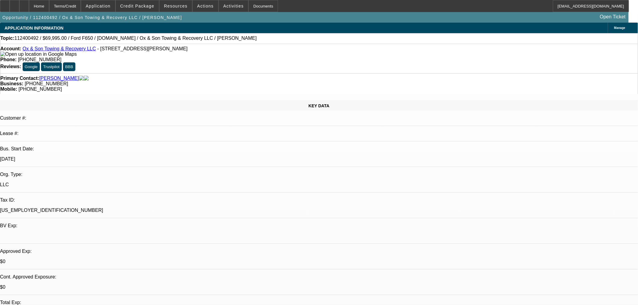
select select "0"
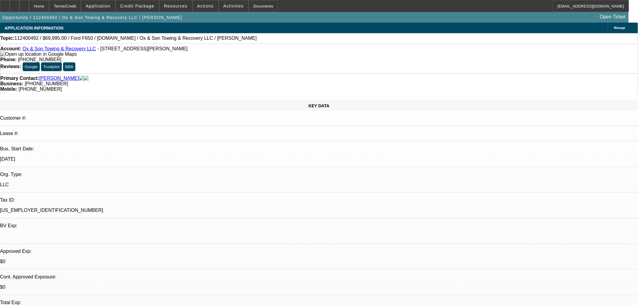
select select "0"
select select "1"
select select "3"
select select "6"
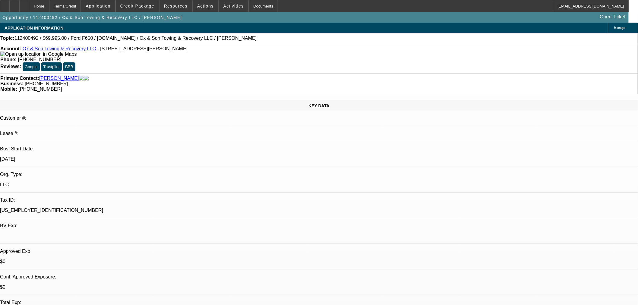
select select "1"
select select "3"
select select "6"
select select "1"
select select "3"
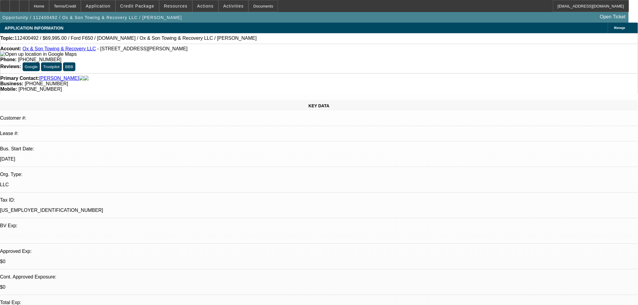
select select "6"
select select "1"
select select "3"
select select "6"
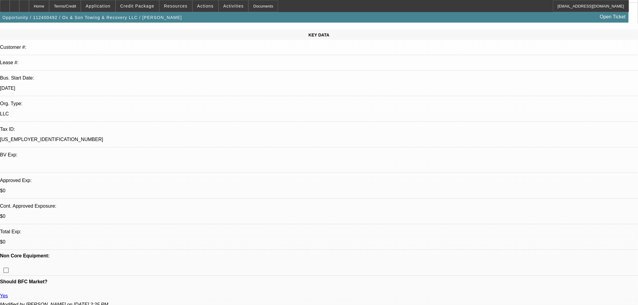
scroll to position [167, 0]
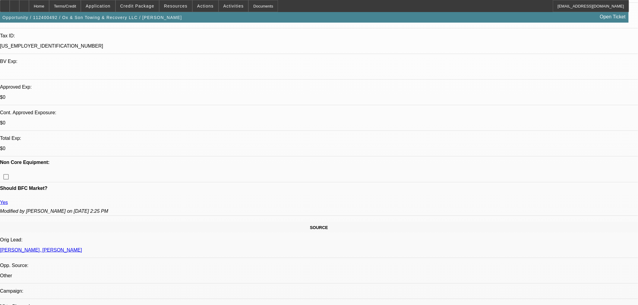
scroll to position [201, 0]
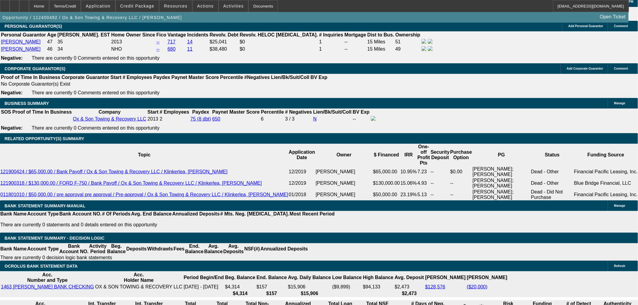
scroll to position [938, 0]
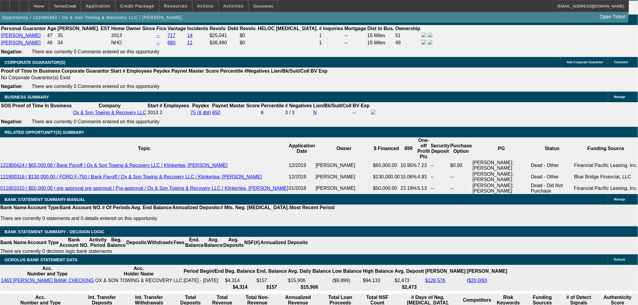
drag, startPoint x: 140, startPoint y: 119, endPoint x: 152, endPoint y: 118, distance: 12.1
copy p "69,995"
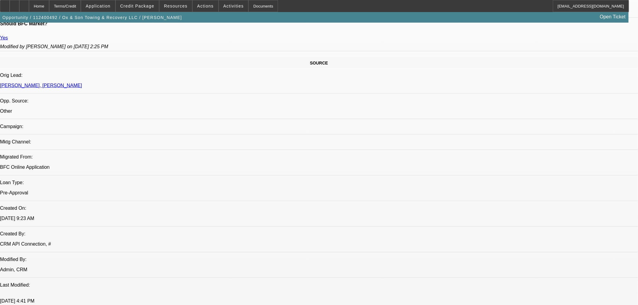
scroll to position [268, 0]
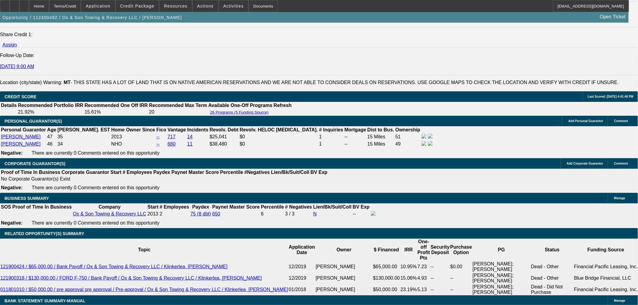
scroll to position [838, 0]
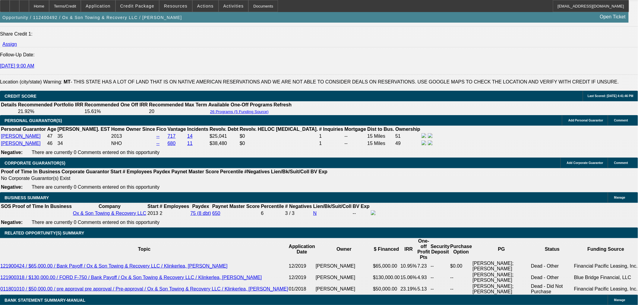
drag, startPoint x: 141, startPoint y: 165, endPoint x: 147, endPoint y: 165, distance: 5.7
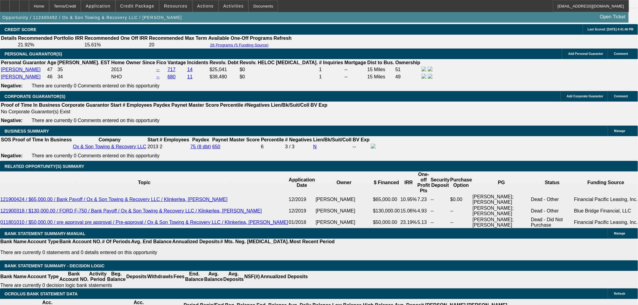
scroll to position [905, 0]
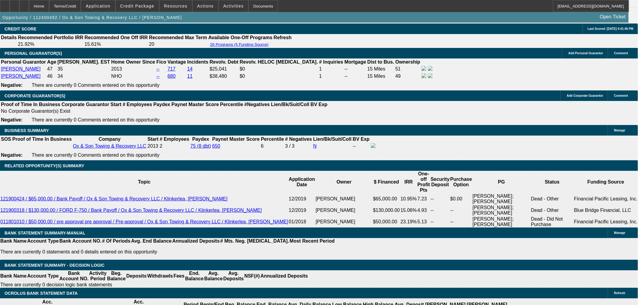
drag, startPoint x: 128, startPoint y: 261, endPoint x: 137, endPoint y: 260, distance: 9.1
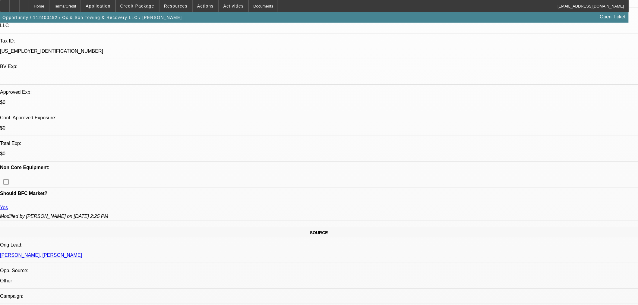
scroll to position [100, 0]
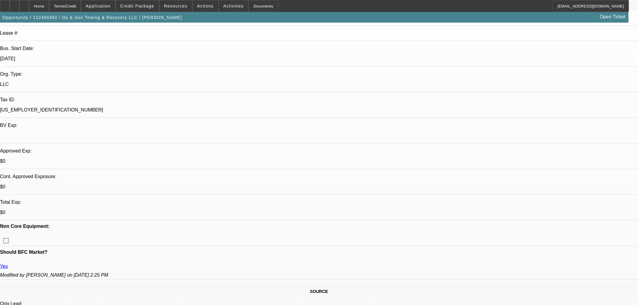
drag, startPoint x: 42, startPoint y: 195, endPoint x: 14, endPoint y: 194, distance: 28.1
copy link "Jennifer Klinker"
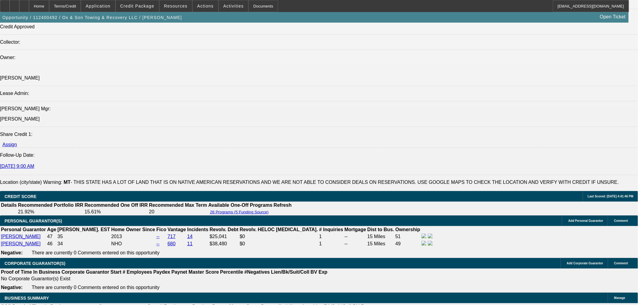
scroll to position [905, 0]
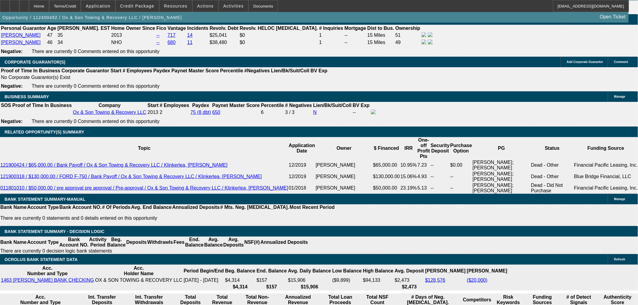
scroll to position [938, 0]
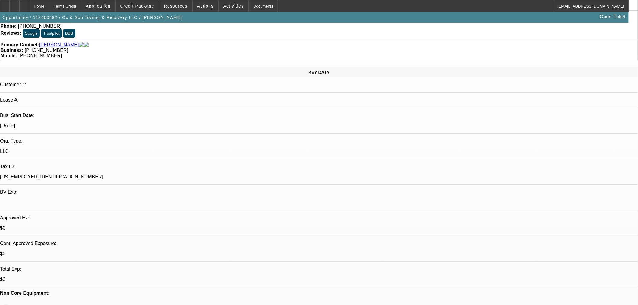
scroll to position [0, 0]
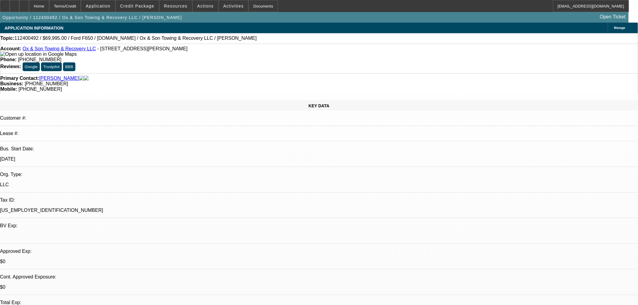
drag, startPoint x: 215, startPoint y: 40, endPoint x: 183, endPoint y: 41, distance: 32.0
click at [183, 41] on div "Topic: 112400492 / $69,995.00 / Ford F650 / Equip-Used.com / Ox & Son Towing & …" at bounding box center [319, 38] width 638 height 5
copy span "Klinker, Jennifer"
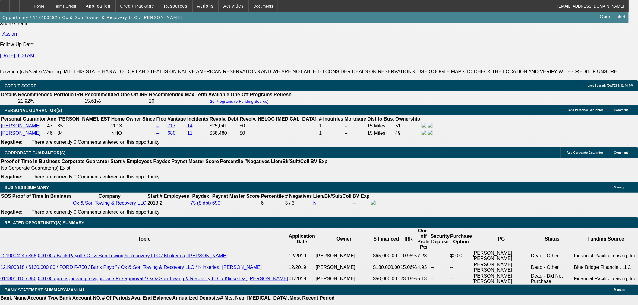
scroll to position [938, 0]
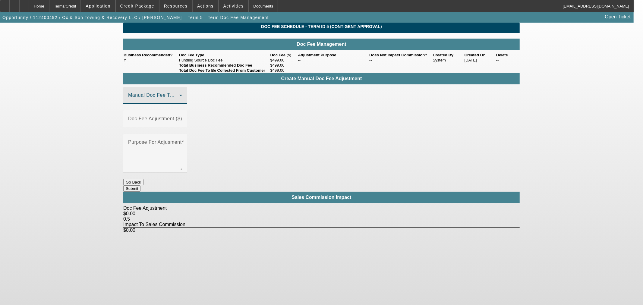
click at [179, 101] on span at bounding box center [153, 97] width 51 height 7
click at [221, 143] on div at bounding box center [321, 152] width 643 height 305
click at [49, 5] on div "Home" at bounding box center [39, 6] width 20 height 12
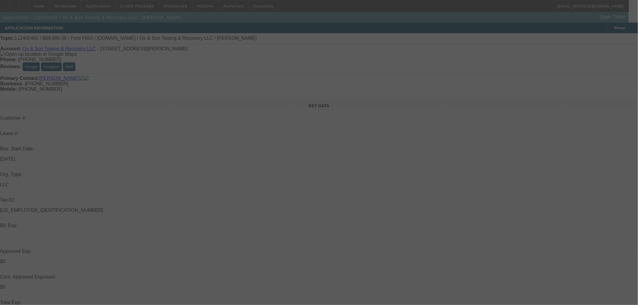
click at [512, 74] on div at bounding box center [319, 152] width 638 height 305
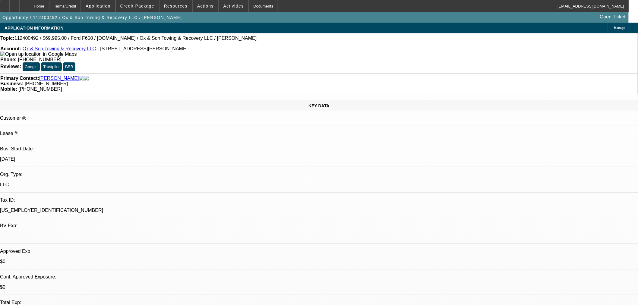
select select "0"
select select "3"
select select "0"
select select "6"
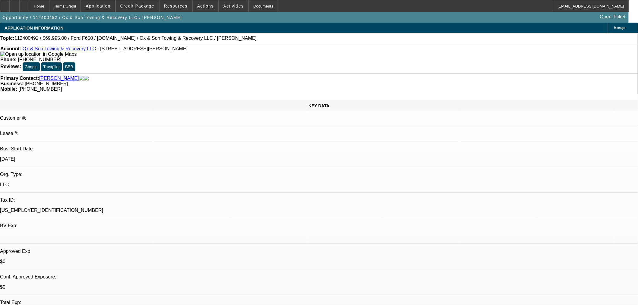
select select "0"
select select "3"
select select "0"
select select "6"
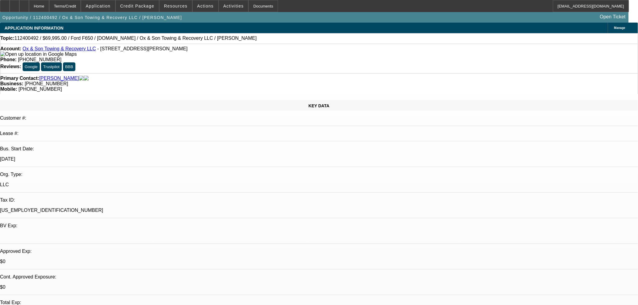
select select "0"
select select "3"
select select "0"
select select "6"
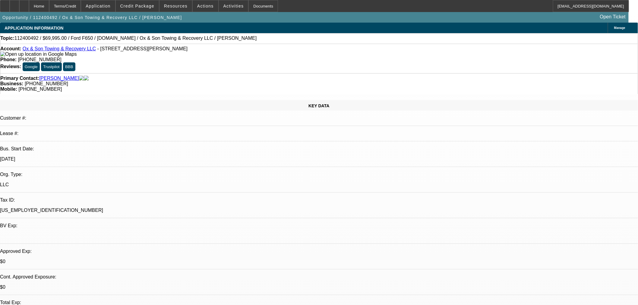
select select "0"
select select "3"
select select "0"
select select "6"
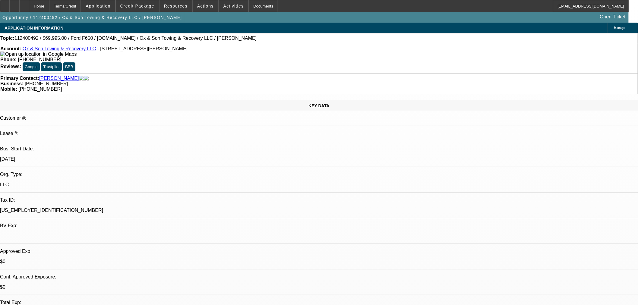
click at [135, 9] on span at bounding box center [137, 6] width 43 height 14
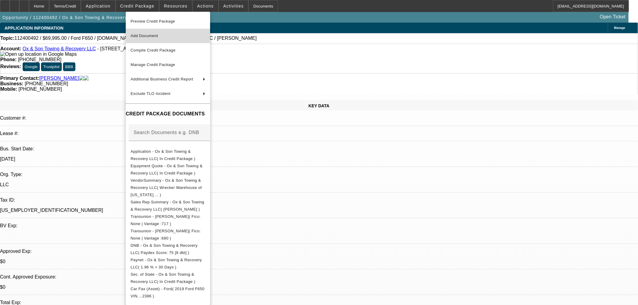
click at [165, 33] on span "Add Document" at bounding box center [168, 35] width 75 height 7
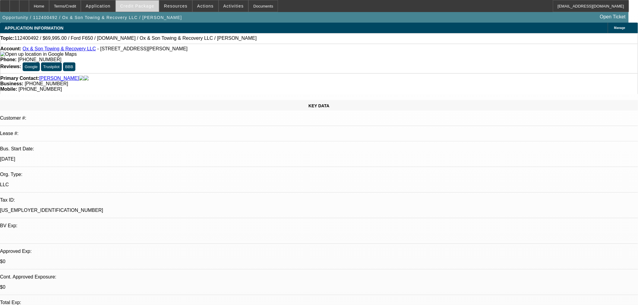
click at [129, 7] on span at bounding box center [137, 6] width 43 height 14
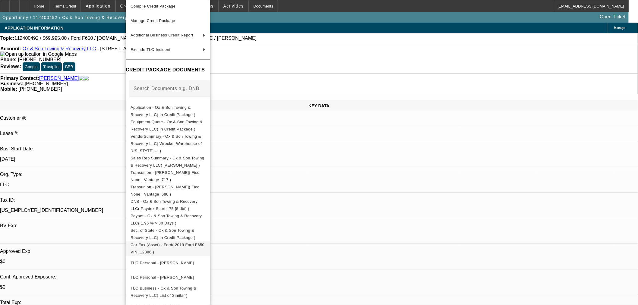
scroll to position [83, 0]
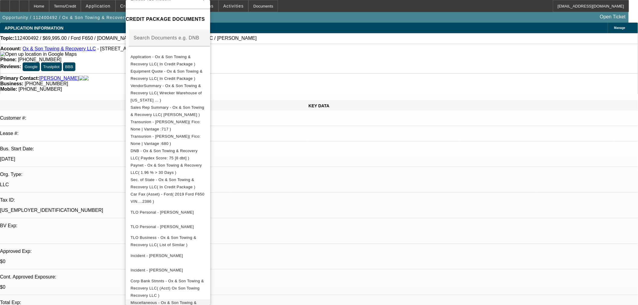
click at [210, 300] on button "Miscellaneous - Ox & Son Towing & Recovery LLC( Sales Agreement )" at bounding box center [168, 307] width 84 height 14
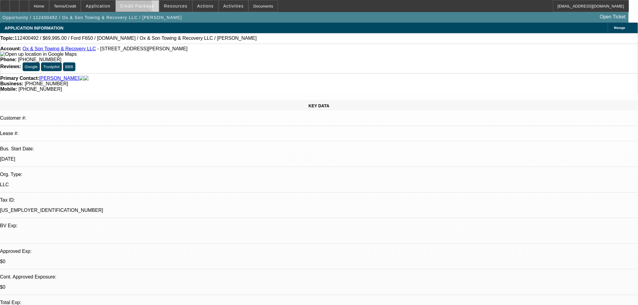
click at [130, 7] on span "Credit Package" at bounding box center [137, 6] width 34 height 5
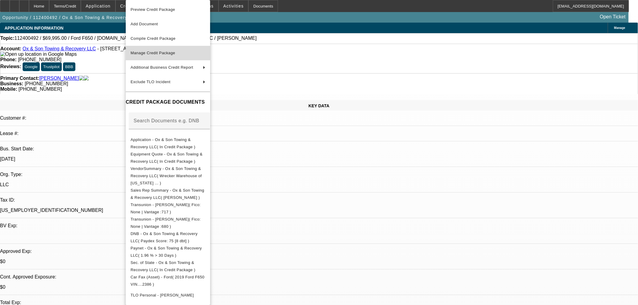
click at [176, 49] on span "Manage Credit Package" at bounding box center [168, 52] width 75 height 7
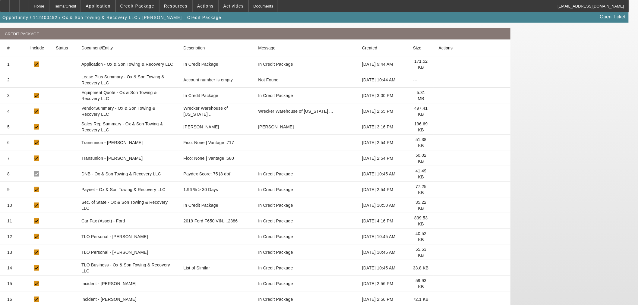
scroll to position [111, 0]
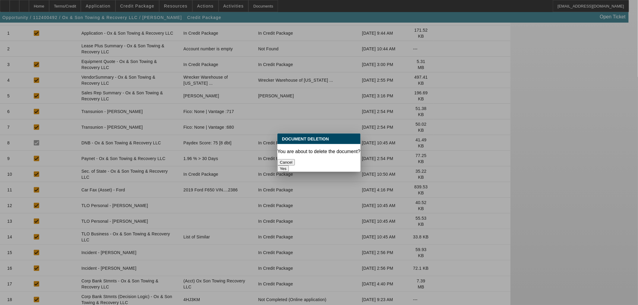
click at [289, 166] on button "Yes" at bounding box center [283, 169] width 11 height 6
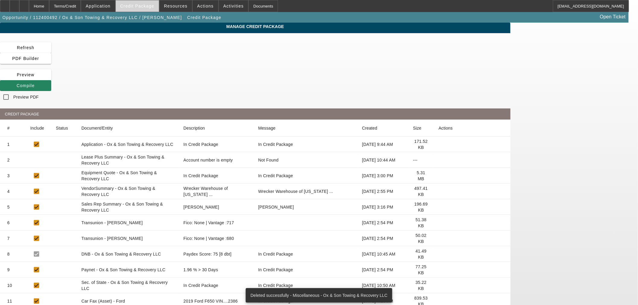
click at [153, 4] on span "Credit Package" at bounding box center [137, 6] width 34 height 5
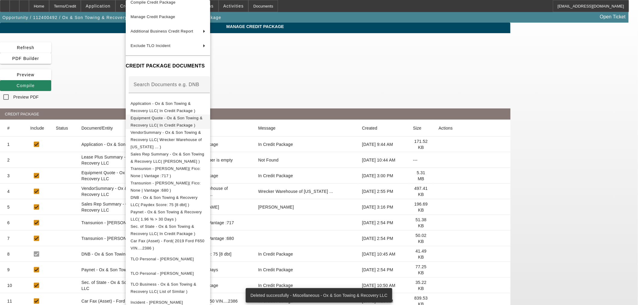
scroll to position [68, 0]
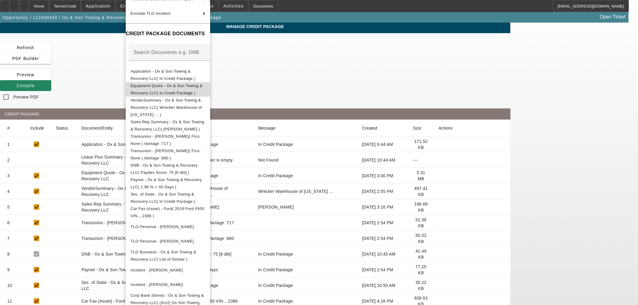
click at [188, 88] on span "Equipment Quote - Ox & Son Towing & Recovery LLC( In Credit Package )" at bounding box center [167, 90] width 72 height 12
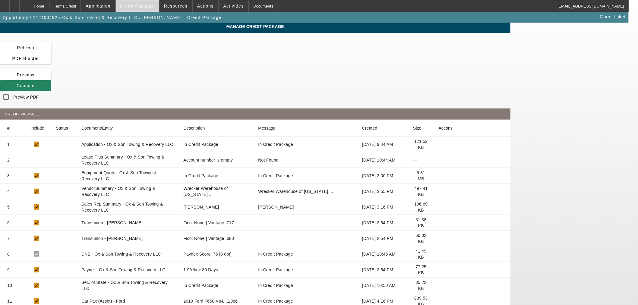
click at [142, 2] on span at bounding box center [137, 6] width 43 height 14
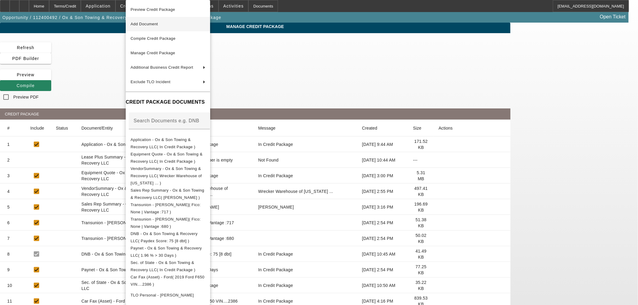
click at [147, 26] on span "Add Document" at bounding box center [168, 24] width 75 height 7
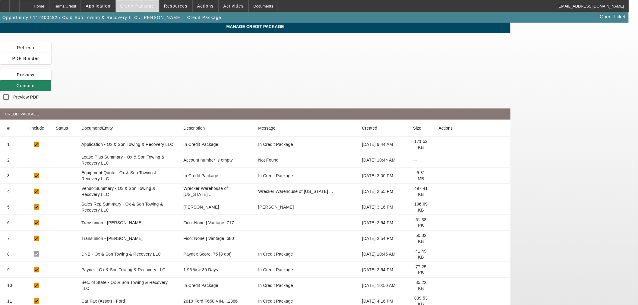
click at [149, 9] on span at bounding box center [137, 6] width 43 height 14
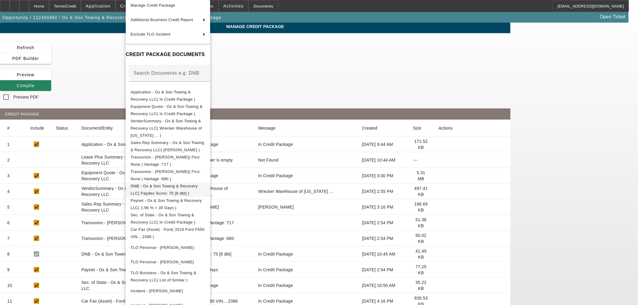
scroll to position [83, 0]
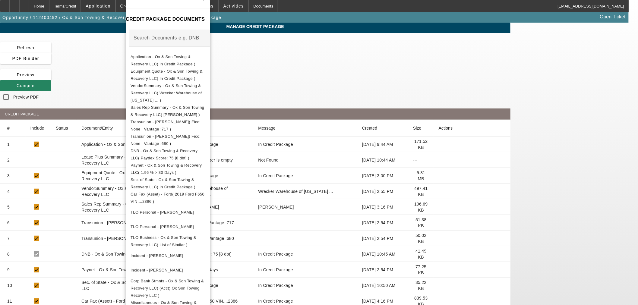
click at [54, 5] on div at bounding box center [319, 152] width 638 height 305
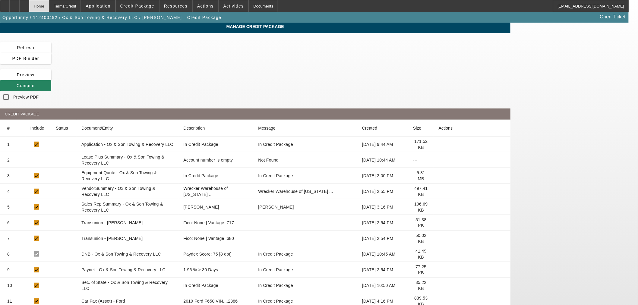
click at [49, 9] on div "Home" at bounding box center [39, 6] width 20 height 12
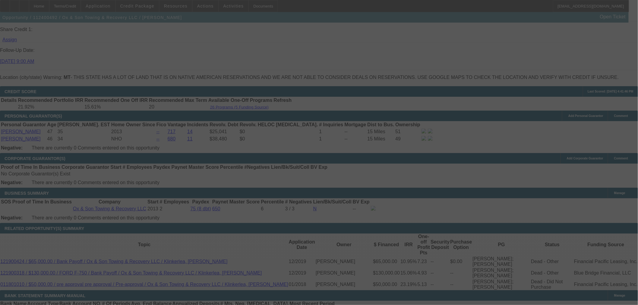
scroll to position [828, 0]
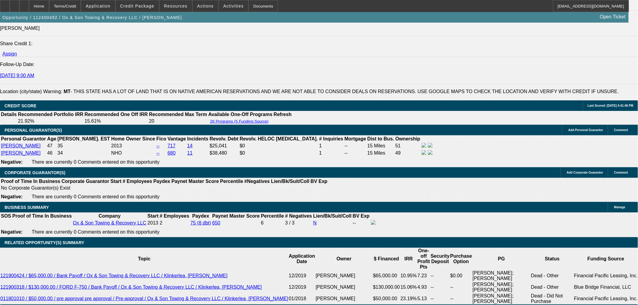
select select "0"
select select "3"
select select "0"
select select "6"
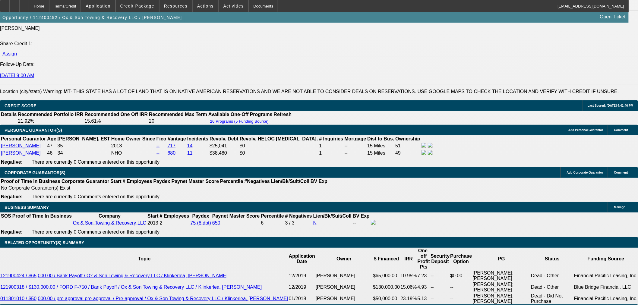
select select "0"
select select "3"
select select "0"
select select "6"
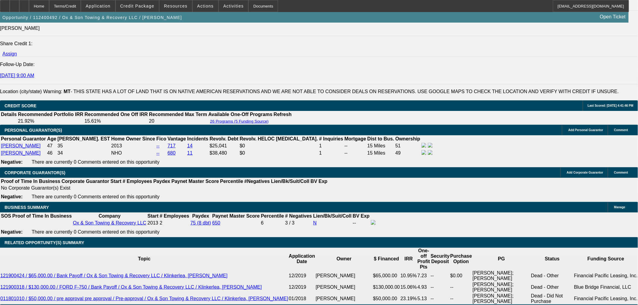
select select "0"
select select "3"
select select "0"
select select "6"
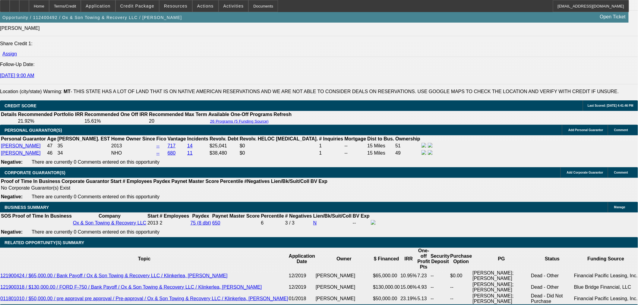
select select "0"
select select "3"
select select "0"
select select "6"
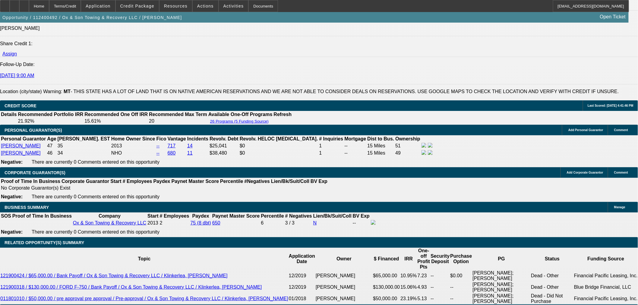
scroll to position [863, 0]
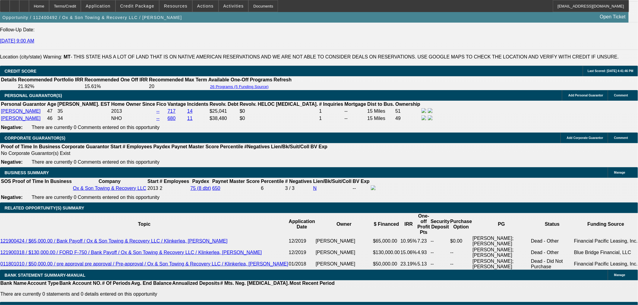
drag, startPoint x: 475, startPoint y: 71, endPoint x: 568, endPoint y: 69, distance: 93.5
drag, startPoint x: 568, startPoint y: 69, endPoint x: 564, endPoint y: 71, distance: 3.9
drag, startPoint x: 522, startPoint y: 86, endPoint x: 164, endPoint y: 185, distance: 370.8
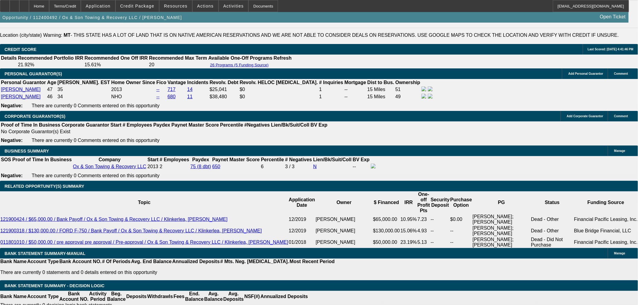
scroll to position [896, 0]
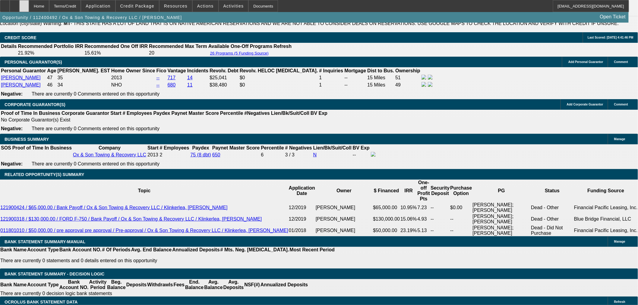
click at [24, 4] on icon at bounding box center [24, 4] width 0 height 0
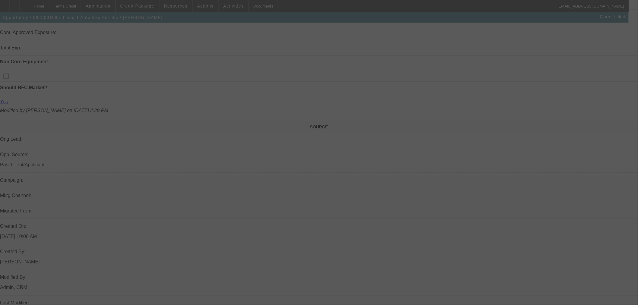
scroll to position [400, 0]
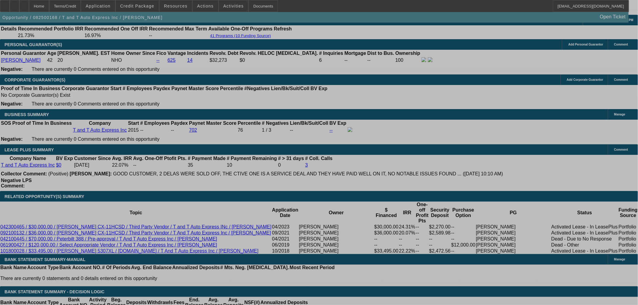
select select "0.15"
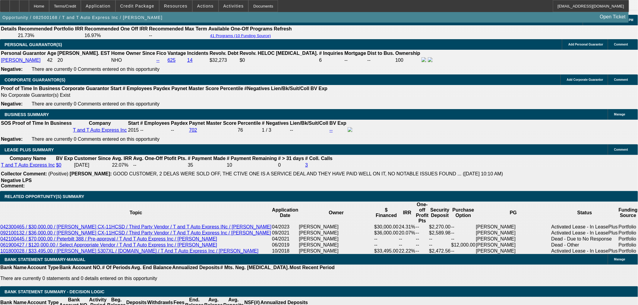
select select "2"
select select "0"
select select "6"
select select "0.15"
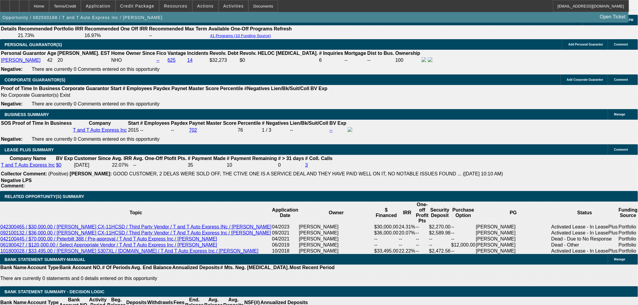
select select "2"
select select "0"
select select "6"
select select "0.15"
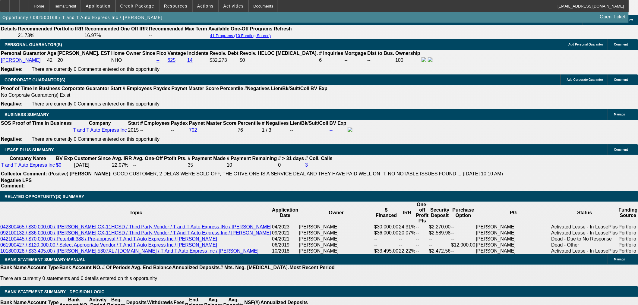
select select "2"
select select "0"
select select "6"
select select "0"
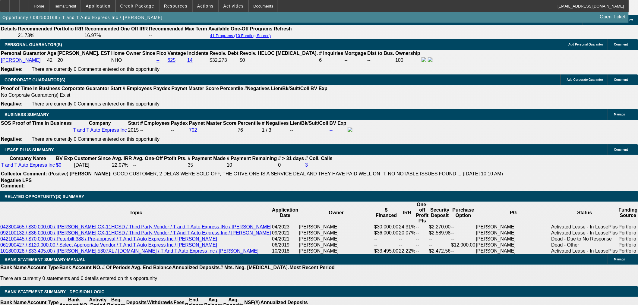
select select "0"
select select "6"
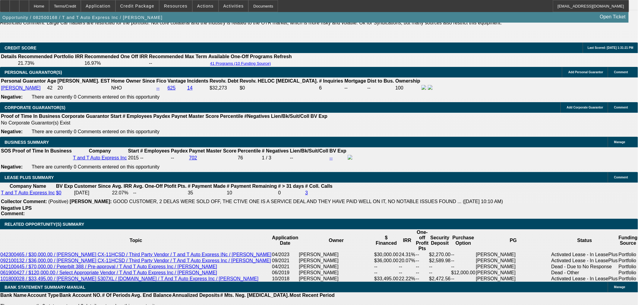
scroll to position [923, 0]
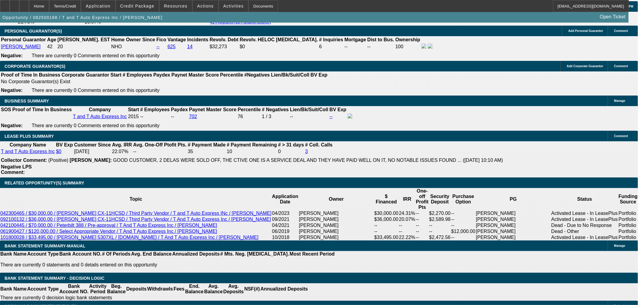
drag, startPoint x: 121, startPoint y: 117, endPoint x: 115, endPoint y: 124, distance: 9.0
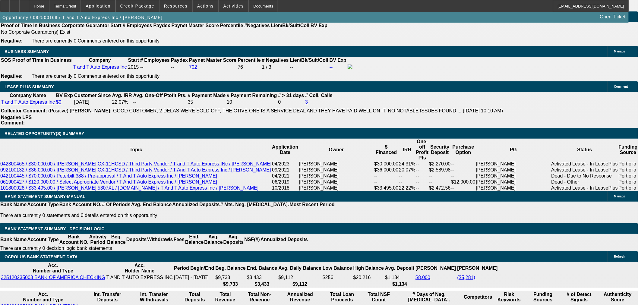
scroll to position [957, 0]
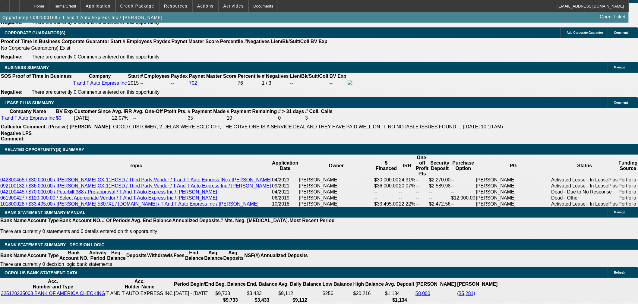
drag, startPoint x: 126, startPoint y: 56, endPoint x: 158, endPoint y: 56, distance: 32.0
drag, startPoint x: 157, startPoint y: 56, endPoint x: 123, endPoint y: 56, distance: 34.4
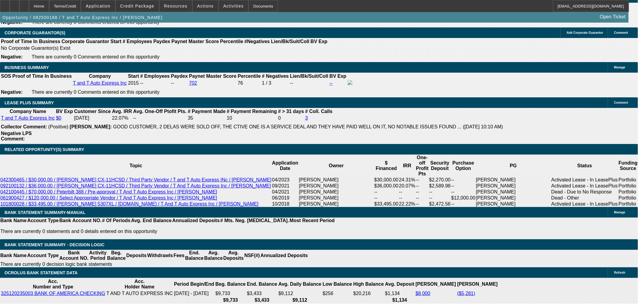
drag, startPoint x: 123, startPoint y: 56, endPoint x: 158, endPoint y: 56, distance: 34.7
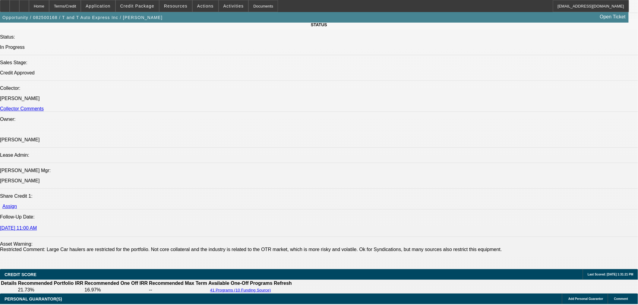
scroll to position [454, 0]
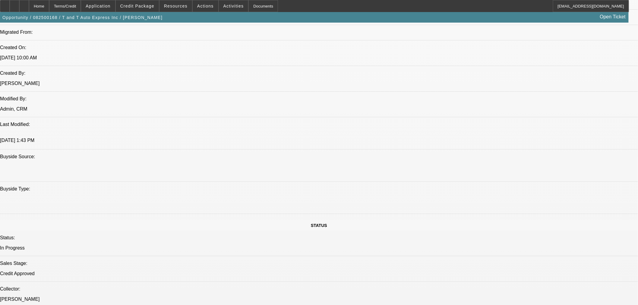
drag, startPoint x: 231, startPoint y: 216, endPoint x: 239, endPoint y: 215, distance: 8.2
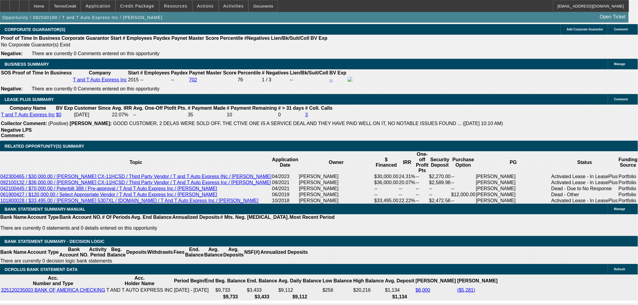
scroll to position [957, 0]
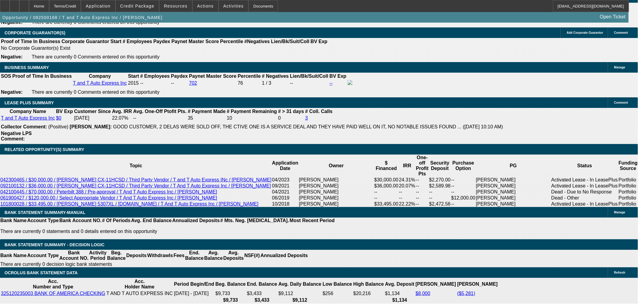
drag, startPoint x: 140, startPoint y: 95, endPoint x: 151, endPoint y: 94, distance: 10.6
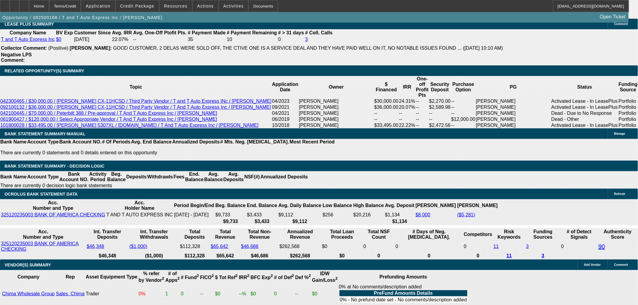
scroll to position [1024, 0]
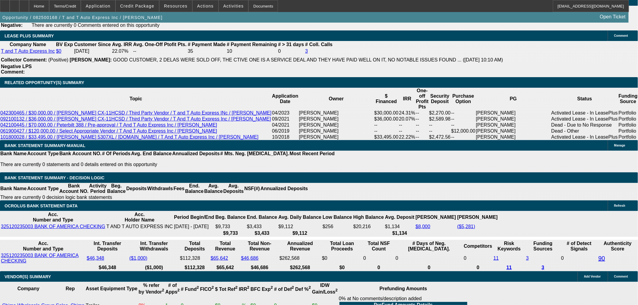
drag, startPoint x: 144, startPoint y: 201, endPoint x: 154, endPoint y: 201, distance: 10.9
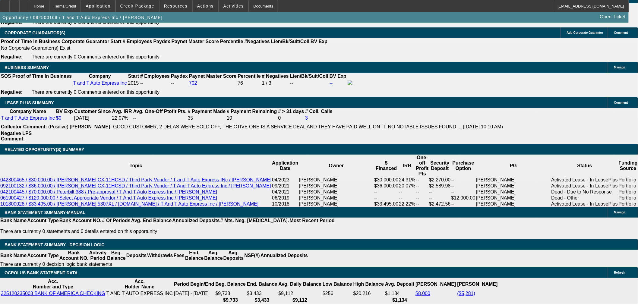
drag, startPoint x: 138, startPoint y: 94, endPoint x: 153, endPoint y: 93, distance: 15.1
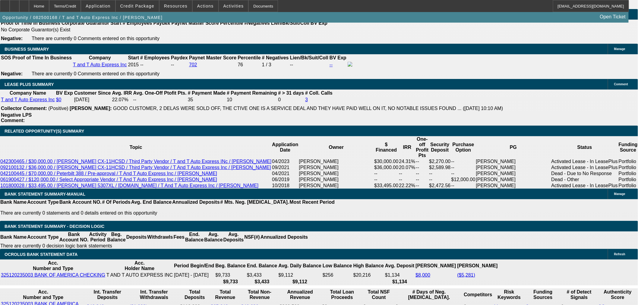
scroll to position [990, 0]
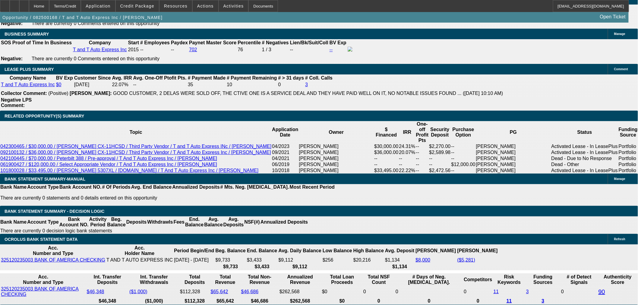
drag, startPoint x: 122, startPoint y: 238, endPoint x: 139, endPoint y: 234, distance: 17.8
drag, startPoint x: 140, startPoint y: 125, endPoint x: 151, endPoint y: 125, distance: 10.9
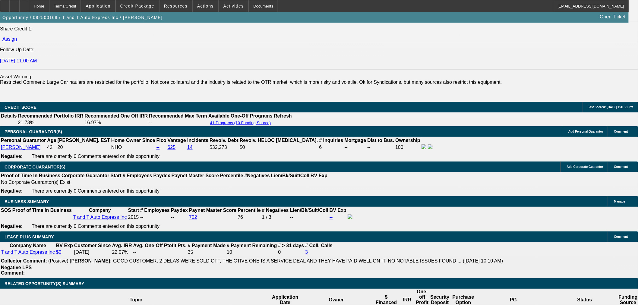
scroll to position [722, 0]
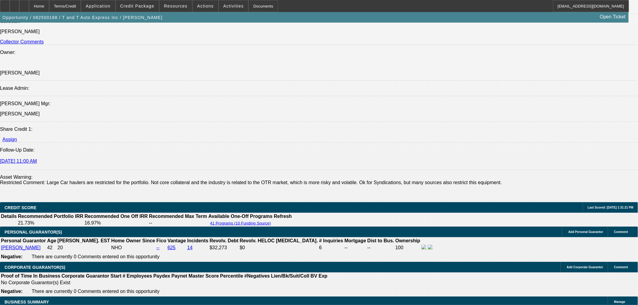
drag, startPoint x: 211, startPoint y: 154, endPoint x: 219, endPoint y: 154, distance: 8.8
drag, startPoint x: 221, startPoint y: 154, endPoint x: 225, endPoint y: 152, distance: 5.1
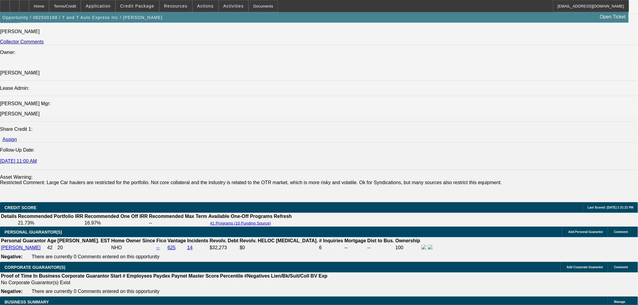
drag, startPoint x: 229, startPoint y: 153, endPoint x: 214, endPoint y: 155, distance: 14.9
drag, startPoint x: 213, startPoint y: 155, endPoint x: 223, endPoint y: 153, distance: 10.7
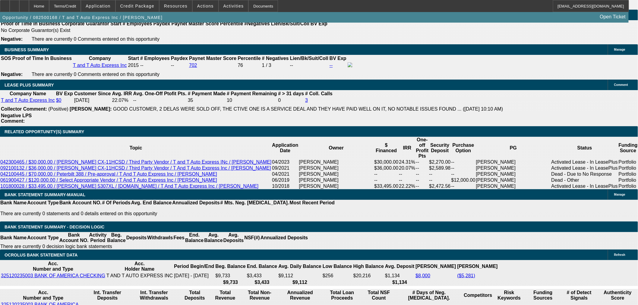
scroll to position [990, 0]
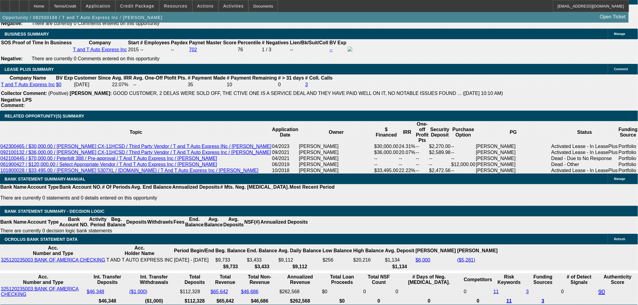
drag, startPoint x: 140, startPoint y: 126, endPoint x: 150, endPoint y: 126, distance: 10.0
drag, startPoint x: 156, startPoint y: 185, endPoint x: 147, endPoint y: 186, distance: 9.4
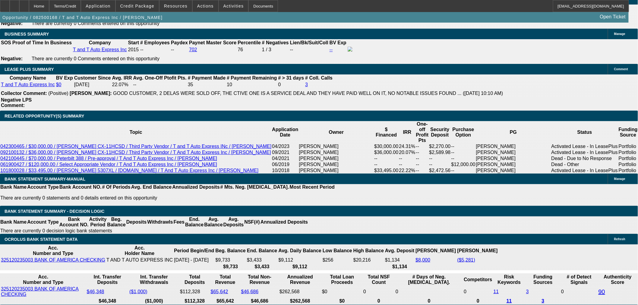
drag, startPoint x: 147, startPoint y: 186, endPoint x: 156, endPoint y: 186, distance: 9.4
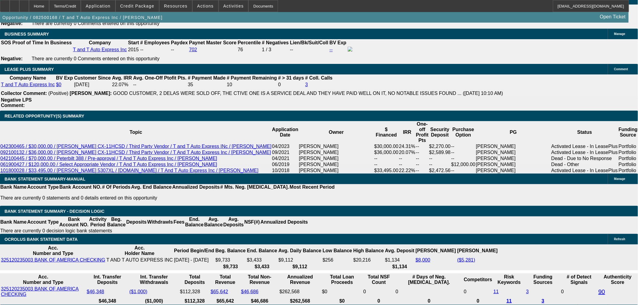
drag, startPoint x: 157, startPoint y: 186, endPoint x: 148, endPoint y: 186, distance: 9.1
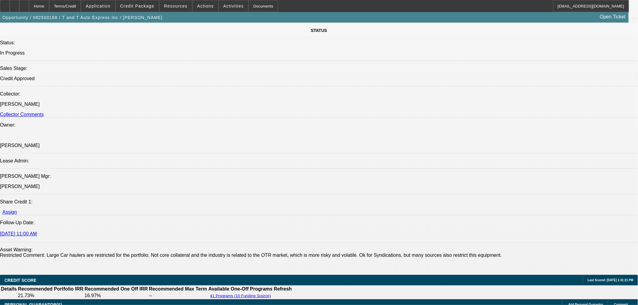
scroll to position [637, 0]
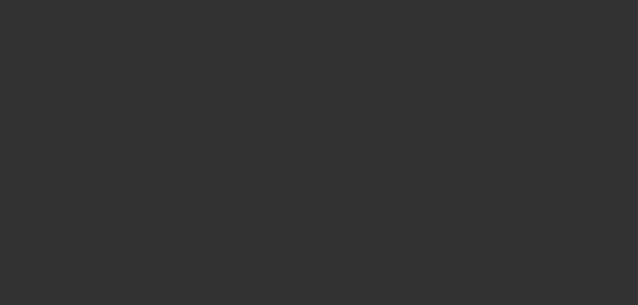
scroll to position [637, 0]
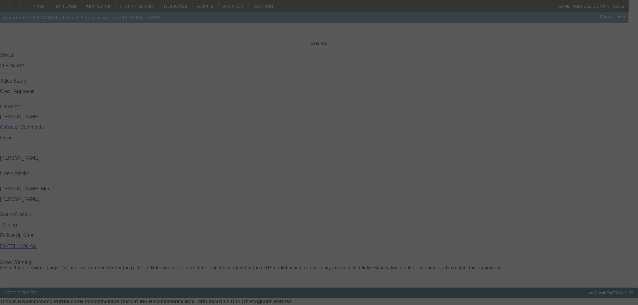
click at [504, 29] on div at bounding box center [319, 152] width 638 height 305
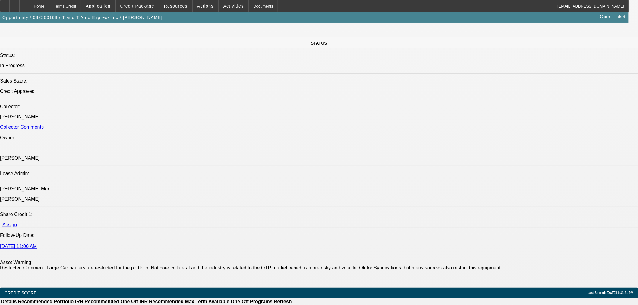
select select "0.15"
select select "2"
select select "0"
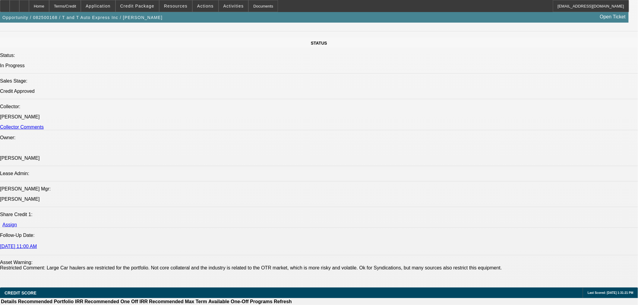
select select "6"
select select "0.15"
select select "2"
select select "0"
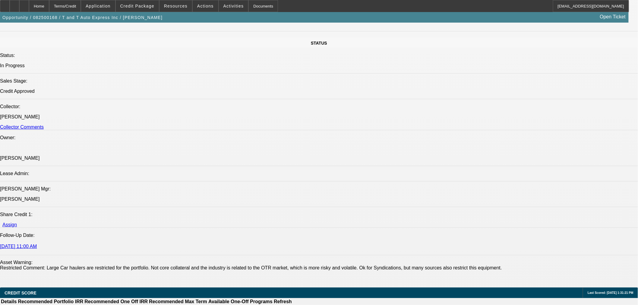
select select "6"
select select "0.15"
select select "2"
select select "0"
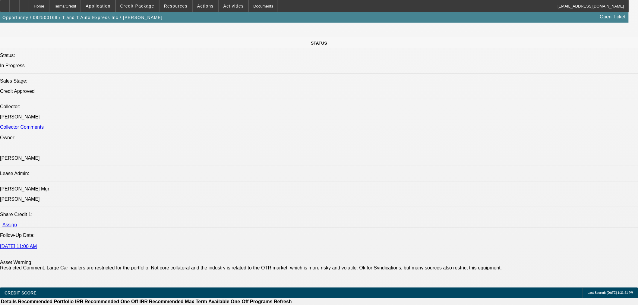
select select "6"
select select "0"
select select "6"
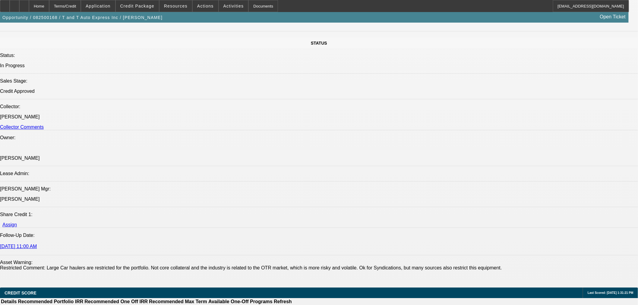
radio input "true"
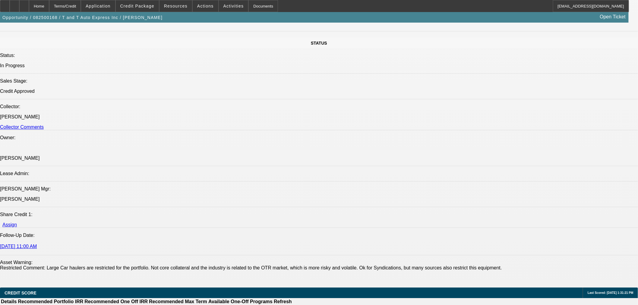
type textarea "Said he can do 5k down maybe 10k."
radio input "true"
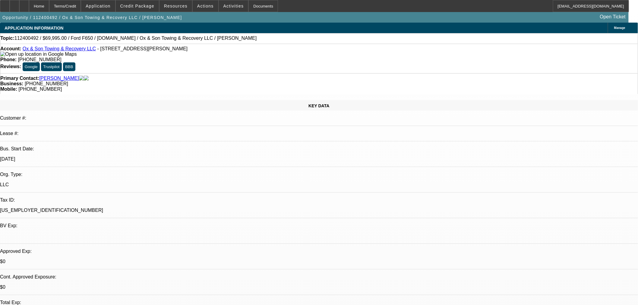
select select "0"
select select "3"
select select "0"
select select "6"
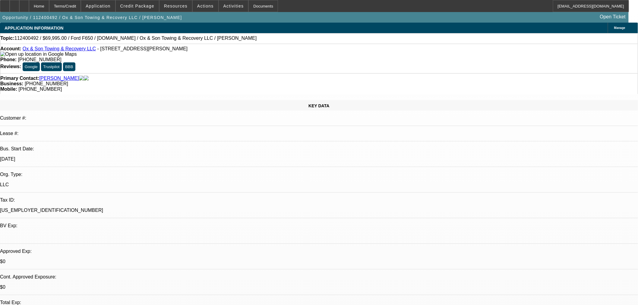
select select "0"
select select "3"
select select "0"
select select "6"
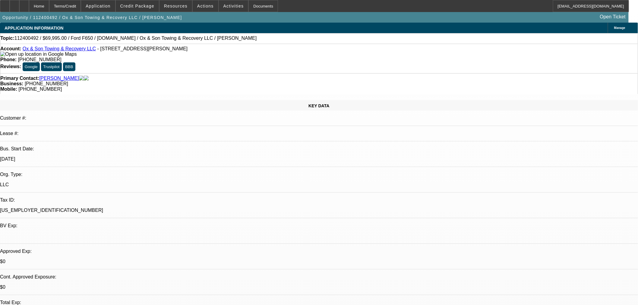
select select "0"
select select "3"
select select "0"
select select "6"
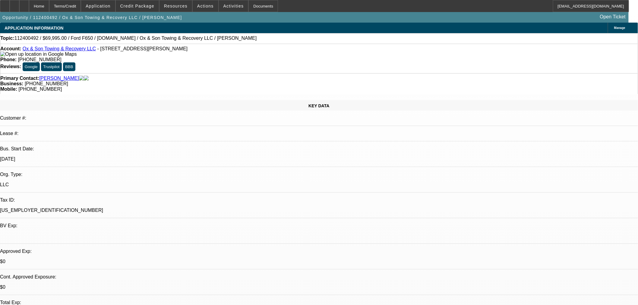
select select "0"
select select "3"
select select "0"
select select "6"
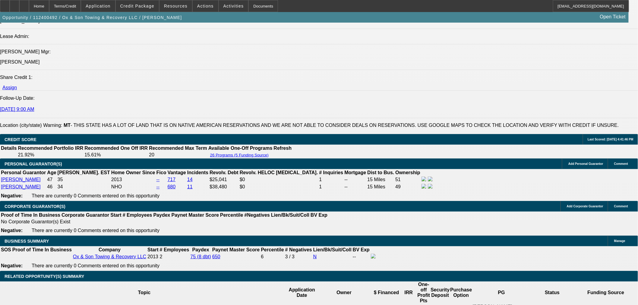
scroll to position [704, 0]
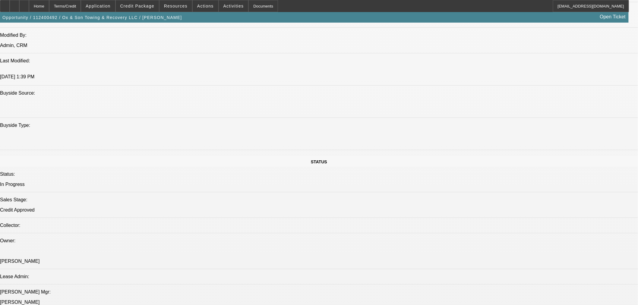
scroll to position [469, 0]
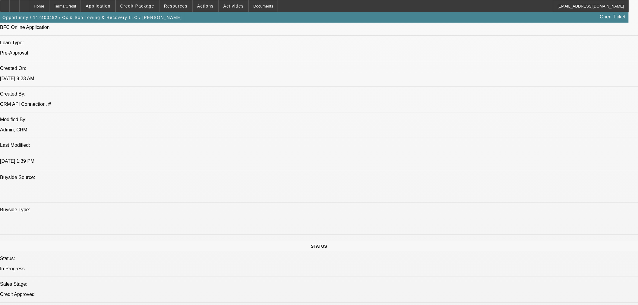
drag, startPoint x: 252, startPoint y: 172, endPoint x: 291, endPoint y: 170, distance: 39.0
drag, startPoint x: 280, startPoint y: 164, endPoint x: 275, endPoint y: 168, distance: 6.6
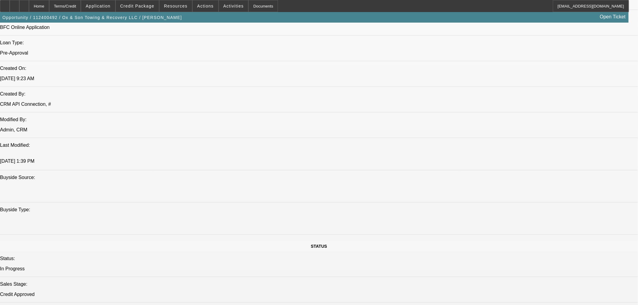
drag, startPoint x: 281, startPoint y: 159, endPoint x: 276, endPoint y: 158, distance: 5.8
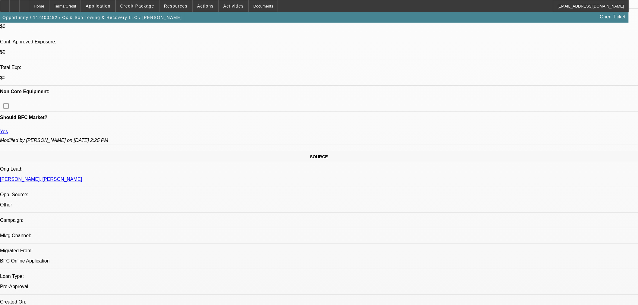
scroll to position [234, 0]
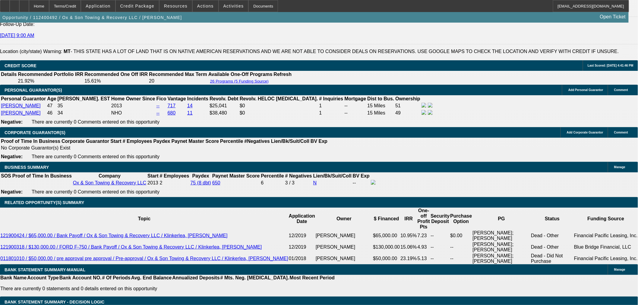
scroll to position [905, 0]
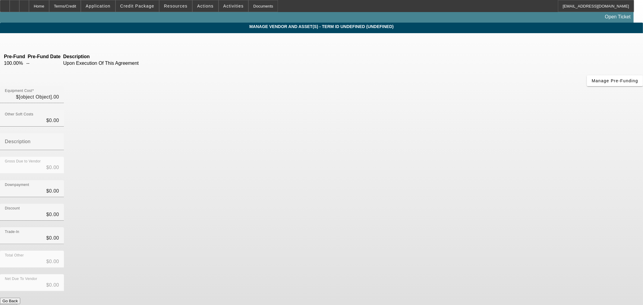
type input "$69,995.00"
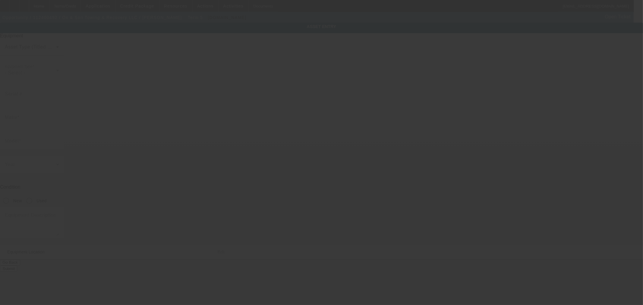
type input "[US_VEHICLE_IDENTIFICATION_NUMBER]"
type input "Ford"
type input "F650"
radio input "true"
type textarea "Ford F650"
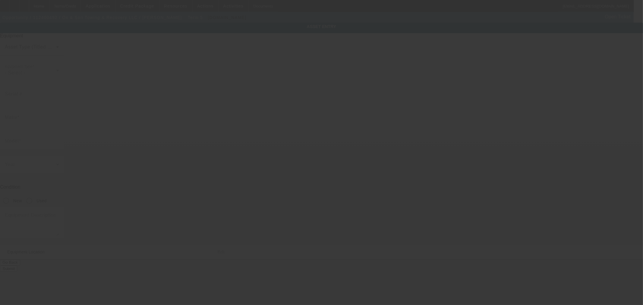
type input "[STREET_ADDRESS][PERSON_NAME]"
type input "[GEOGRAPHIC_DATA]"
type input "59404"
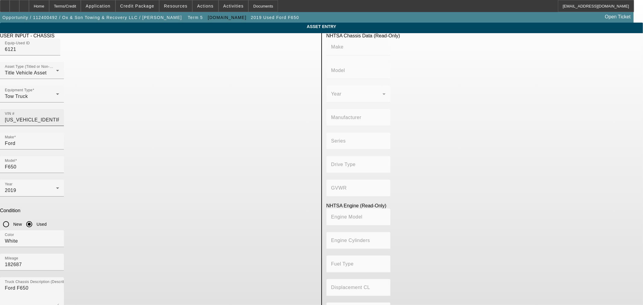
click at [59, 116] on input "[US_VEHICLE_IDENTIFICATION_NUMBER]" at bounding box center [32, 119] width 54 height 7
type input "[US_VEHICLE_IDENTIFICATION_NUMBER]"
type input "FORD"
type input "F-650"
type input "FORD MOTOR COMPANY"
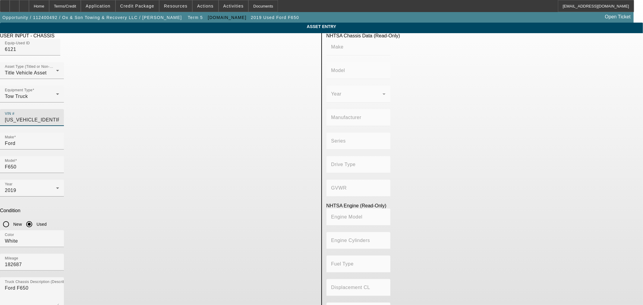
type input "F-Series Super Duty"
type input "4x2"
type input "Class 6: 19,501 - 26,000 lb (8,845 - 11,794 kg)"
type input "8"
type input "Diesel"
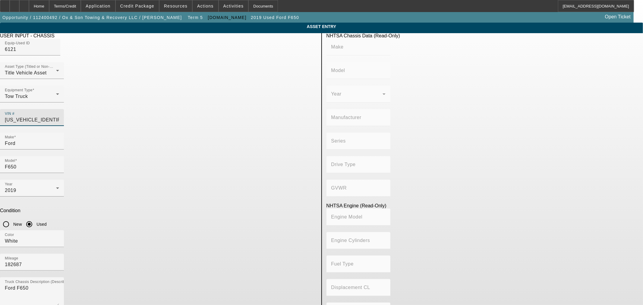
type input "408.85908543470"
type input "6.7"
click at [567, 143] on app-asset-collateral-manage "ASSET ENTRY Delete asset USER INPUT - CHASSIS Equip-Used ID 6121 Asset Type (Ti…" at bounding box center [321, 190] width 643 height 335
click at [49, 7] on div "Home" at bounding box center [39, 6] width 20 height 12
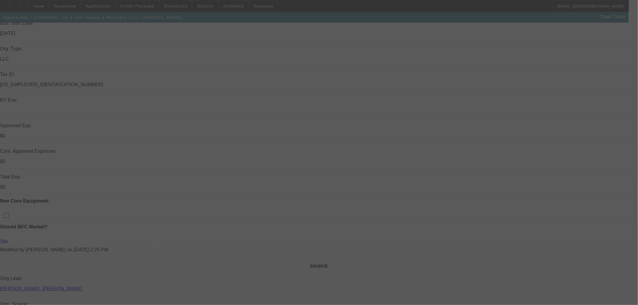
scroll to position [134, 0]
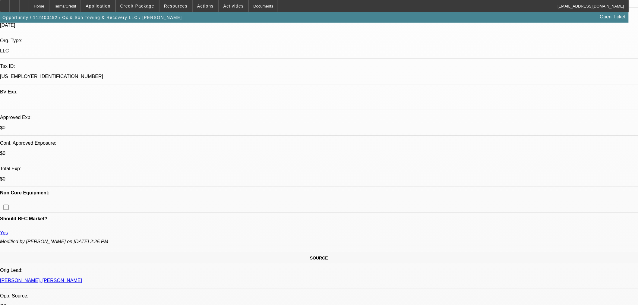
select select "0"
select select "3"
select select "0"
select select "6"
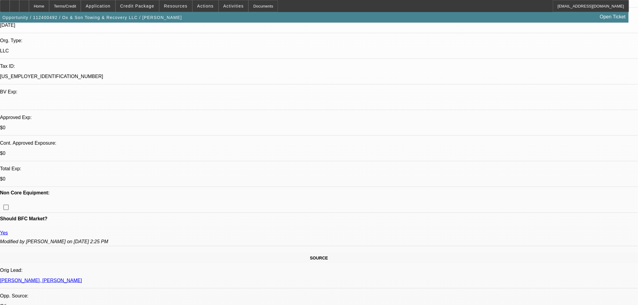
select select "0"
select select "3"
select select "0"
select select "6"
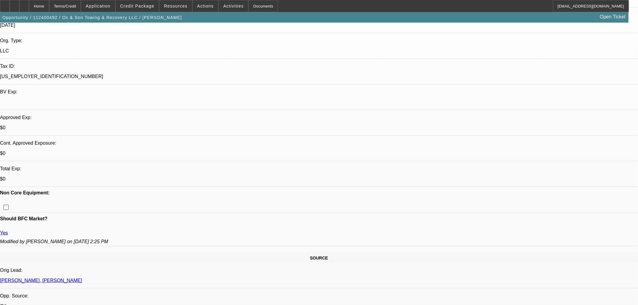
select select "0"
select select "3"
select select "0"
select select "6"
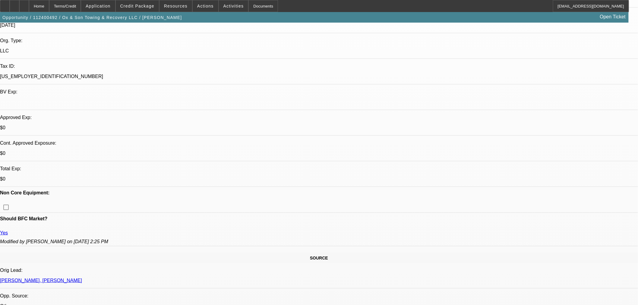
select select "0"
select select "3"
select select "0"
select select "6"
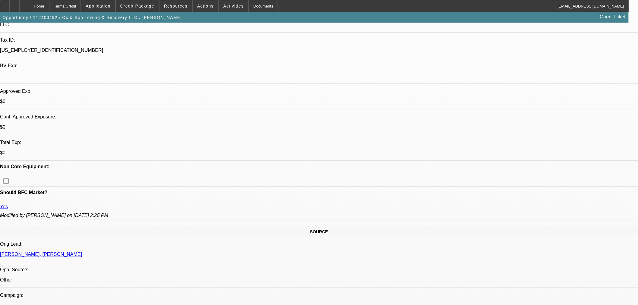
scroll to position [33, 0]
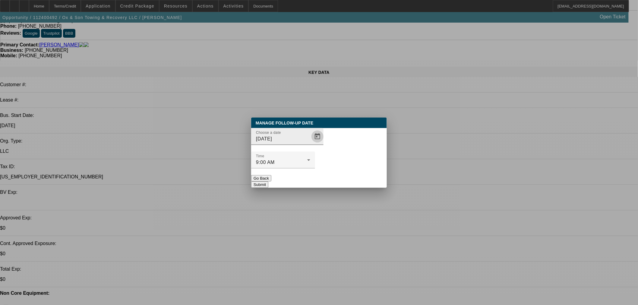
click at [314, 144] on span "Open calendar" at bounding box center [317, 136] width 14 height 14
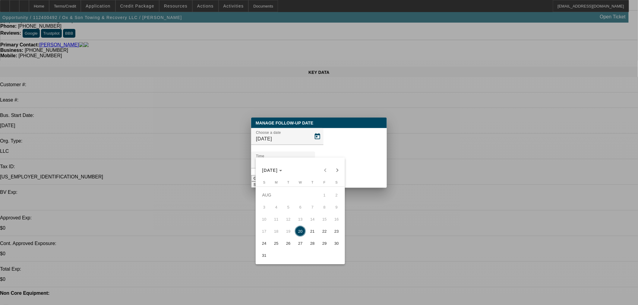
click at [311, 233] on span "21" at bounding box center [312, 231] width 11 height 11
type input "[DATE]"
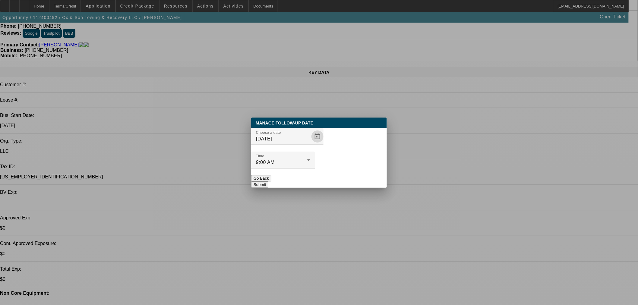
drag, startPoint x: 347, startPoint y: 177, endPoint x: 319, endPoint y: 116, distance: 67.2
click at [347, 176] on div "Manage Follow-Up Date Choose a date [DATE] Time 9:00 AM Go Back Submit" at bounding box center [319, 153] width 136 height 70
click at [268, 182] on button "Submit" at bounding box center [259, 185] width 17 height 6
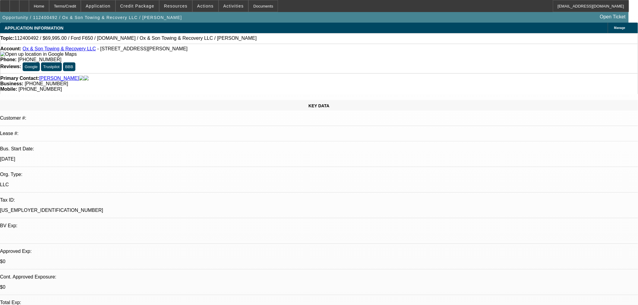
scroll to position [33, 0]
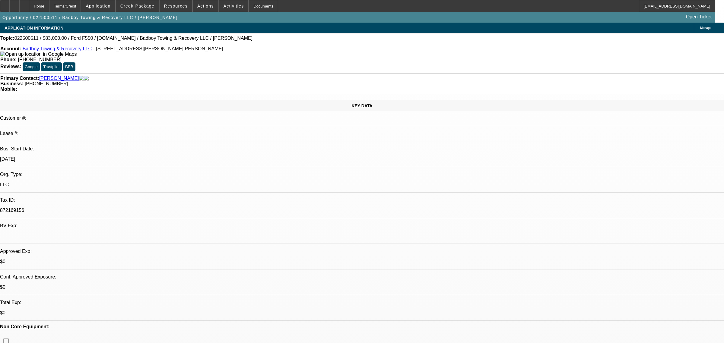
select select "0"
select select "2"
select select "0"
select select "6"
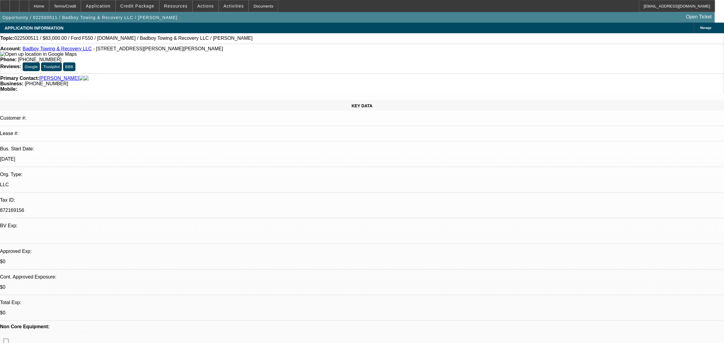
select select "0"
select select "2"
select select "0"
select select "6"
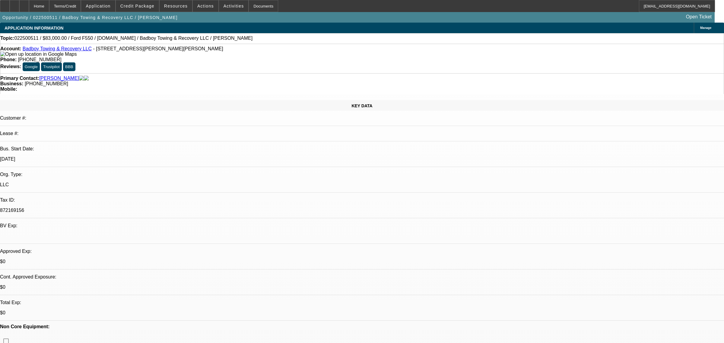
select select "0"
select select "2"
select select "0"
select select "6"
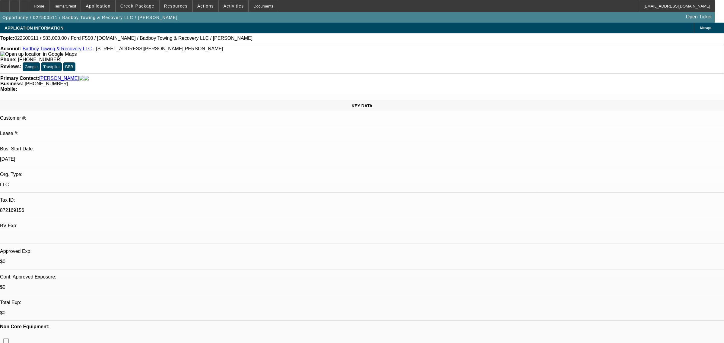
select select "0"
select select "2"
select select "0"
select select "6"
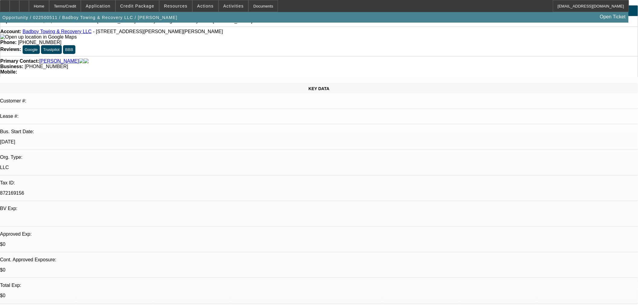
scroll to position [33, 0]
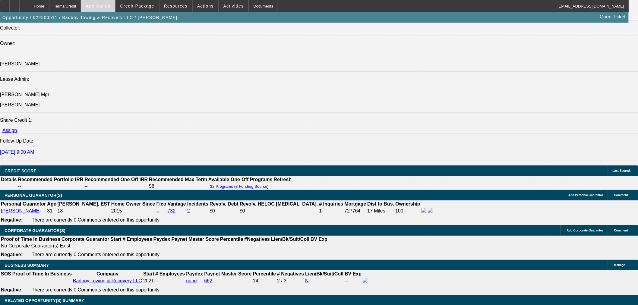
scroll to position [704, 0]
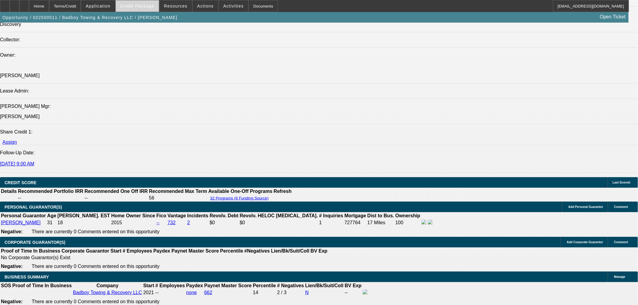
click at [145, 5] on span "Credit Package" at bounding box center [137, 6] width 34 height 5
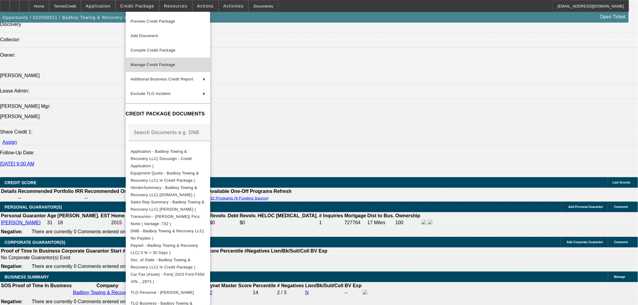
click at [164, 68] on span "Manage Credit Package" at bounding box center [168, 64] width 75 height 7
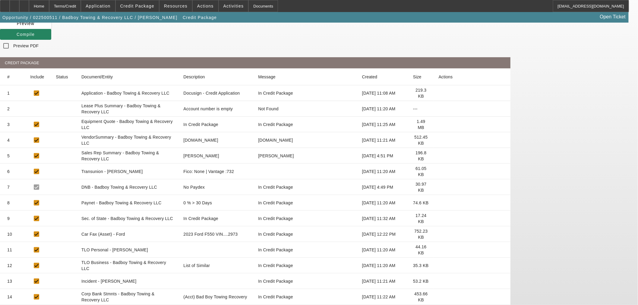
scroll to position [67, 0]
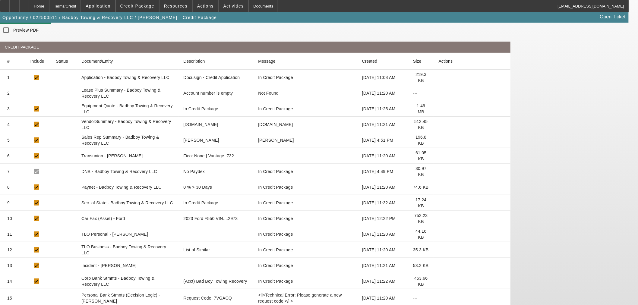
click at [439, 156] on icon at bounding box center [439, 156] width 0 height 0
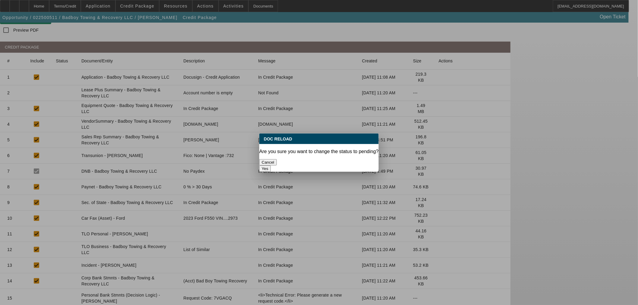
scroll to position [0, 0]
click at [271, 166] on button "Yes" at bounding box center [264, 169] width 11 height 6
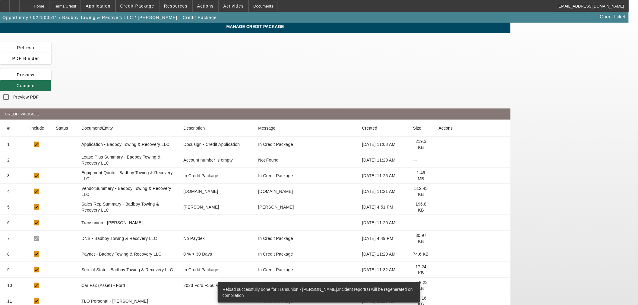
click at [51, 78] on span at bounding box center [25, 85] width 51 height 14
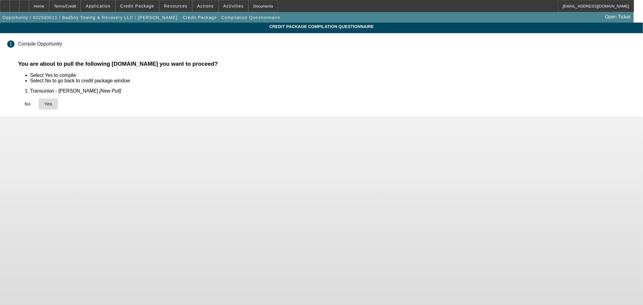
click at [52, 104] on span "Yes" at bounding box center [48, 104] width 8 height 5
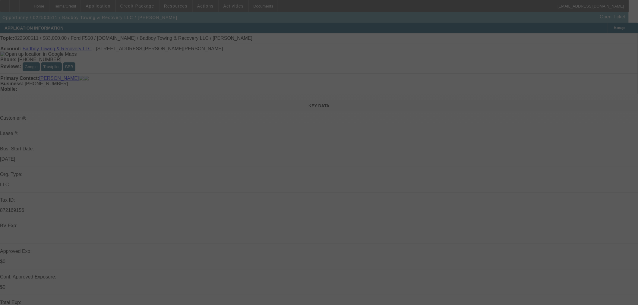
select select "0"
select select "2"
select select "0"
select select "6"
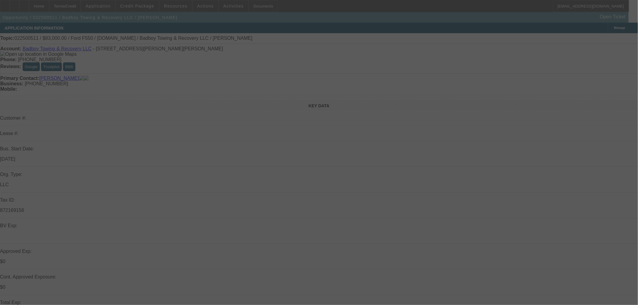
select select "0"
select select "2"
select select "0"
select select "6"
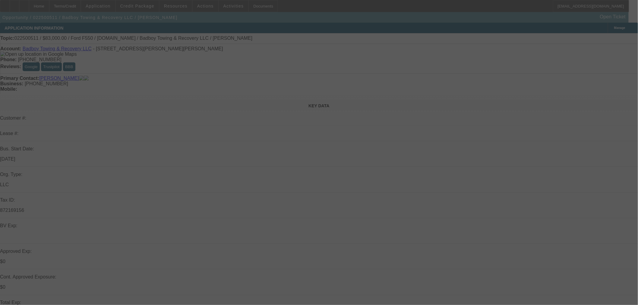
select select "0"
select select "2"
select select "0"
select select "6"
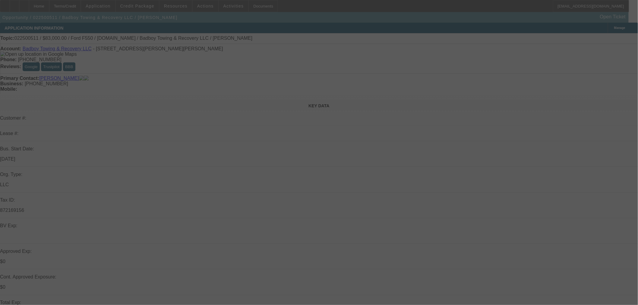
select select "0"
select select "2"
select select "0"
select select "6"
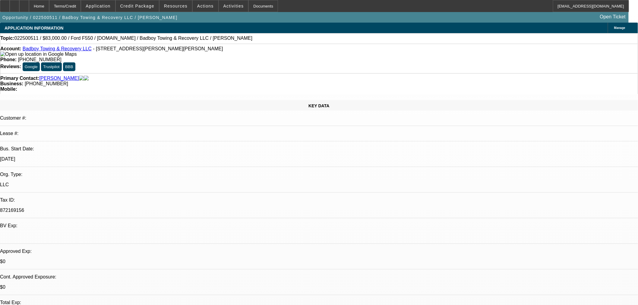
click at [24, 4] on icon at bounding box center [24, 4] width 0 height 0
select select "0"
select select "2"
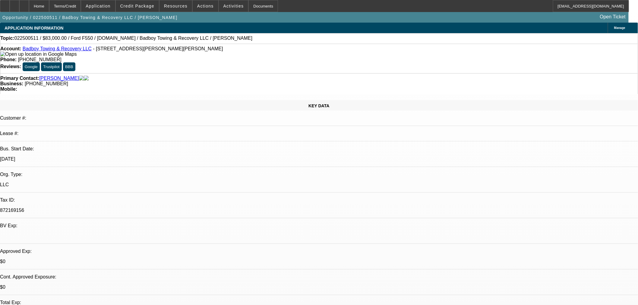
select select "0"
select select "6"
select select "0"
select select "2"
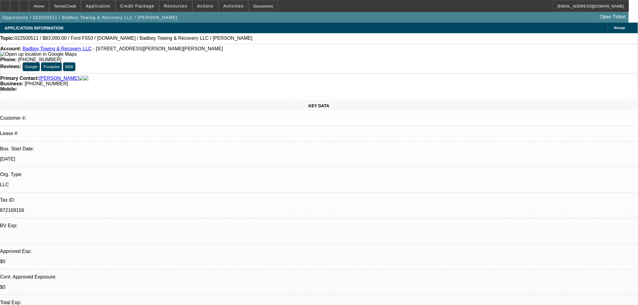
select select "0"
select select "6"
select select "0"
select select "2"
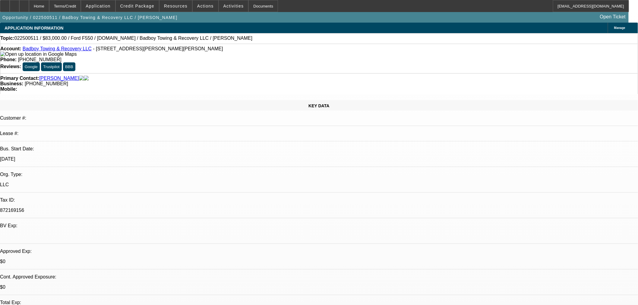
select select "0"
select select "6"
select select "0"
select select "2"
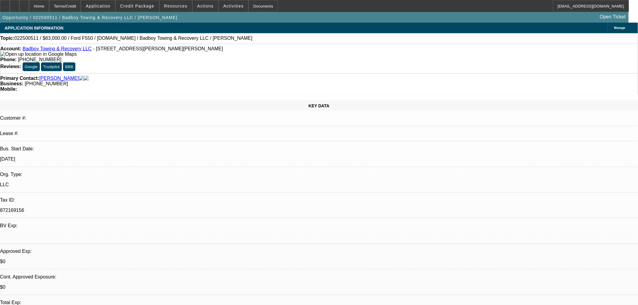
select select "0"
select select "6"
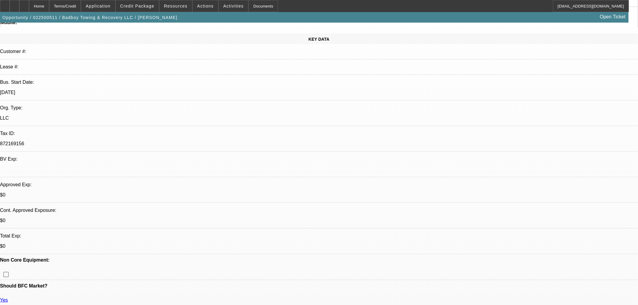
scroll to position [0, 0]
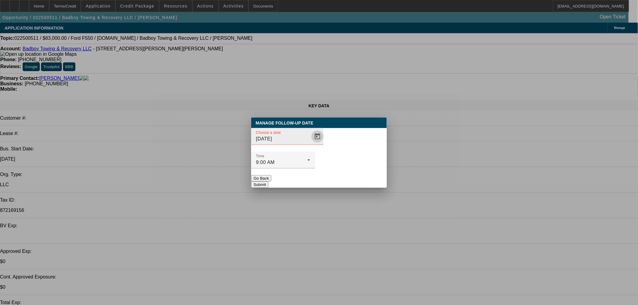
click at [310, 144] on span "Open calendar" at bounding box center [317, 136] width 14 height 14
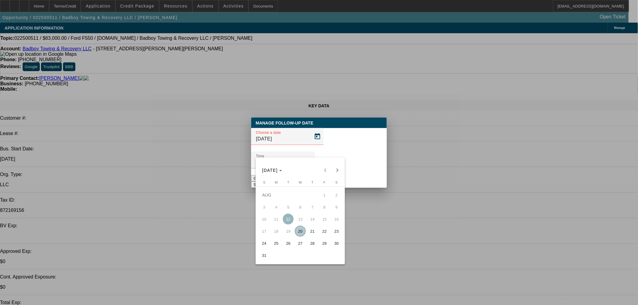
click at [326, 231] on span "22" at bounding box center [324, 231] width 11 height 11
type input "8/22/2025"
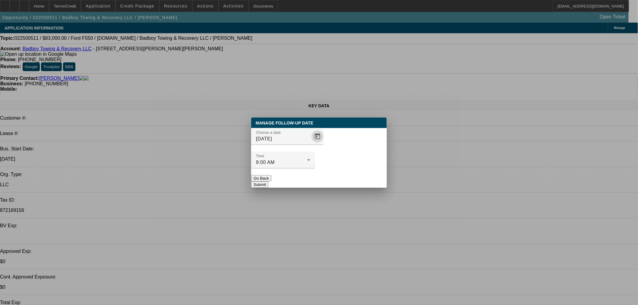
click at [315, 169] on div at bounding box center [283, 172] width 64 height 7
click at [268, 182] on button "Submit" at bounding box center [259, 185] width 17 height 6
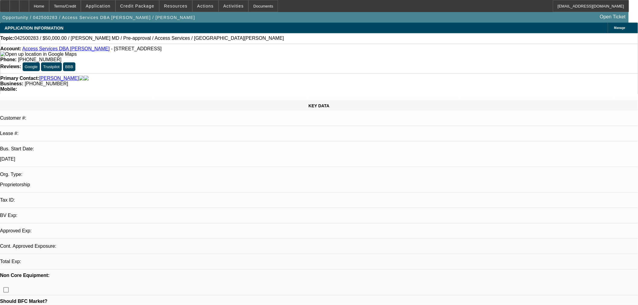
select select "0"
select select "2"
select select "0.1"
select select "4"
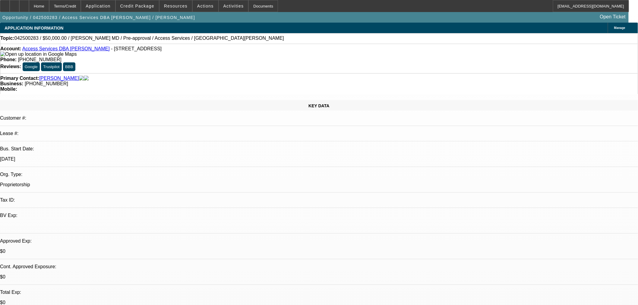
drag, startPoint x: 372, startPoint y: 151, endPoint x: 373, endPoint y: 148, distance: 3.0
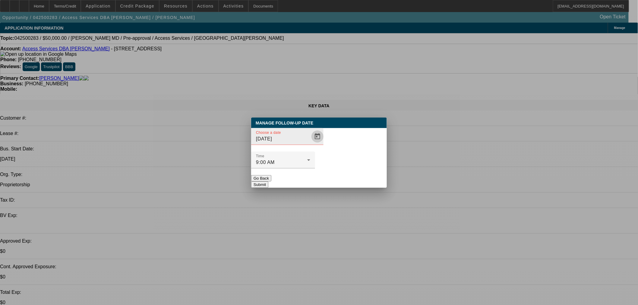
click at [310, 144] on span "Open calendar" at bounding box center [317, 136] width 14 height 14
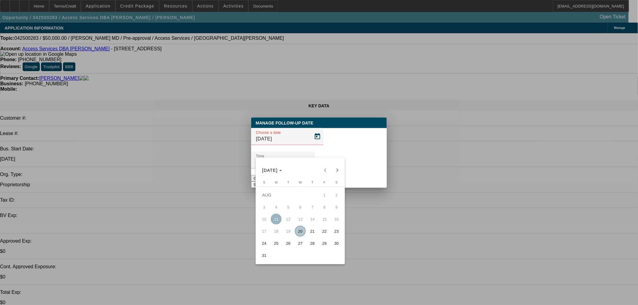
click at [329, 237] on span "22" at bounding box center [324, 231] width 11 height 11
type input "[DATE]"
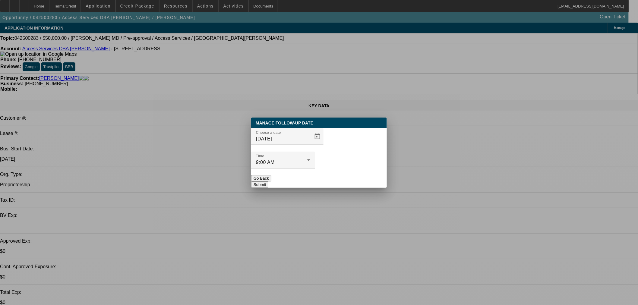
drag, startPoint x: 358, startPoint y: 170, endPoint x: 360, endPoint y: 120, distance: 50.1
click at [268, 182] on button "Submit" at bounding box center [259, 185] width 17 height 6
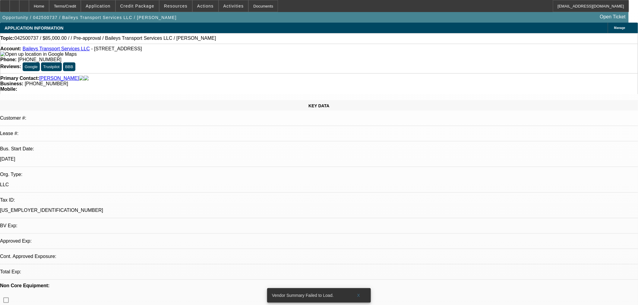
select select "0.15"
select select "2"
select select "0"
select select "6"
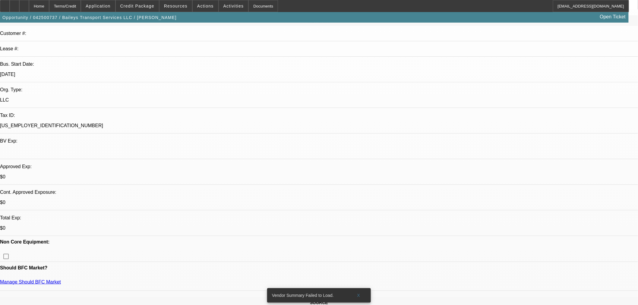
scroll to position [67, 0]
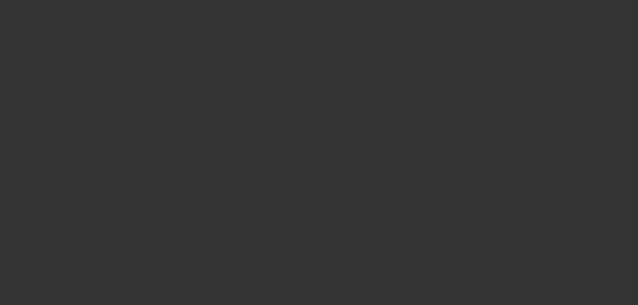
scroll to position [0, 0]
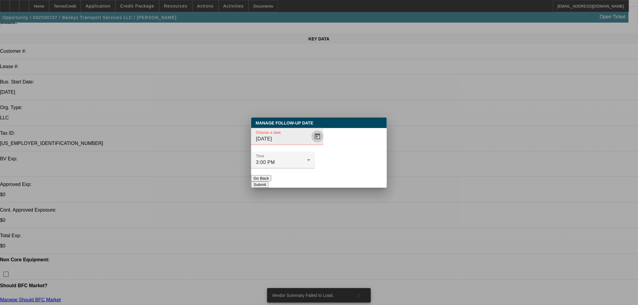
click at [310, 144] on span "Open calendar" at bounding box center [317, 136] width 14 height 14
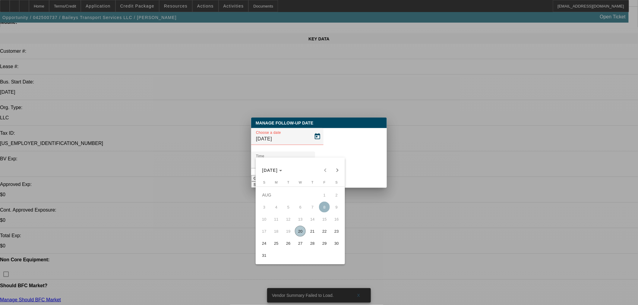
drag, startPoint x: 314, startPoint y: 232, endPoint x: 346, endPoint y: 176, distance: 63.8
click at [314, 232] on span "21" at bounding box center [312, 231] width 11 height 11
type input "8/21/2025"
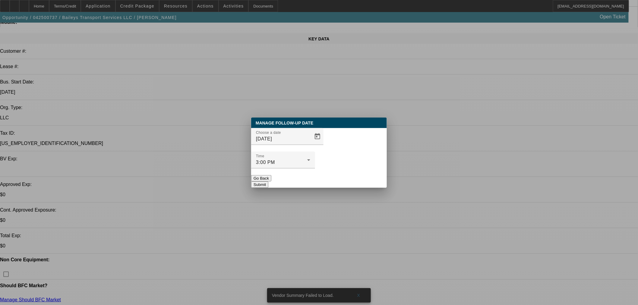
click at [315, 169] on div at bounding box center [283, 172] width 64 height 7
drag, startPoint x: 354, startPoint y: 167, endPoint x: 351, endPoint y: 153, distance: 14.3
click at [268, 182] on button "Submit" at bounding box center [259, 185] width 17 height 6
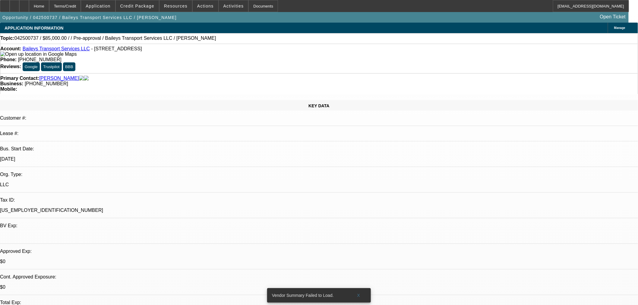
scroll to position [67, 0]
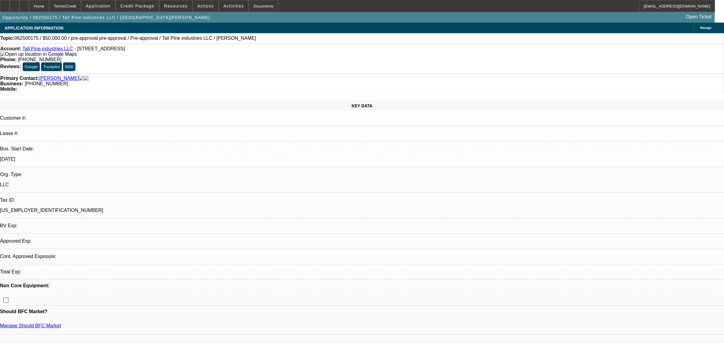
select select "0"
select select "2"
select select "0.1"
select select "4"
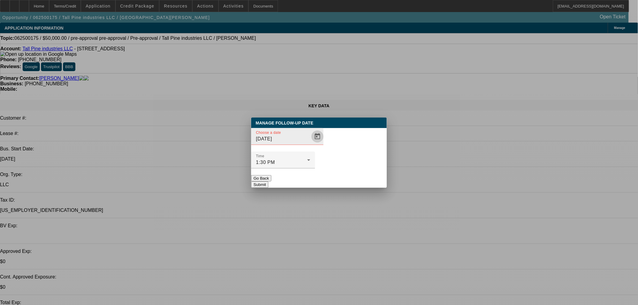
click at [311, 144] on span "Open calendar" at bounding box center [317, 136] width 14 height 14
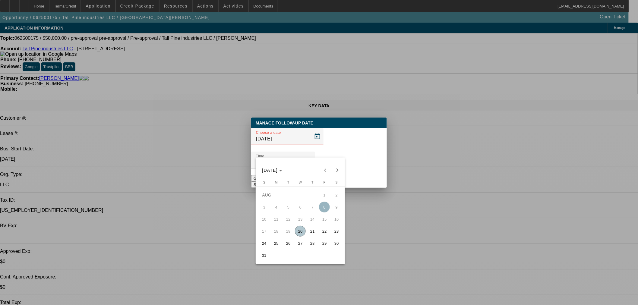
click at [320, 234] on span "22" at bounding box center [324, 231] width 11 height 11
type input "8/22/2025"
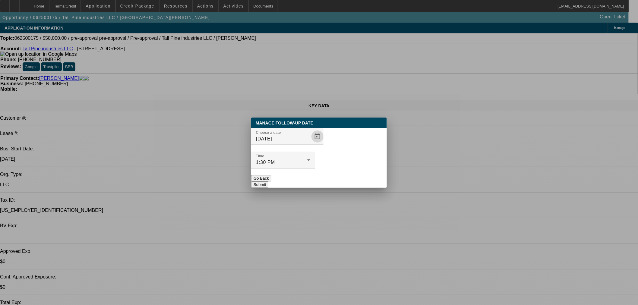
drag, startPoint x: 335, startPoint y: 179, endPoint x: 339, endPoint y: 170, distance: 10.7
click at [337, 178] on div "Manage Follow-Up Date Choose a date 8/22/2025 Time 1:30 PM Go Back Submit" at bounding box center [319, 153] width 136 height 70
drag, startPoint x: 339, startPoint y: 170, endPoint x: 333, endPoint y: 106, distance: 63.3
click at [268, 182] on button "Submit" at bounding box center [259, 185] width 17 height 6
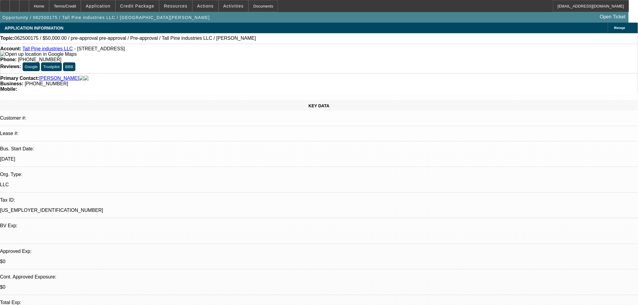
select select "0"
select select "2"
select select "0.1"
select select "4"
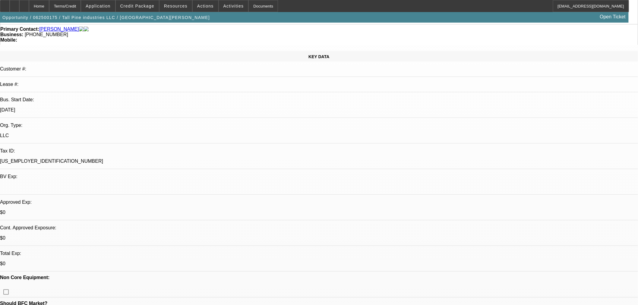
scroll to position [100, 0]
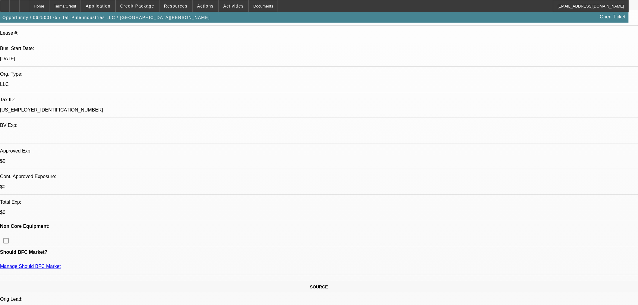
click at [140, 8] on span at bounding box center [137, 6] width 43 height 14
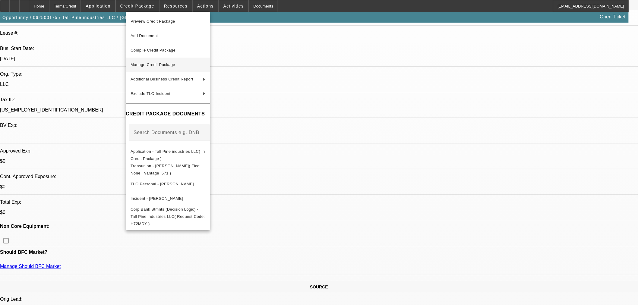
click at [171, 64] on span "Manage Credit Package" at bounding box center [153, 64] width 45 height 5
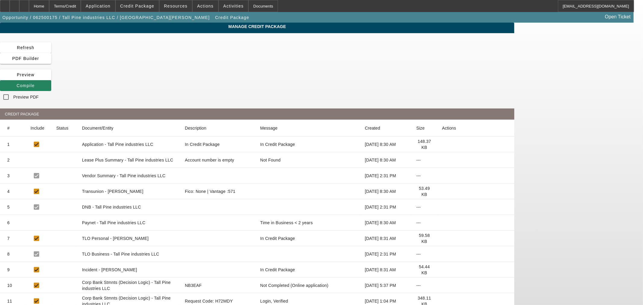
click at [499, 184] on mat-cell at bounding box center [475, 192] width 77 height 16
click at [442, 192] on icon at bounding box center [442, 192] width 0 height 0
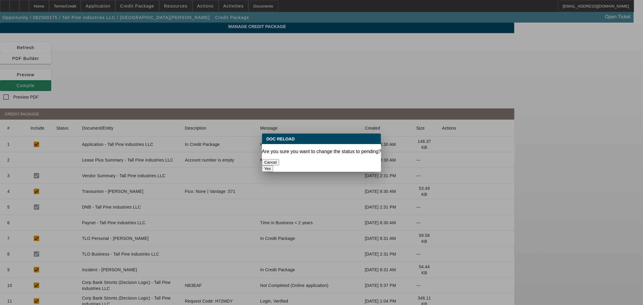
click at [274, 166] on button "Yes" at bounding box center [267, 169] width 11 height 6
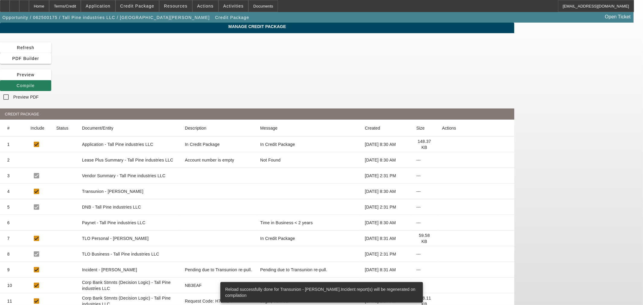
click at [35, 83] on span "Compile" at bounding box center [26, 85] width 18 height 5
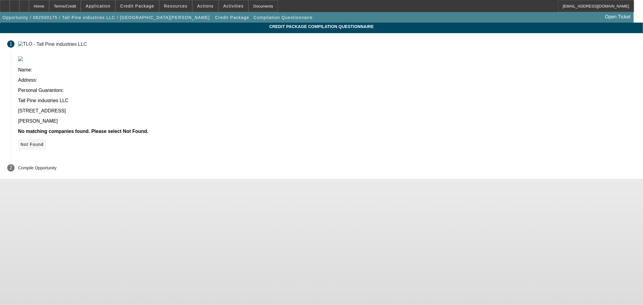
click at [46, 137] on span at bounding box center [32, 144] width 28 height 14
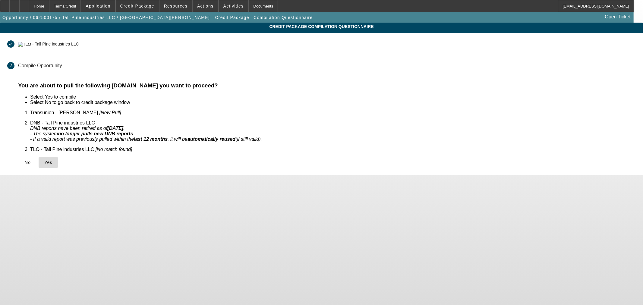
click at [58, 157] on span at bounding box center [48, 162] width 19 height 14
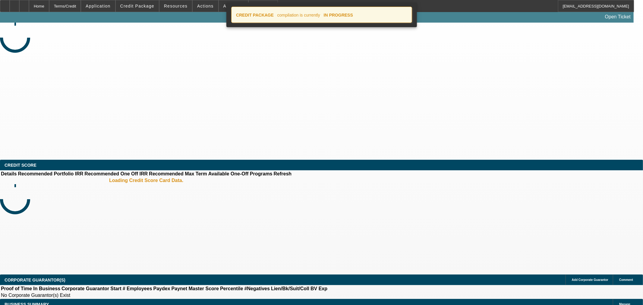
select select "0"
select select "2"
select select "0.1"
select select "4"
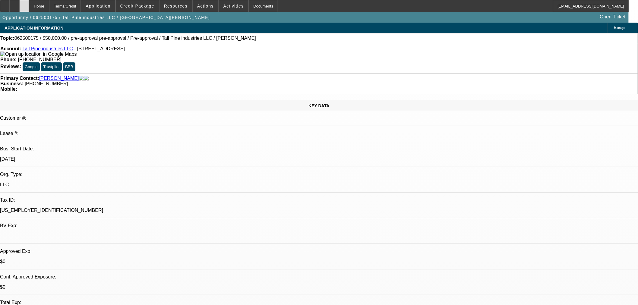
click at [24, 4] on icon at bounding box center [24, 4] width 0 height 0
select select "0"
select select "2"
select select "0.1"
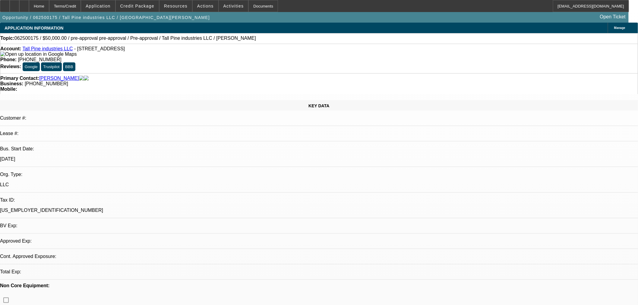
select select "4"
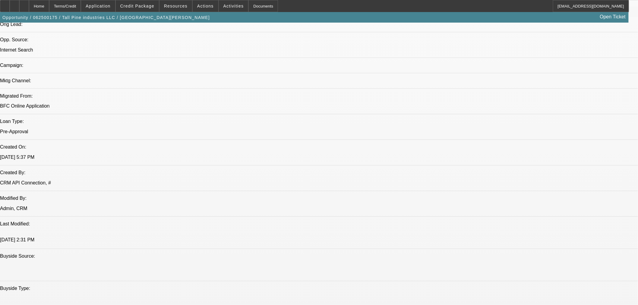
scroll to position [436, 0]
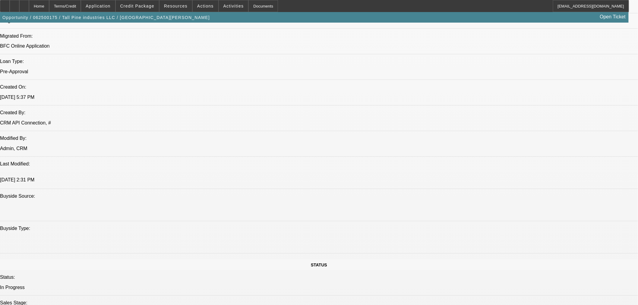
radio input "true"
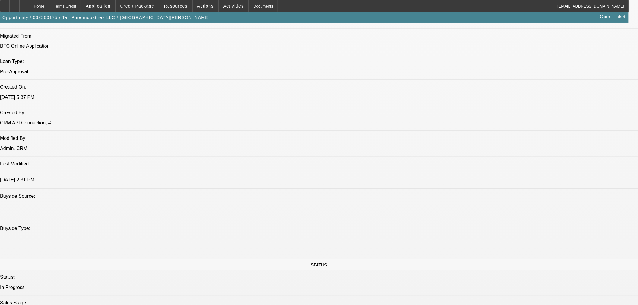
type textarea "T"
type textarea "h"
type textarea "Time to move up or out"
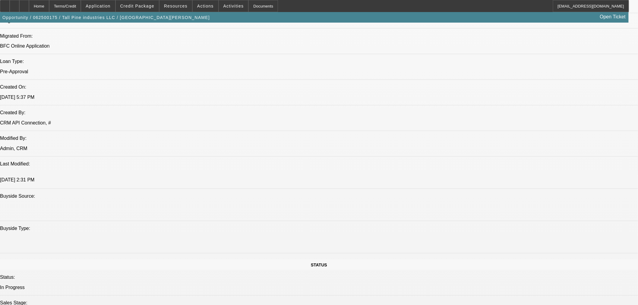
radio input "true"
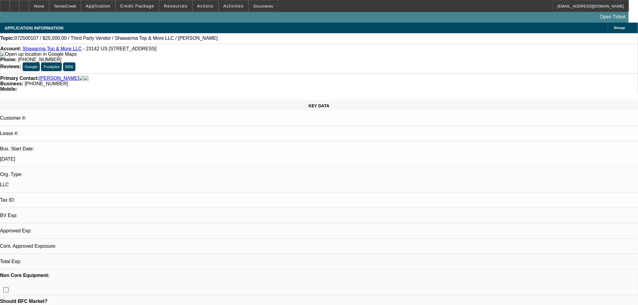
select select "0"
select select "2"
select select "0.1"
select select "4"
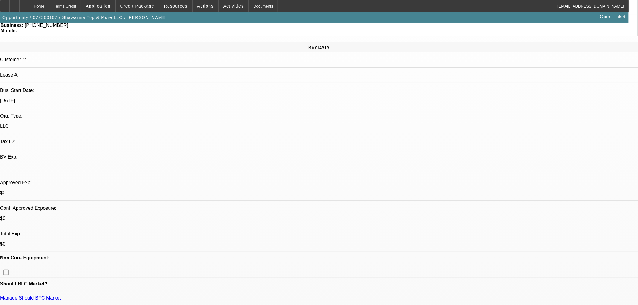
scroll to position [201, 0]
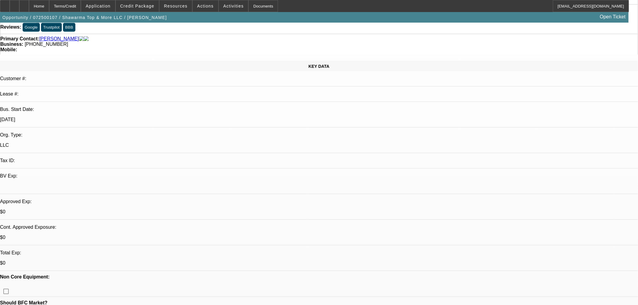
scroll to position [33, 0]
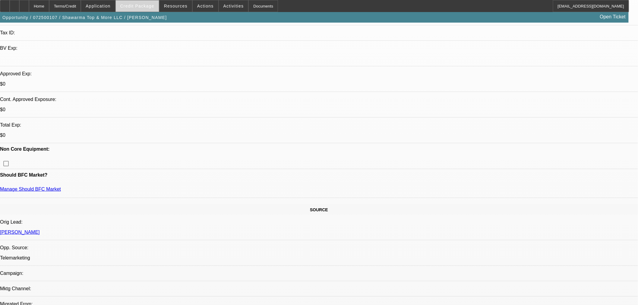
click at [139, 11] on span at bounding box center [137, 6] width 43 height 14
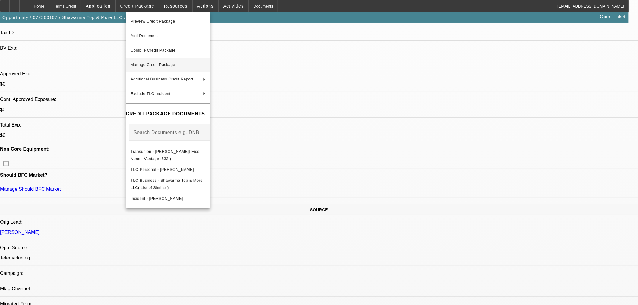
drag, startPoint x: 151, startPoint y: 56, endPoint x: 155, endPoint y: 67, distance: 11.9
click at [155, 67] on div "Preview Credit Package Add Document Compile Credit Package Manage Credit Packag…" at bounding box center [168, 110] width 84 height 197
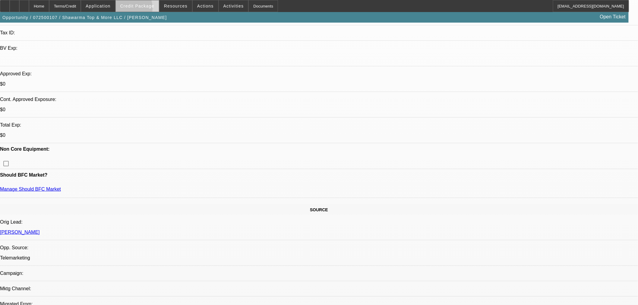
click at [135, 10] on span at bounding box center [137, 6] width 43 height 14
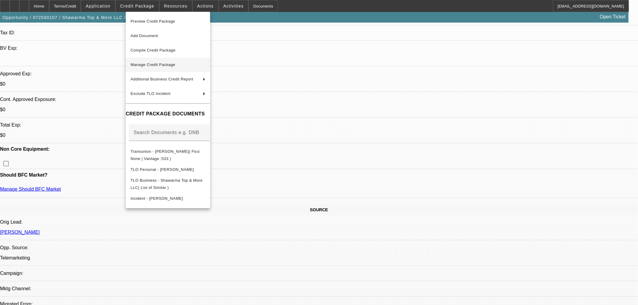
click at [165, 60] on button "Manage Credit Package" at bounding box center [168, 65] width 84 height 14
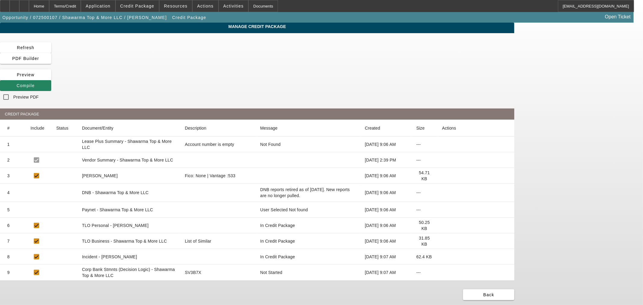
click at [442, 176] on icon at bounding box center [442, 176] width 0 height 0
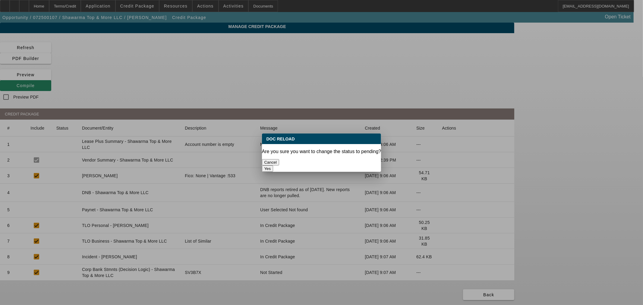
click at [274, 166] on button "Yes" at bounding box center [267, 169] width 11 height 6
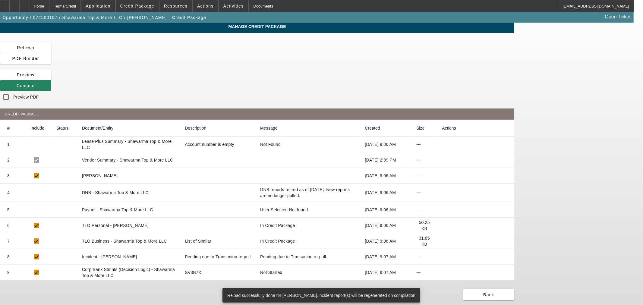
click at [423, 58] on div "Refresh PDF Builder Preview Compile Preview PDF CREDIT PACKAGE # Include Status…" at bounding box center [257, 171] width 515 height 258
click at [51, 78] on span at bounding box center [25, 85] width 51 height 14
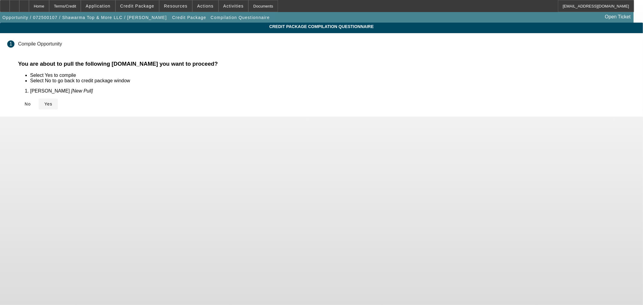
click at [44, 102] on icon at bounding box center [44, 104] width 0 height 5
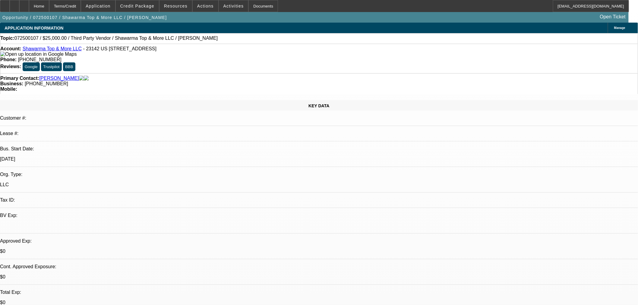
select select "0"
select select "2"
select select "0.1"
select select "4"
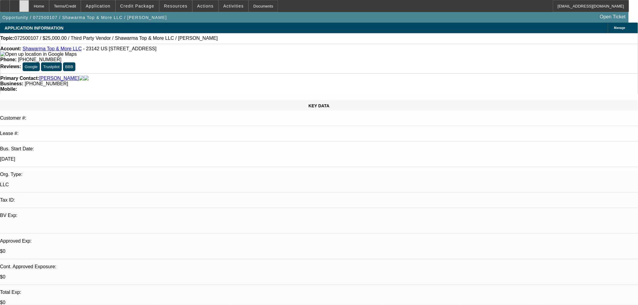
click at [24, 4] on icon at bounding box center [24, 4] width 0 height 0
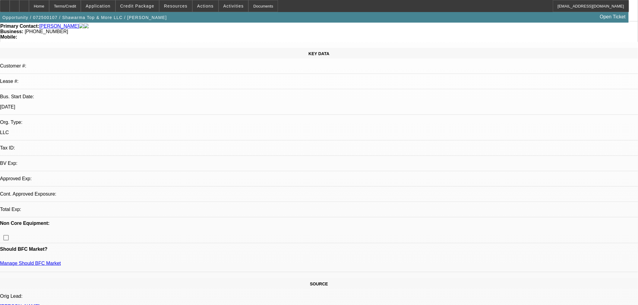
scroll to position [134, 0]
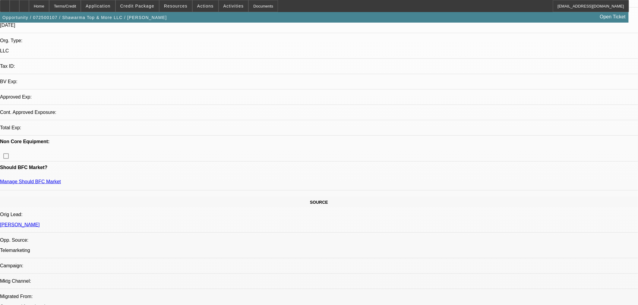
select select "0"
select select "2"
select select "0.1"
select select "4"
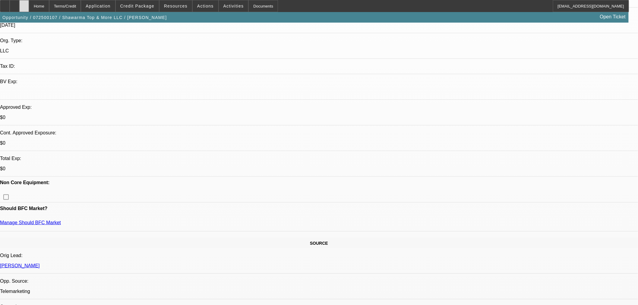
click at [24, 4] on icon at bounding box center [24, 4] width 0 height 0
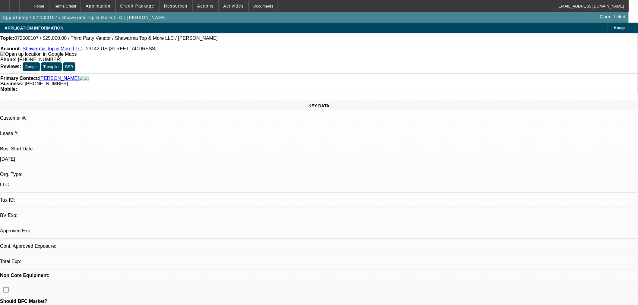
select select "0"
select select "2"
select select "0.1"
select select "4"
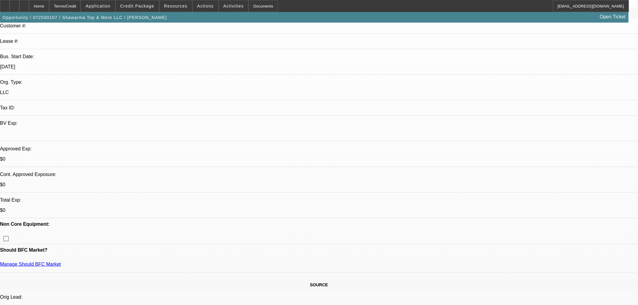
scroll to position [67, 0]
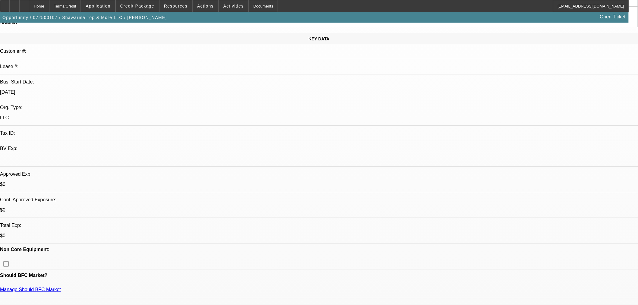
click at [5, 4] on icon at bounding box center [5, 4] width 0 height 0
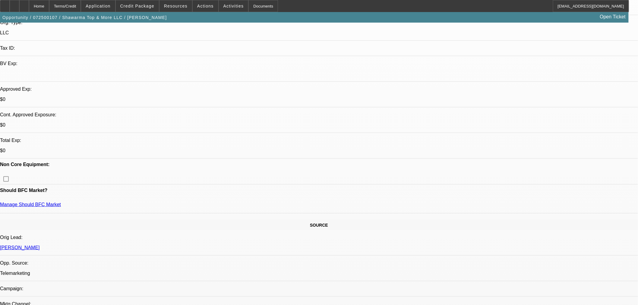
scroll to position [167, 0]
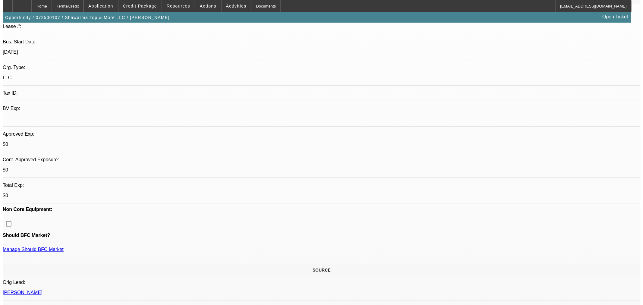
scroll to position [0, 0]
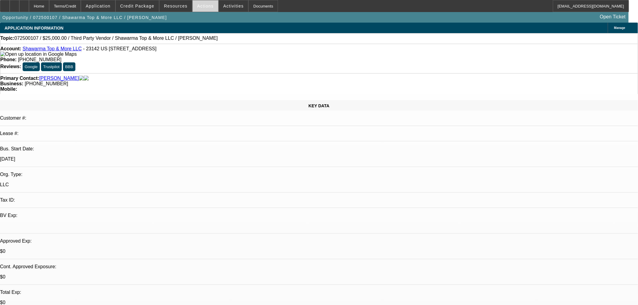
click at [206, 8] on span "Actions" at bounding box center [205, 6] width 17 height 5
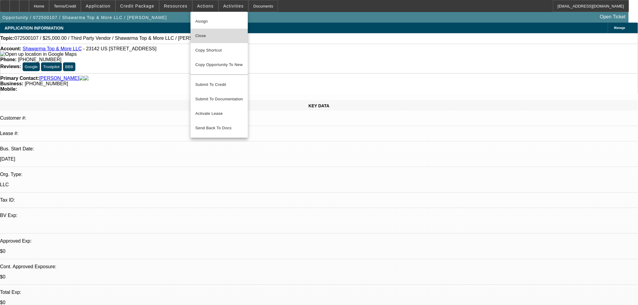
click at [222, 41] on button "Close" at bounding box center [219, 36] width 57 height 14
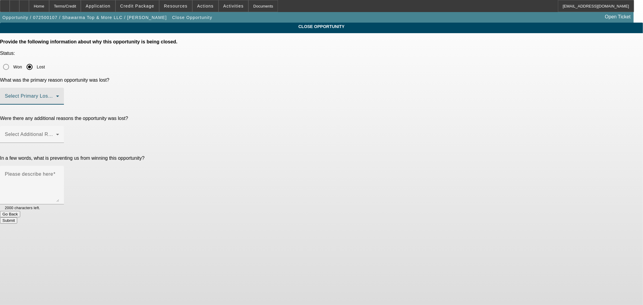
click at [56, 95] on span at bounding box center [30, 98] width 51 height 7
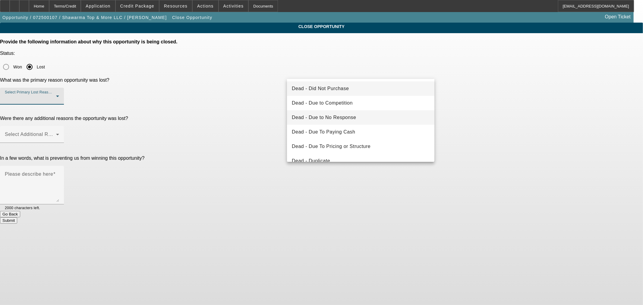
scroll to position [81, 0]
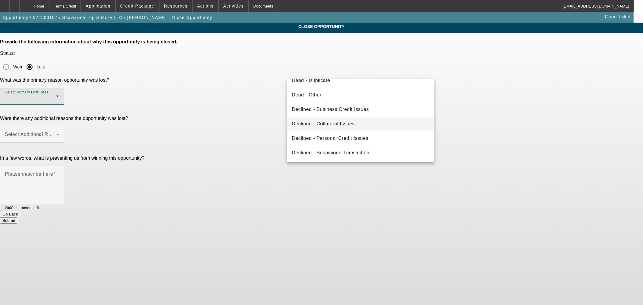
drag, startPoint x: 346, startPoint y: 135, endPoint x: 343, endPoint y: 130, distance: 5.8
click at [346, 135] on span "Declined - Personal Credit Issues" at bounding box center [330, 138] width 77 height 7
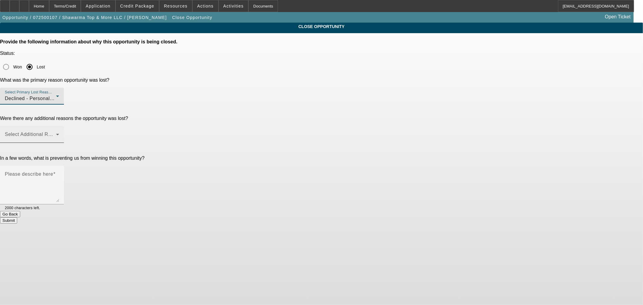
click at [56, 133] on span at bounding box center [30, 136] width 51 height 7
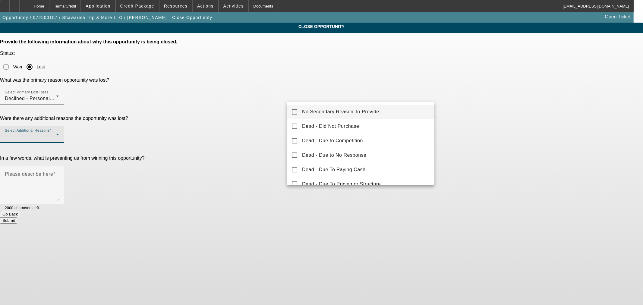
click at [323, 112] on span "No Secondary Reason To Provide" at bounding box center [340, 111] width 77 height 7
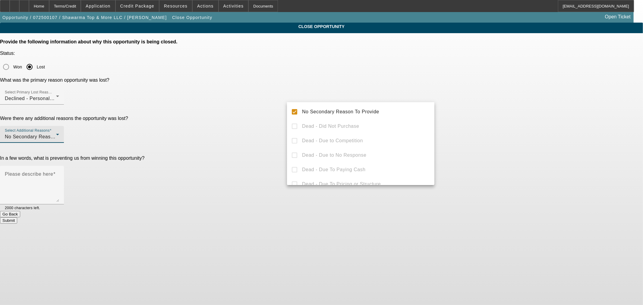
click at [227, 99] on div at bounding box center [321, 152] width 643 height 305
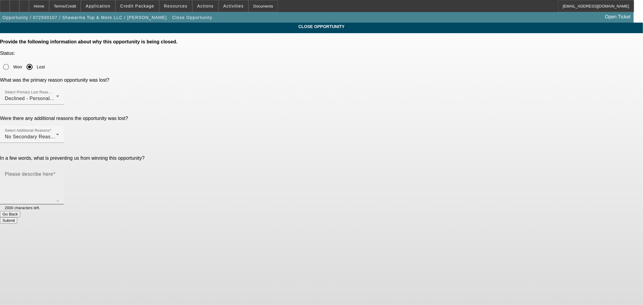
click at [59, 173] on textarea "Please describe here" at bounding box center [32, 187] width 54 height 29
type textarea "Terrible credit"
click at [17, 217] on button "Submit" at bounding box center [8, 220] width 17 height 6
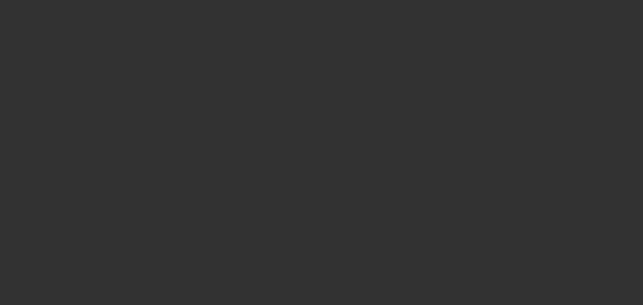
select select "0"
select select "2"
select select "0.1"
select select "4"
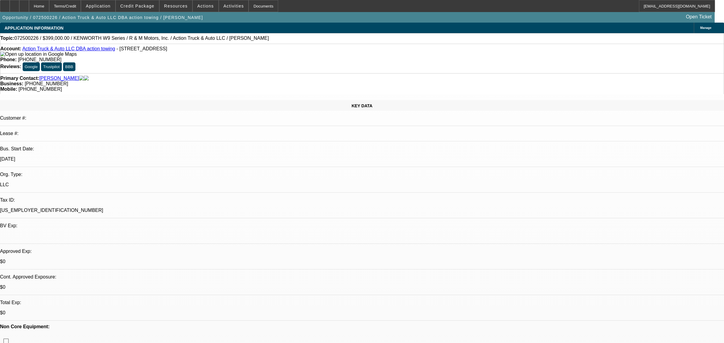
select select "0"
select select "6"
select select "0"
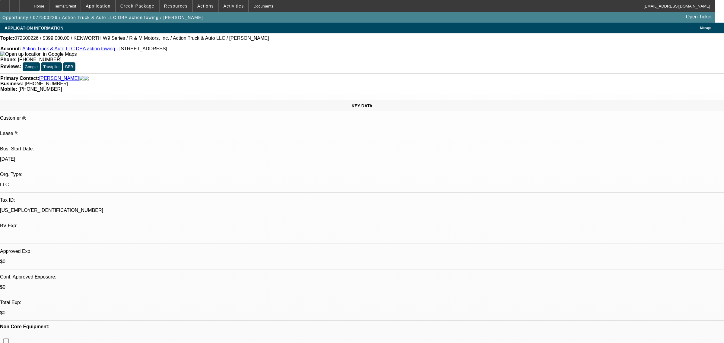
select select "0"
select select "6"
select select "0"
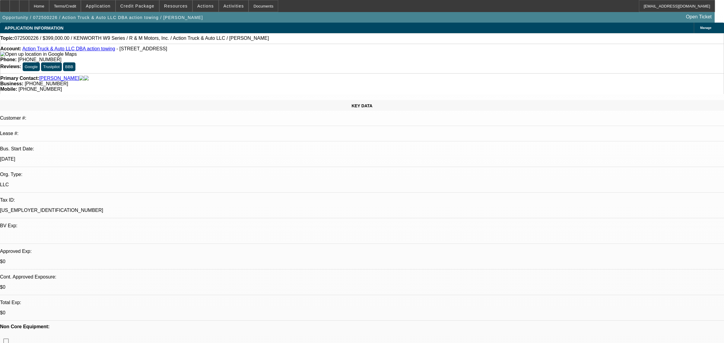
select select "6"
select select "0"
select select "6"
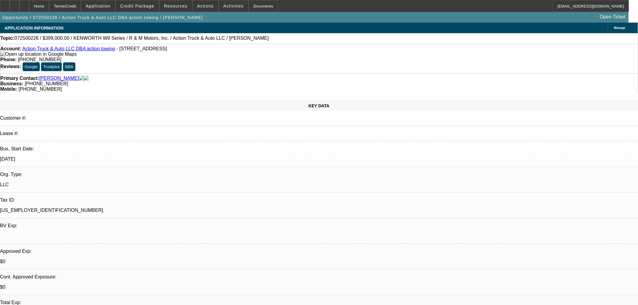
click at [364, 87] on div "Mobile: (903) 930-7779" at bounding box center [319, 89] width 638 height 5
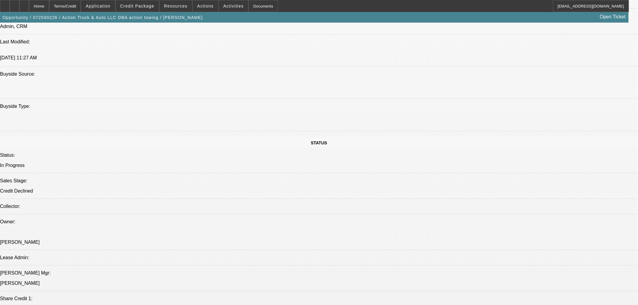
scroll to position [469, 0]
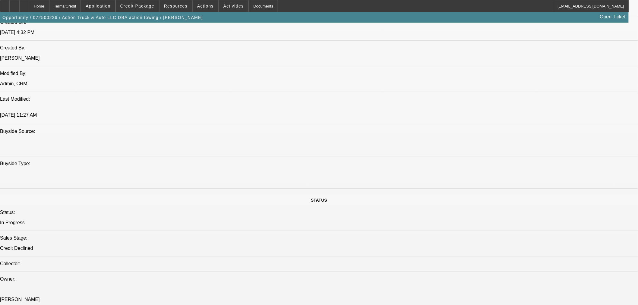
drag, startPoint x: 280, startPoint y: 122, endPoint x: 265, endPoint y: 123, distance: 14.5
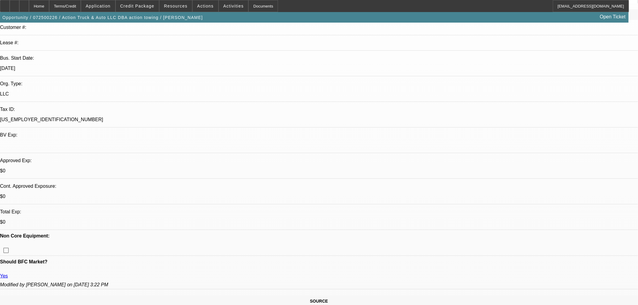
scroll to position [33, 0]
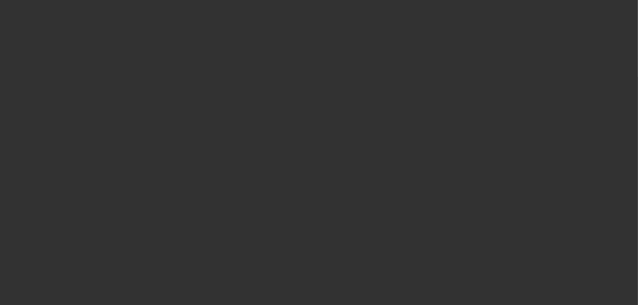
scroll to position [0, 0]
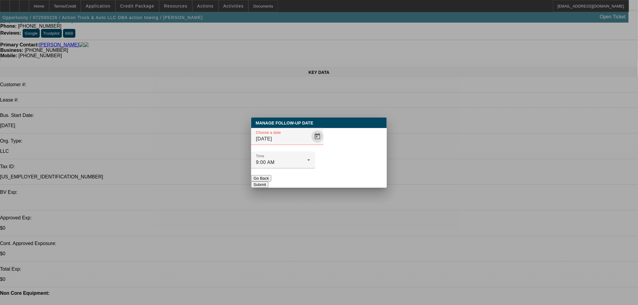
click at [313, 144] on span "Open calendar" at bounding box center [317, 136] width 14 height 14
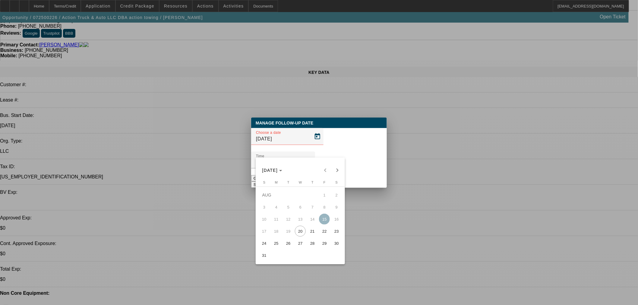
click at [311, 236] on span "21" at bounding box center [312, 231] width 11 height 11
type input "8/21/2025"
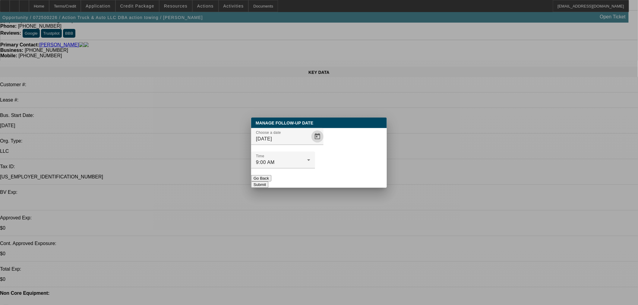
click at [268, 182] on button "Submit" at bounding box center [259, 185] width 17 height 6
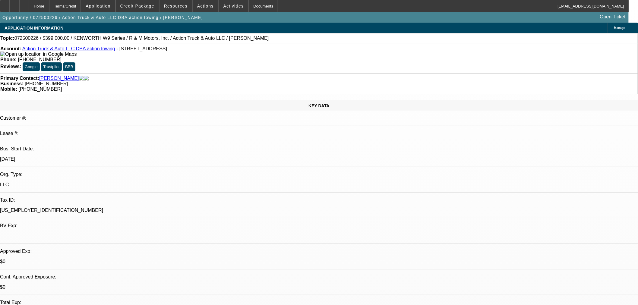
scroll to position [33, 0]
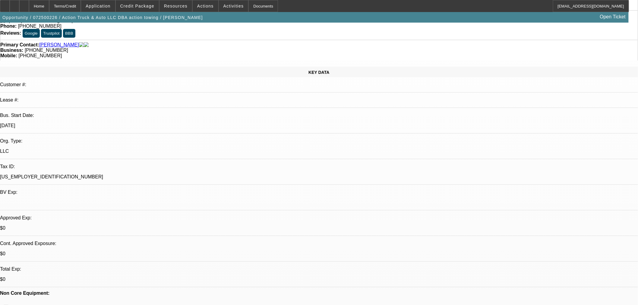
drag, startPoint x: 505, startPoint y: 95, endPoint x: 510, endPoint y: 98, distance: 5.4
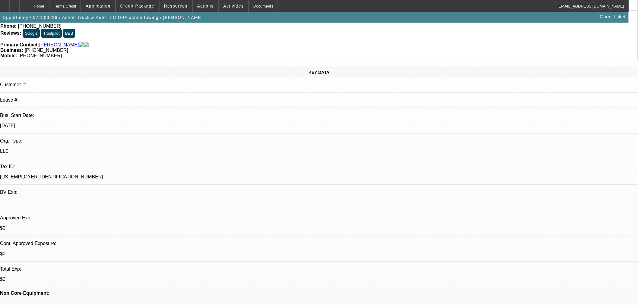
radio input "true"
drag, startPoint x: 510, startPoint y: 98, endPoint x: 511, endPoint y: 108, distance: 10.0
type textarea "Took a half day and wants me to circle back tmr. Find out exactly where we need…"
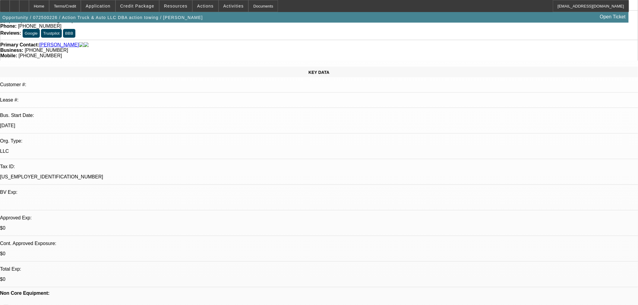
drag, startPoint x: 614, startPoint y: 142, endPoint x: 572, endPoint y: 153, distance: 43.4
radio input "true"
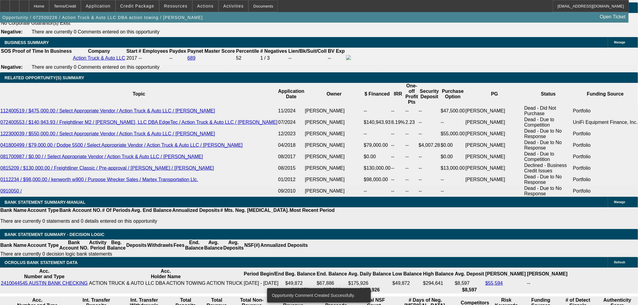
scroll to position [737, 0]
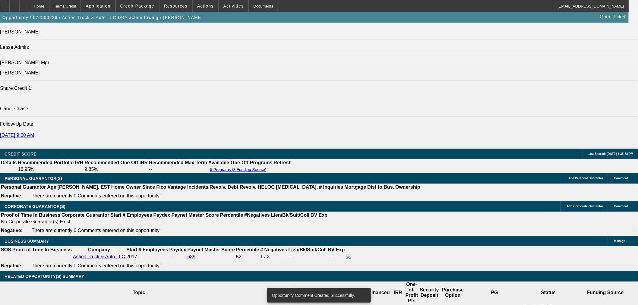
select select "0"
select select "6"
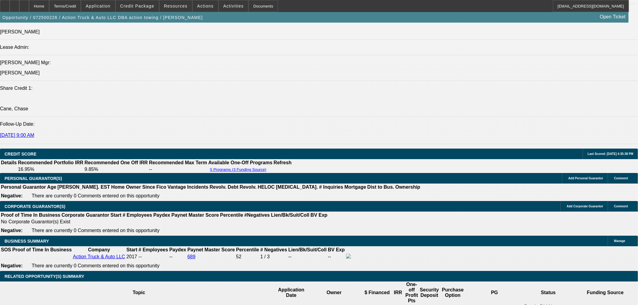
select select "0"
select select "6"
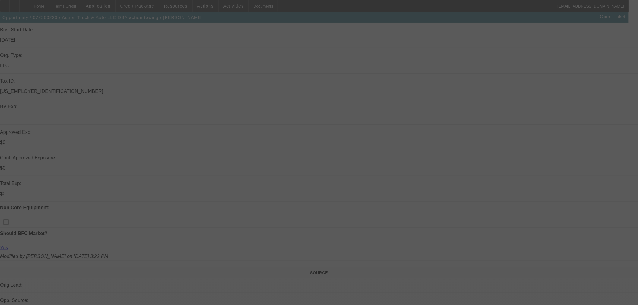
scroll to position [33, 0]
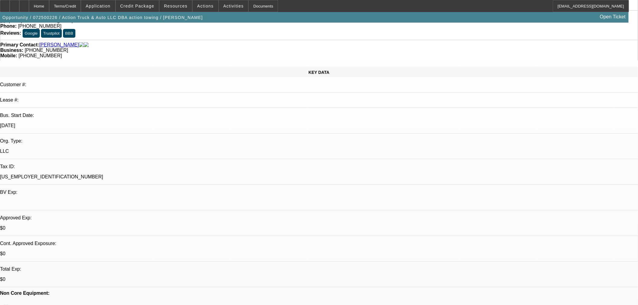
select select "0"
select select "6"
select select "0"
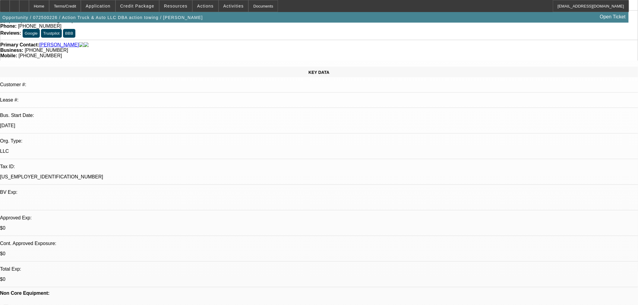
select select "0"
select select "6"
select select "0"
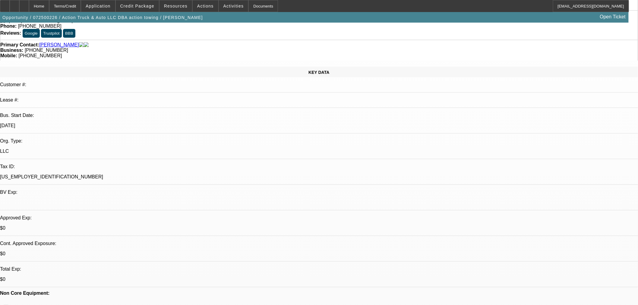
select select "6"
select select "0"
select select "6"
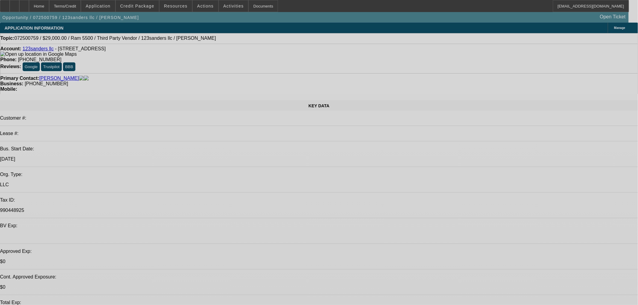
select select "0"
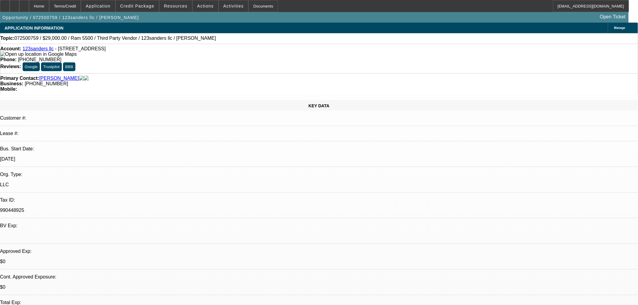
select select "6"
select select "0"
select select "6"
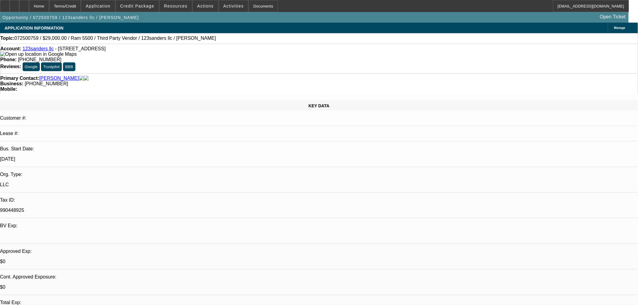
select select "0"
select select "2"
select select "0"
select select "6"
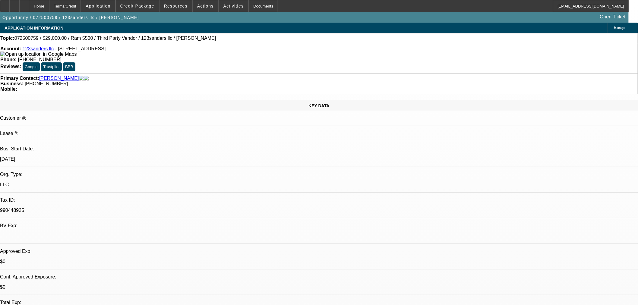
select select "0"
select select "6"
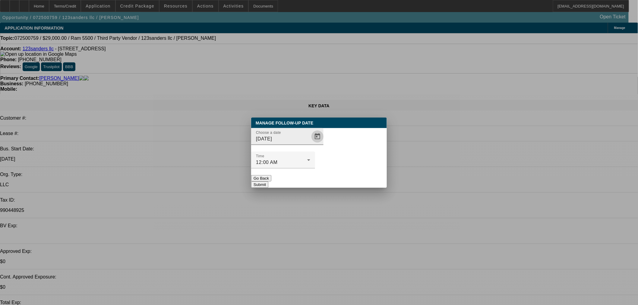
click at [312, 143] on button "Open calendar" at bounding box center [318, 137] width 12 height 12
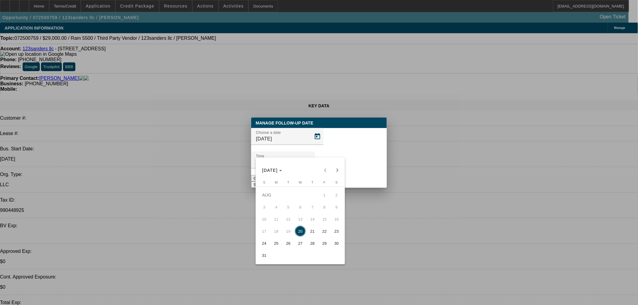
click at [316, 235] on span "21" at bounding box center [312, 231] width 11 height 11
type input "[DATE]"
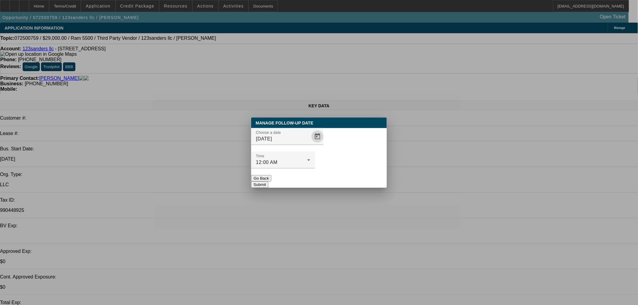
click at [268, 182] on button "Submit" at bounding box center [259, 185] width 17 height 6
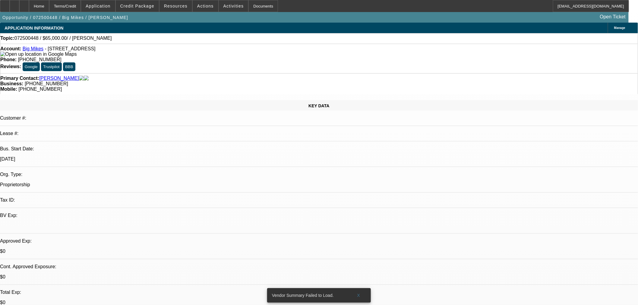
select select "0"
select select "2"
select select "0.1"
select select "4"
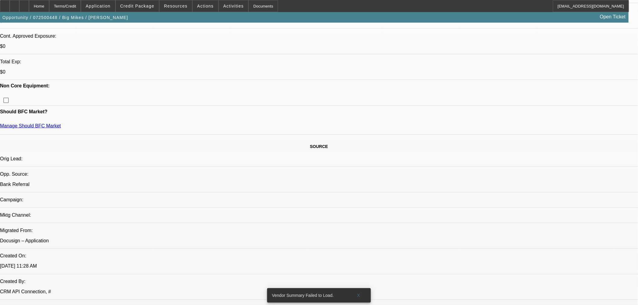
scroll to position [234, 0]
